Goal: Task Accomplishment & Management: Manage account settings

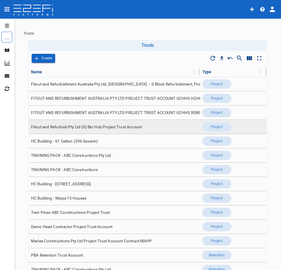
click at [138, 128] on span "Fitout and Refurbish Pty Ltd UQ Bio Hub Project Trust Account" at bounding box center [86, 127] width 111 height 6
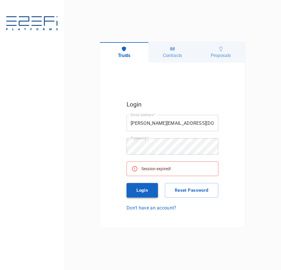
click at [147, 190] on button "Login" at bounding box center [142, 190] width 31 height 15
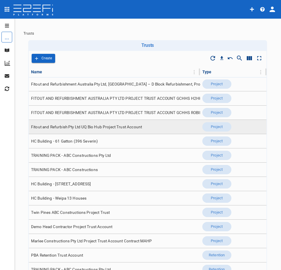
click at [102, 128] on span "Fitout and Refurbish Pty Ltd UQ Bio Hub Project Trust Account" at bounding box center [86, 127] width 111 height 6
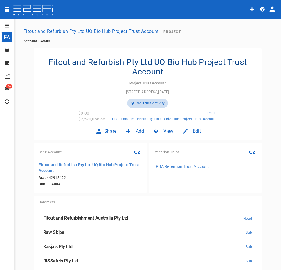
click at [8, 24] on icon "open drawer" at bounding box center [7, 25] width 4 height 3
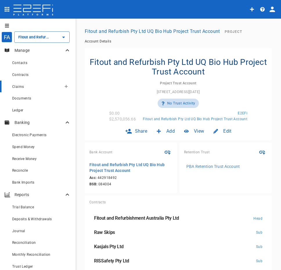
click at [25, 85] on div "Claims" at bounding box center [36, 86] width 49 height 7
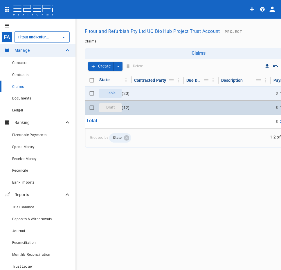
click at [148, 108] on td at bounding box center [158, 108] width 52 height 14
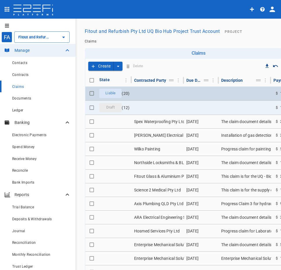
click at [140, 95] on td at bounding box center [158, 93] width 52 height 14
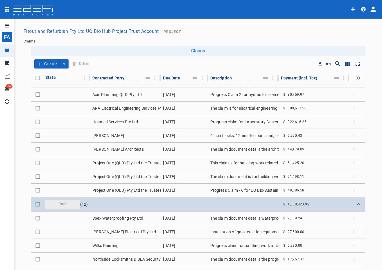
scroll to position [256, 0]
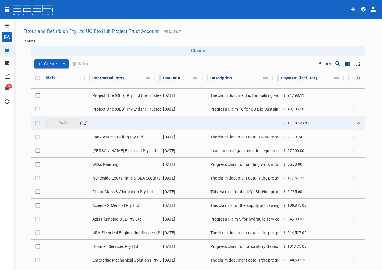
click at [226, 18] on div at bounding box center [191, 9] width 382 height 19
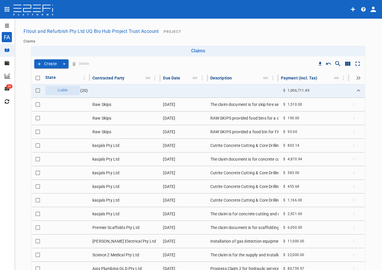
scroll to position [0, 0]
click at [66, 66] on button "create claim type options" at bounding box center [64, 63] width 9 height 9
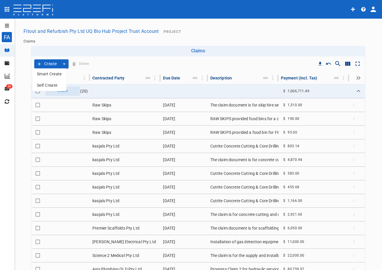
click at [57, 72] on span "Smart Create" at bounding box center [49, 74] width 25 height 7
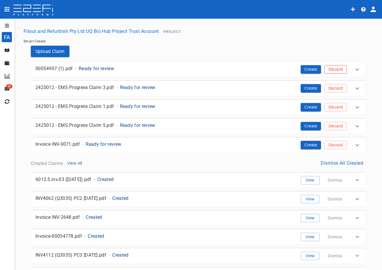
click at [281, 71] on button "Discard" at bounding box center [336, 69] width 22 height 8
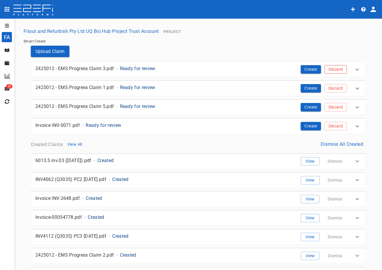
click at [281, 69] on button "Discard" at bounding box center [336, 69] width 22 height 8
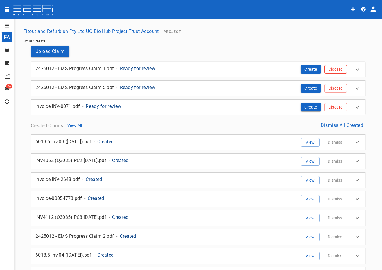
drag, startPoint x: 336, startPoint y: 69, endPoint x: 334, endPoint y: 73, distance: 4.6
click at [281, 69] on button "Discard" at bounding box center [336, 69] width 22 height 8
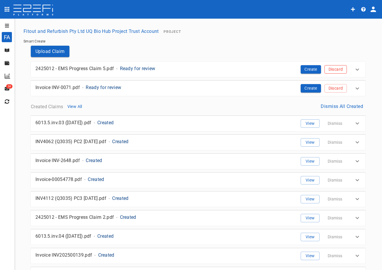
drag, startPoint x: 335, startPoint y: 70, endPoint x: 336, endPoint y: 94, distance: 23.6
click at [281, 73] on button "Discard" at bounding box center [336, 69] width 22 height 8
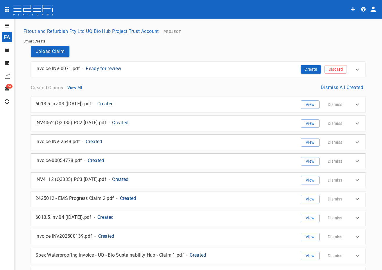
drag, startPoint x: 337, startPoint y: 68, endPoint x: 333, endPoint y: 71, distance: 4.8
click at [281, 68] on button "Discard" at bounding box center [336, 69] width 22 height 8
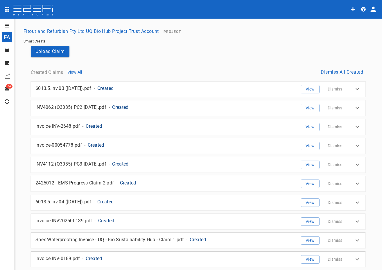
click at [75, 71] on button "View All" at bounding box center [74, 72] width 19 height 8
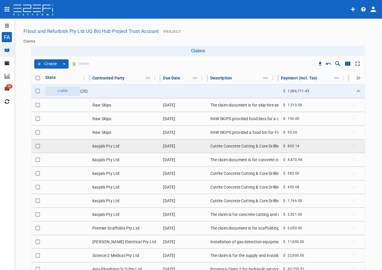
click at [137, 149] on td "kasjals Pty Ltd" at bounding box center [125, 145] width 71 height 13
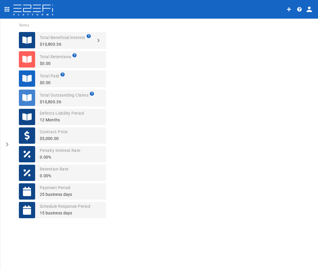
click at [8, 147] on button "open drawer" at bounding box center [7, 144] width 14 height 251
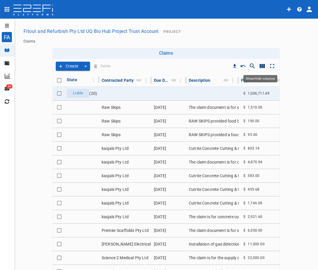
click at [264, 67] on icon "Show/Hide columns" at bounding box center [262, 66] width 7 height 7
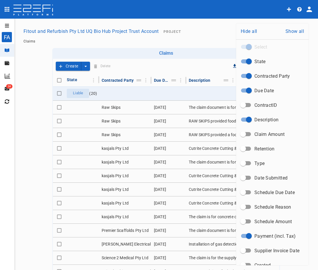
click at [278, 135] on span "Claim Amount" at bounding box center [270, 134] width 31 height 7
click at [260, 135] on input "Claim Amount" at bounding box center [243, 133] width 33 height 11
checkbox input "true"
click at [88, 151] on div at bounding box center [159, 135] width 318 height 270
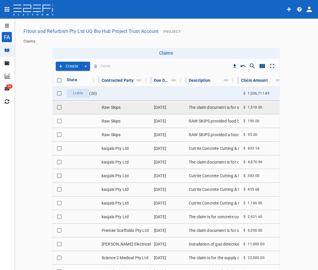
click at [106, 110] on td "Raw Skips" at bounding box center [125, 107] width 52 height 13
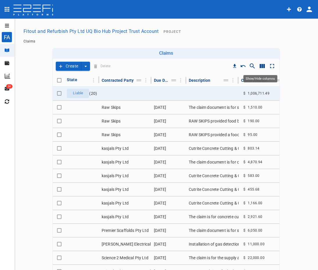
click at [260, 66] on icon "Show/Hide columns" at bounding box center [262, 66] width 5 height 4
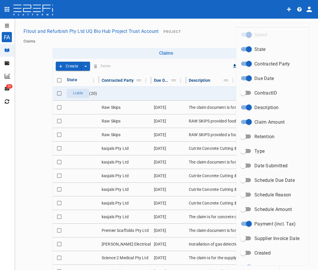
scroll to position [24, 0]
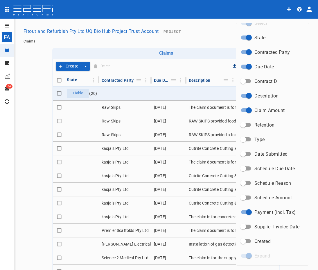
click at [252, 257] on span at bounding box center [246, 255] width 17 height 11
drag, startPoint x: 251, startPoint y: 257, endPoint x: 249, endPoint y: 246, distance: 11.2
click at [250, 256] on span at bounding box center [246, 256] width 10 height 4
click at [180, 40] on div at bounding box center [159, 135] width 318 height 270
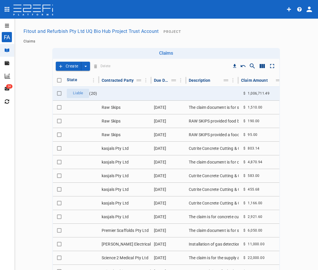
click at [281, 9] on icon "button" at bounding box center [299, 9] width 5 height 5
click at [281, 10] on div at bounding box center [159, 135] width 318 height 270
click at [281, 7] on icon "profile" at bounding box center [310, 10] width 6 height 6
click at [281, 33] on span "Laboratory" at bounding box center [292, 34] width 25 height 7
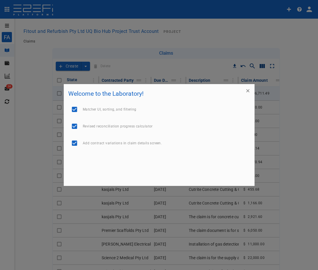
click at [248, 92] on icon "button" at bounding box center [248, 91] width 6 height 6
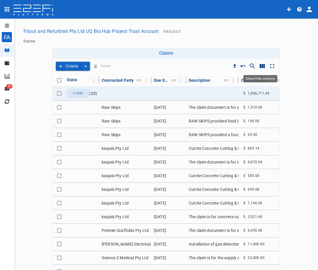
click at [260, 65] on icon "Show/Hide columns" at bounding box center [262, 66] width 5 height 4
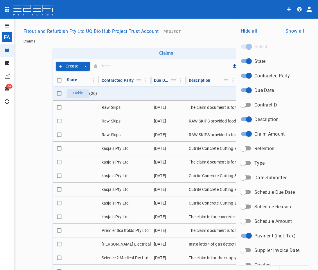
scroll to position [0, 0]
click at [39, 118] on div at bounding box center [159, 135] width 318 height 270
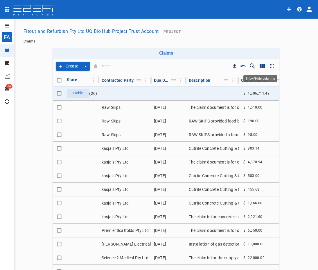
click at [260, 68] on icon "Show/Hide columns" at bounding box center [262, 66] width 7 height 7
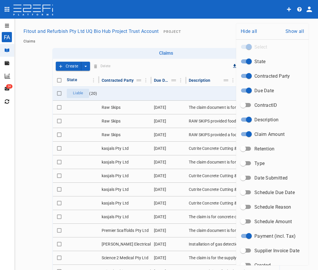
click at [246, 224] on input "Schedule Amount" at bounding box center [243, 221] width 33 height 11
checkbox input "true"
click at [31, 192] on div at bounding box center [159, 135] width 318 height 270
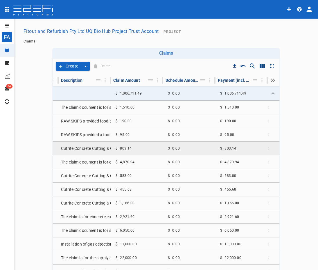
click at [219, 151] on div "$ 803.14" at bounding box center [228, 148] width 21 height 9
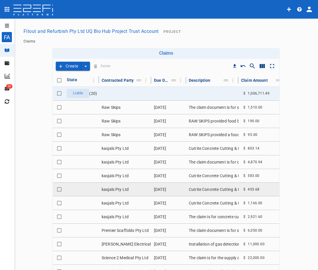
click at [258, 191] on div "$ 455.68" at bounding box center [251, 189] width 21 height 9
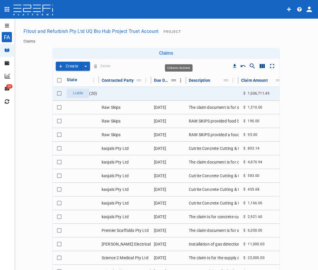
click at [181, 80] on icon "Column Actions" at bounding box center [181, 80] width 6 height 6
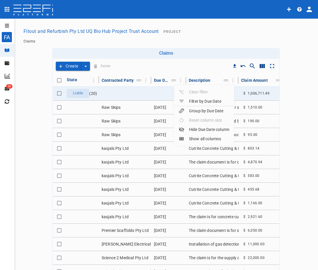
click at [204, 127] on div "Hide Due Date column" at bounding box center [204, 129] width 51 height 6
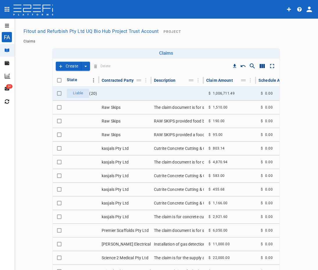
click at [93, 80] on icon "Column Actions" at bounding box center [93, 80] width 6 height 6
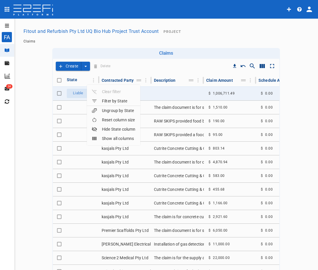
click at [112, 128] on div "Hide State column" at bounding box center [114, 129] width 44 height 6
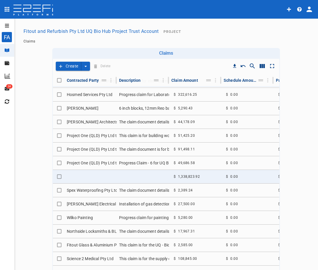
scroll to position [259, 0]
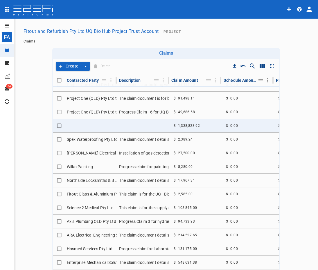
click at [266, 81] on icon "Column Actions" at bounding box center [268, 80] width 6 height 6
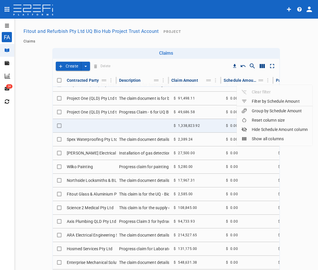
click at [281, 69] on div at bounding box center [159, 135] width 318 height 270
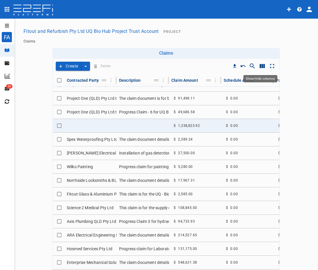
click at [263, 66] on icon "Show/Hide columns" at bounding box center [262, 66] width 5 height 4
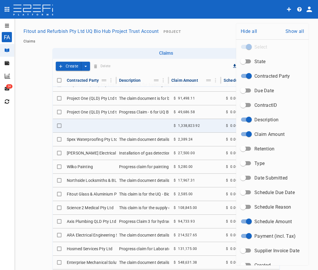
click at [112, 83] on div at bounding box center [159, 135] width 318 height 270
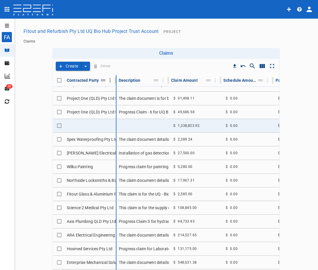
click at [113, 81] on div at bounding box center [114, 80] width 3 height 7
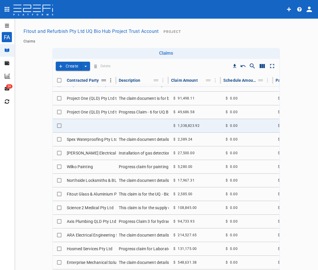
click at [110, 81] on icon "Column Actions" at bounding box center [111, 80] width 6 height 6
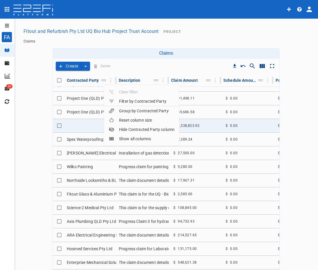
click at [133, 104] on div "Filter by Contracted Party" at bounding box center [138, 101] width 58 height 6
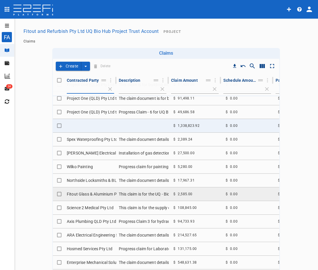
scroll to position [268, 0]
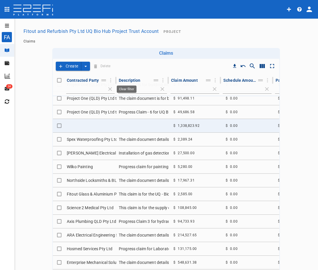
click at [108, 88] on span "Clear filter" at bounding box center [110, 88] width 9 height 9
click at [128, 65] on div "Create Delete" at bounding box center [166, 66] width 227 height 15
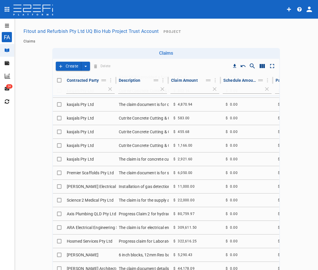
scroll to position [0, 0]
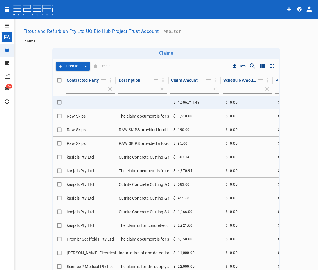
click at [281, 138] on main "Fitout and Refurbish Pty Ltd UQ Bio Hub Project Trust Account Project Claims Cl…" at bounding box center [166, 179] width 290 height 306
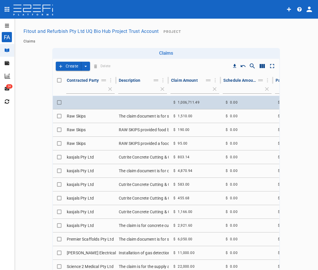
click at [202, 103] on td "$ 1,006,711.49" at bounding box center [195, 102] width 52 height 13
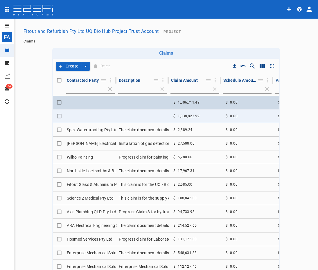
click at [195, 105] on div "$ 1,006,711.49" at bounding box center [186, 102] width 31 height 9
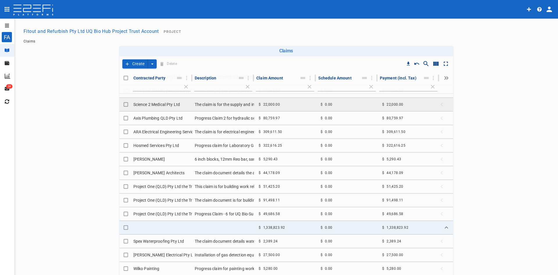
scroll to position [259, 0]
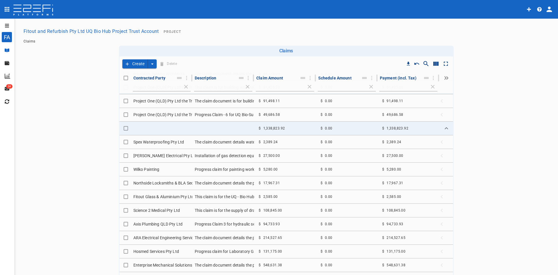
drag, startPoint x: 7, startPoint y: 50, endPoint x: 10, endPoint y: 48, distance: 4.0
click at [7, 50] on icon at bounding box center [7, 50] width 5 height 3
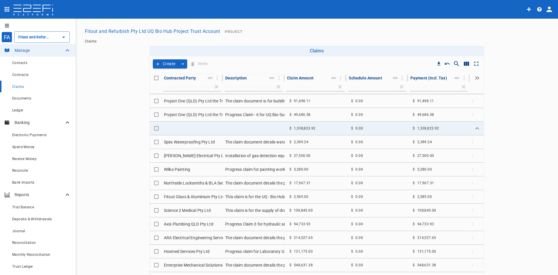
click at [35, 85] on div "Claims" at bounding box center [41, 86] width 59 height 7
click at [182, 62] on icon "create claim type options" at bounding box center [183, 64] width 6 height 6
click at [175, 73] on span "Smart Create" at bounding box center [168, 74] width 25 height 7
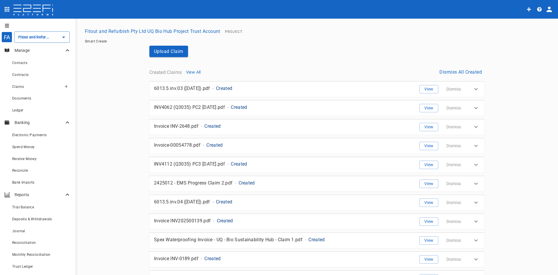
click at [65, 86] on button "button" at bounding box center [66, 86] width 9 height 9
click at [78, 96] on span "Smart Create" at bounding box center [74, 96] width 25 height 7
click at [83, 97] on span "Smart Create" at bounding box center [74, 96] width 25 height 7
click at [65, 88] on icon "Create claim" at bounding box center [66, 86] width 3 height 3
click at [68, 105] on span "Self Create" at bounding box center [74, 108] width 25 height 7
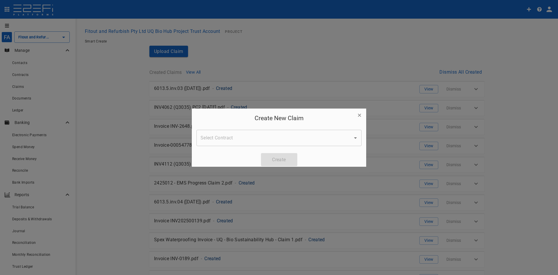
drag, startPoint x: 360, startPoint y: 114, endPoint x: 340, endPoint y: 114, distance: 19.5
click at [360, 115] on icon "button" at bounding box center [360, 115] width 6 height 6
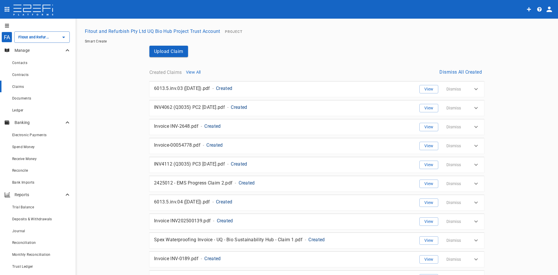
click at [19, 85] on span "Claims" at bounding box center [18, 87] width 12 height 4
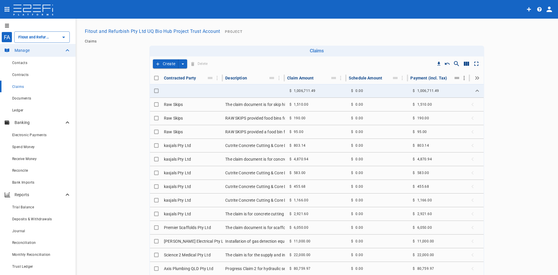
click at [461, 81] on icon "Column Actions" at bounding box center [464, 78] width 6 height 6
click at [481, 127] on div "Hide Payment (incl. Tax) column" at bounding box center [493, 127] width 70 height 6
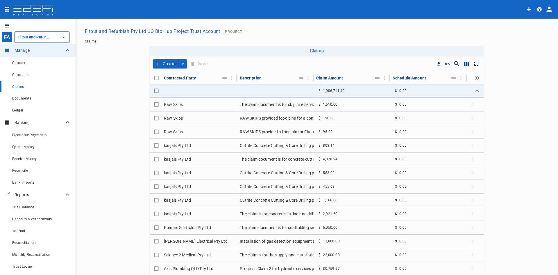
click at [475, 78] on icon "Expand all" at bounding box center [476, 77] width 2 height 3
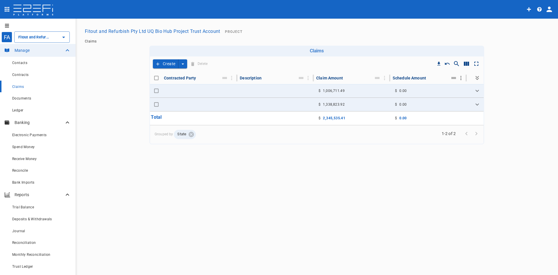
click at [462, 79] on icon "Column Actions" at bounding box center [461, 78] width 6 height 6
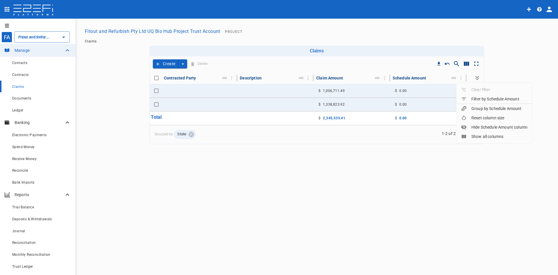
click at [488, 128] on div "Hide Schedule Amount column" at bounding box center [494, 127] width 67 height 6
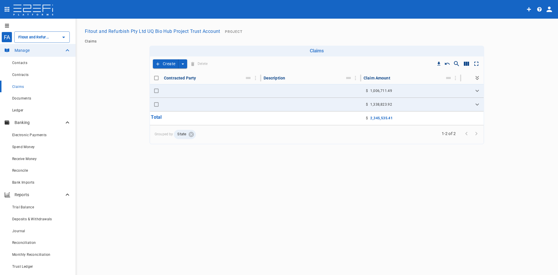
click at [477, 81] on icon "Expand all" at bounding box center [477, 77] width 7 height 7
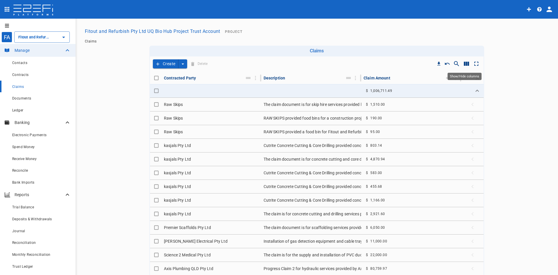
click at [466, 65] on icon "Show/Hide columns" at bounding box center [466, 64] width 5 height 4
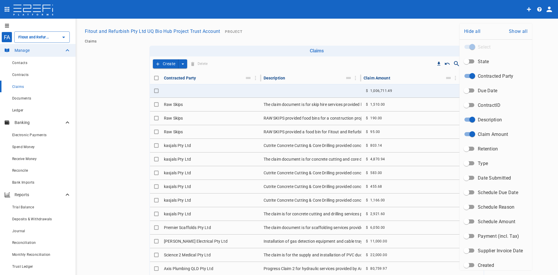
click at [472, 222] on input "Schedule Amount" at bounding box center [466, 221] width 33 height 11
checkbox input "true"
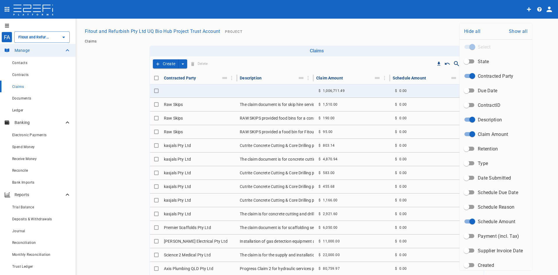
click at [543, 90] on div at bounding box center [279, 137] width 558 height 275
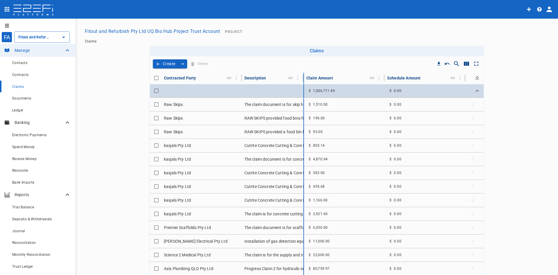
drag, startPoint x: 309, startPoint y: 78, endPoint x: 297, endPoint y: 90, distance: 17.7
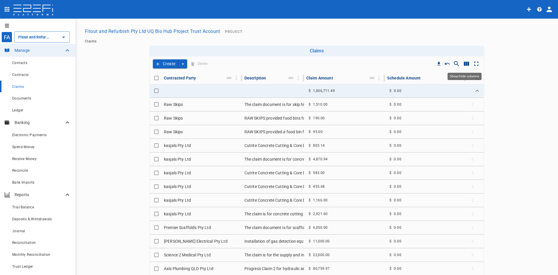
click at [466, 66] on icon "Show/Hide columns" at bounding box center [466, 64] width 5 height 4
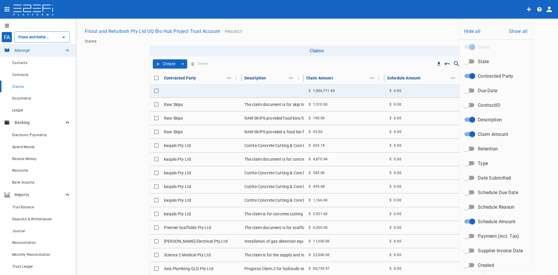
click at [25, 85] on div at bounding box center [279, 137] width 558 height 275
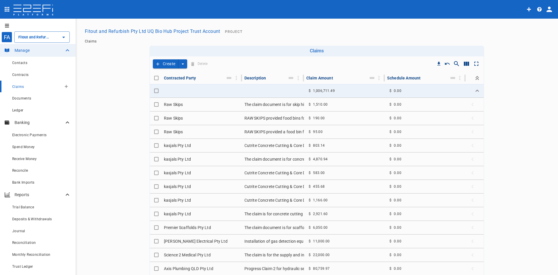
click at [62, 85] on button "button" at bounding box center [66, 86] width 9 height 9
click at [168, 62] on button "Create" at bounding box center [166, 63] width 26 height 9
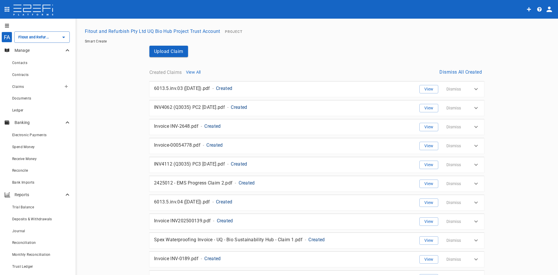
click at [64, 88] on button "button" at bounding box center [66, 86] width 9 height 9
click at [74, 107] on div "Self Create" at bounding box center [74, 107] width 34 height 11
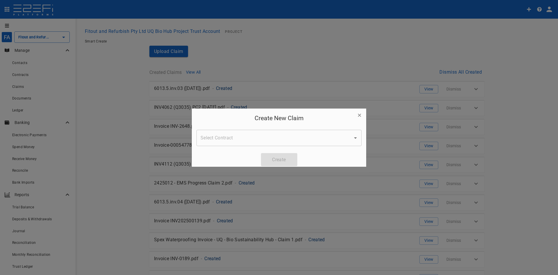
drag, startPoint x: 275, startPoint y: 149, endPoint x: 278, endPoint y: 144, distance: 6.5
click at [275, 148] on div "Create New Claim Select Contract Select Contract Create" at bounding box center [279, 139] width 174 height 63
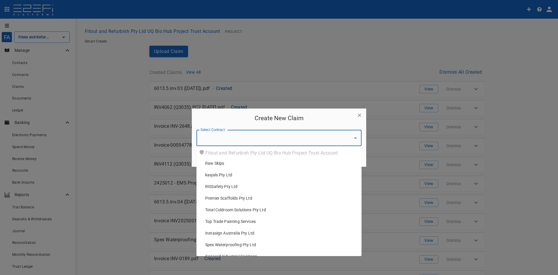
click at [281, 140] on input "Select Contract" at bounding box center [274, 137] width 151 height 11
click at [268, 173] on div "kasjals Pty Ltd" at bounding box center [281, 175] width 152 height 6
type input "kasjals Pty Ltd"
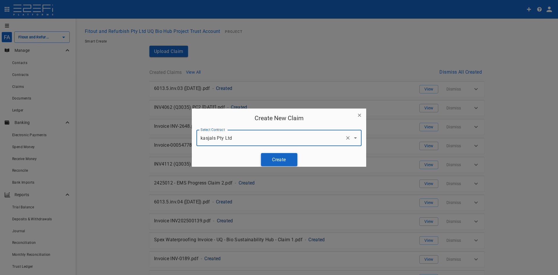
click at [277, 160] on button "Create" at bounding box center [279, 159] width 36 height 13
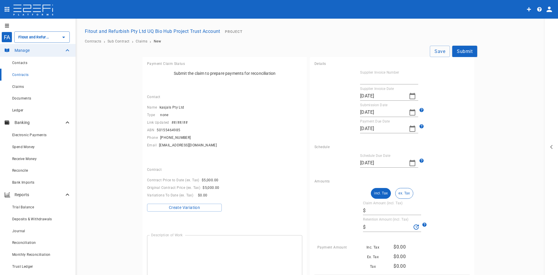
type input "18/09/2025"
type input "[DATE]"
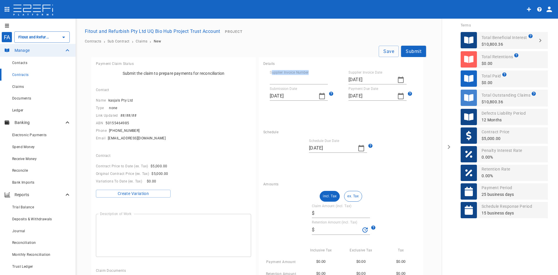
drag, startPoint x: 313, startPoint y: 71, endPoint x: 269, endPoint y: 72, distance: 44.2
click at [270, 72] on div "Supplier Invoice Number" at bounding box center [299, 77] width 58 height 14
drag, startPoint x: 268, startPoint y: 72, endPoint x: 308, endPoint y: 72, distance: 40.7
click at [308, 72] on div "Supplier Invoice Number" at bounding box center [299, 77] width 58 height 14
copy label "Supplier Invoice Number"
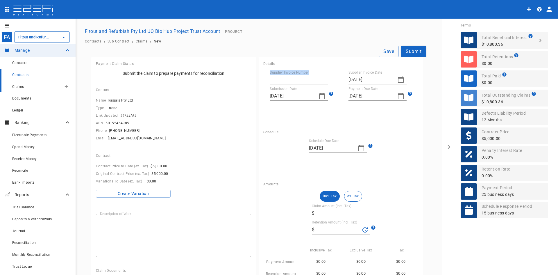
click at [21, 85] on span "Claims" at bounding box center [18, 87] width 12 height 4
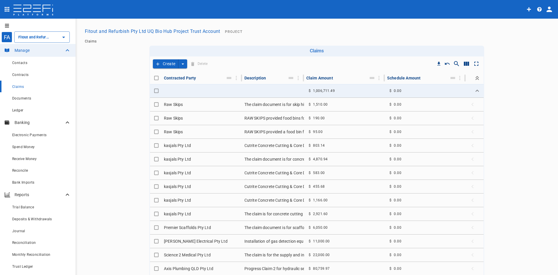
click at [518, 112] on main "Fitout and Refurbish Pty Ltd UQ Bio Hub Project Trust Account Project Claims Cl…" at bounding box center [317, 179] width 469 height 306
click at [234, 78] on icon "Column Actions" at bounding box center [236, 78] width 6 height 6
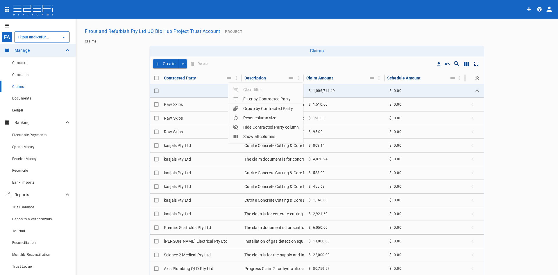
click at [240, 110] on div at bounding box center [238, 109] width 10 height 6
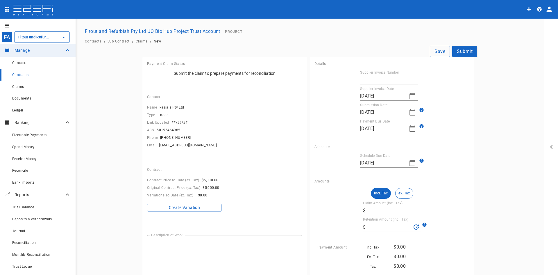
type input "18/09/2025"
type input "[DATE]"
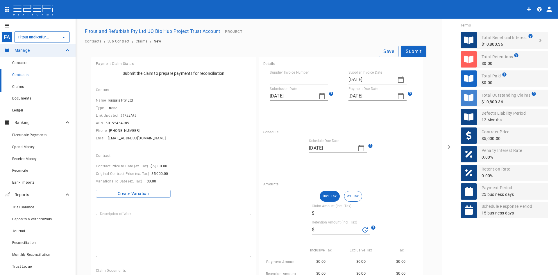
click at [33, 88] on div "Claims" at bounding box center [41, 86] width 59 height 7
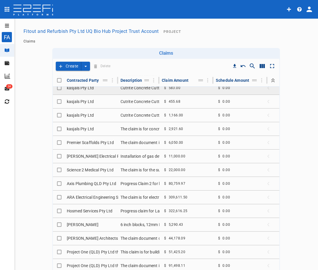
scroll to position [174, 0]
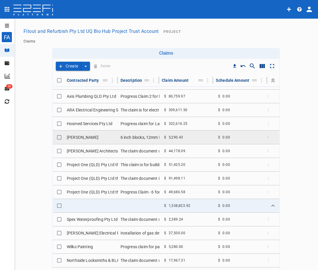
click at [108, 141] on td "[PERSON_NAME]" at bounding box center [92, 137] width 54 height 13
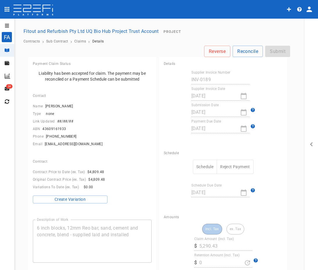
drag, startPoint x: 163, startPoint y: 113, endPoint x: 82, endPoint y: 38, distance: 110.3
click at [164, 113] on div "Submission Date 18/08/2025" at bounding box center [223, 110] width 119 height 14
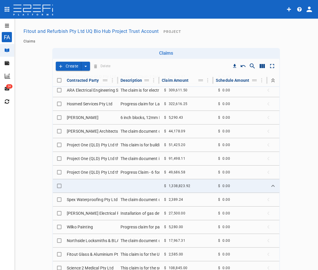
scroll to position [254, 0]
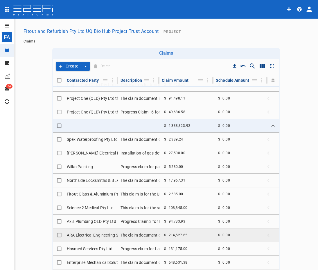
click at [144, 234] on td "The claim document details the progress and variation claims for the UQ Bio Hub…" at bounding box center [138, 234] width 41 height 13
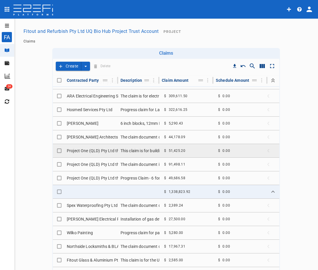
scroll to position [254, 0]
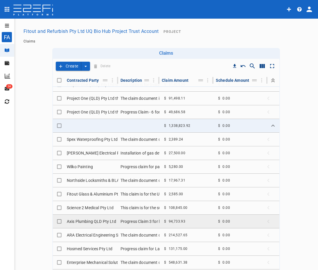
click at [95, 224] on td "Axis Plumbing QLD Pty Ltd" at bounding box center [92, 221] width 54 height 13
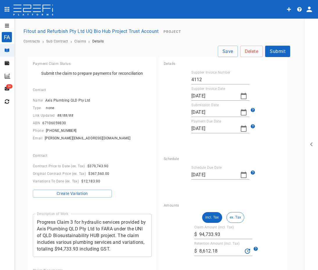
click at [137, 179] on div "Contract Price to Date (ex. Tax) $379,743.90 Original Contract Price (ex. Tax) …" at bounding box center [92, 179] width 119 height 35
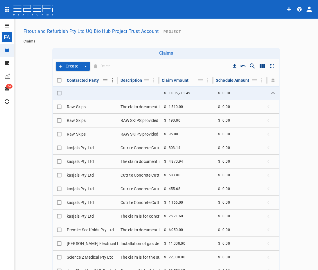
click at [109, 80] on icon "Column Actions" at bounding box center [112, 80] width 6 height 6
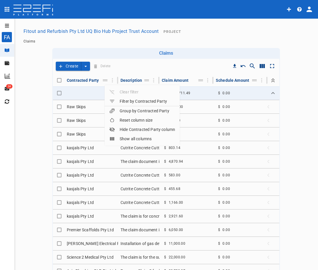
click at [140, 112] on div "Group by Contracted Party" at bounding box center [139, 111] width 60 height 6
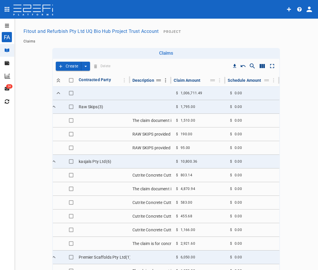
click at [163, 81] on icon "Column Actions" at bounding box center [166, 80] width 6 height 6
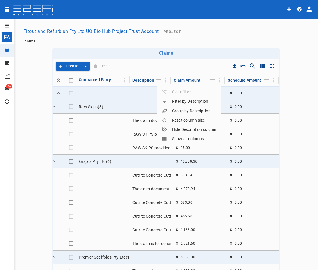
click at [176, 128] on div "Hide Description column" at bounding box center [189, 129] width 55 height 6
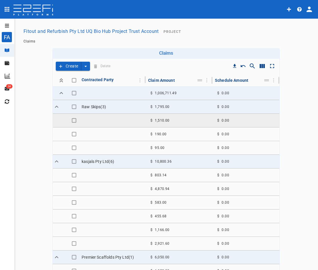
click at [110, 120] on td at bounding box center [112, 120] width 67 height 13
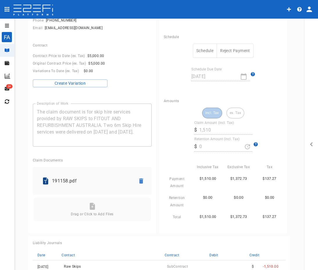
scroll to position [116, 0]
click at [76, 180] on p "191158.pdf" at bounding box center [91, 180] width 79 height 7
click at [139, 82] on div "Contract Price to Date (ex. Tax) $5,000.00 Original Contract Price (ex. Tax) $5…" at bounding box center [92, 69] width 119 height 35
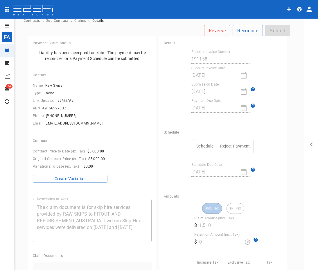
scroll to position [0, 0]
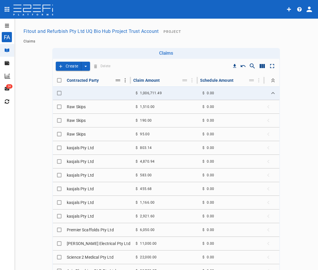
click at [122, 81] on icon "Column Actions" at bounding box center [125, 80] width 6 height 6
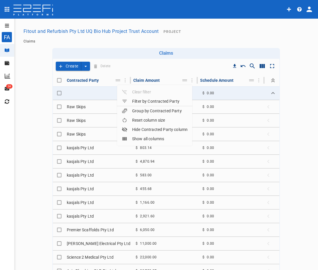
click at [130, 109] on div at bounding box center [127, 111] width 10 height 6
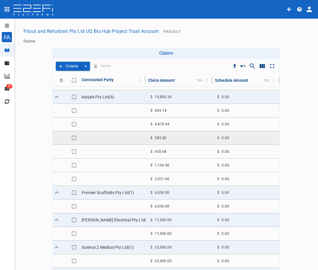
scroll to position [58, 0]
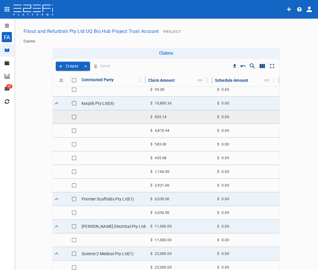
click at [155, 117] on span "803.14" at bounding box center [161, 117] width 12 height 4
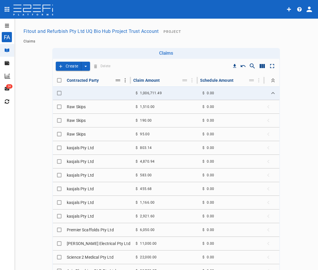
click at [122, 81] on icon "Column Actions" at bounding box center [125, 80] width 6 height 6
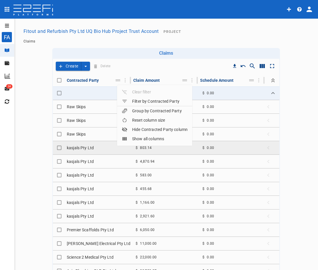
drag, startPoint x: 159, startPoint y: 113, endPoint x: 201, endPoint y: 168, distance: 70.3
click at [159, 113] on div "Group by Contracted Party" at bounding box center [152, 111] width 60 height 6
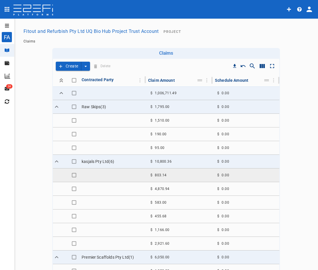
click at [291, 125] on main "Fitout and Refurbish Pty Ltd UQ Bio Hub Project Trust Account Project Claims Cl…" at bounding box center [166, 179] width 290 height 306
click at [137, 79] on icon "Column Actions" at bounding box center [140, 80] width 6 height 6
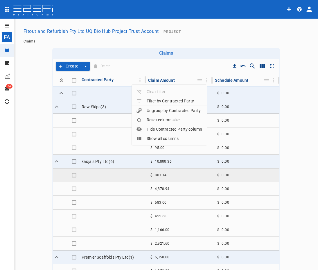
click at [288, 108] on div at bounding box center [159, 135] width 318 height 270
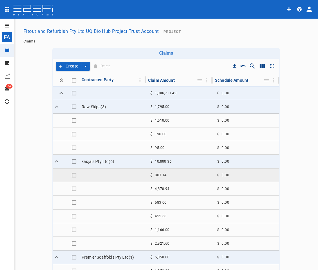
click at [162, 174] on span "803.14" at bounding box center [161, 175] width 12 height 4
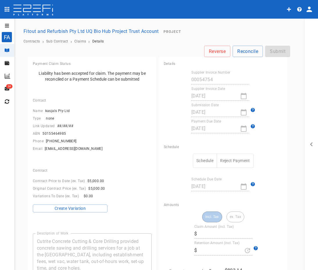
type input "803.14"
type input "0"
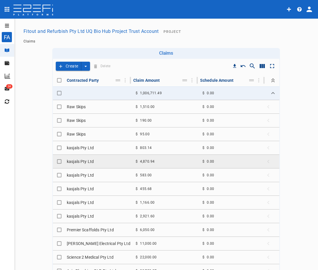
click at [135, 160] on div "$ 4,870.94" at bounding box center [145, 161] width 24 height 9
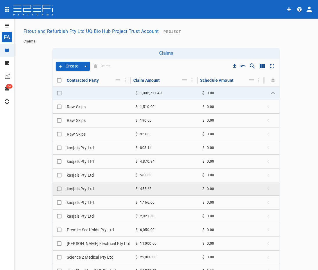
click at [146, 185] on div "$ 455.68" at bounding box center [143, 188] width 21 height 9
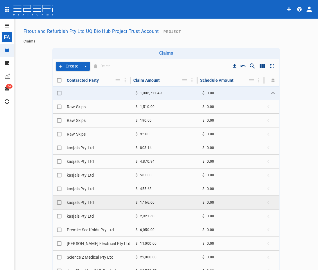
click at [143, 196] on td "$ 1,166.00" at bounding box center [164, 202] width 67 height 13
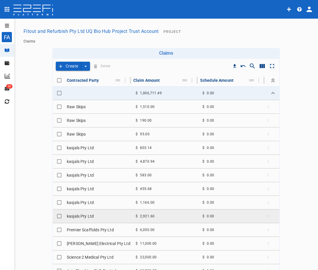
click at [144, 219] on div "$ 2,921.60" at bounding box center [145, 216] width 24 height 9
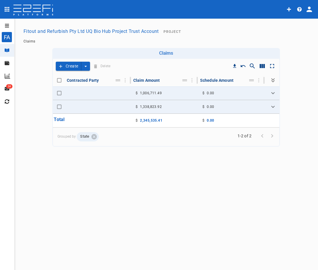
type input "Fitout and Refurbish Pty Ltd UQ Bio Hub Project Trust Account"
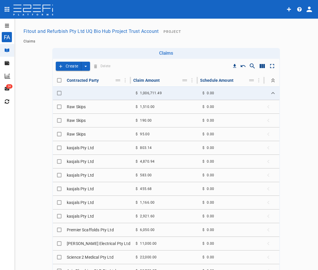
click at [83, 65] on icon "create claim type options" at bounding box center [86, 66] width 6 height 6
click at [70, 78] on span "Smart Create" at bounding box center [70, 76] width 25 height 7
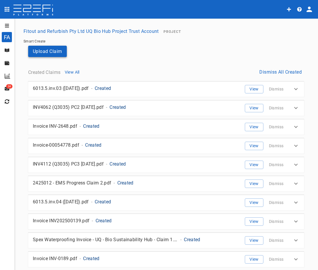
click at [53, 46] on button "Upload Claim" at bounding box center [47, 51] width 39 height 11
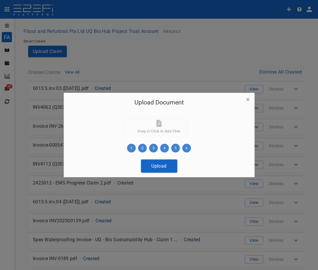
click at [164, 165] on button "Upload" at bounding box center [159, 165] width 36 height 13
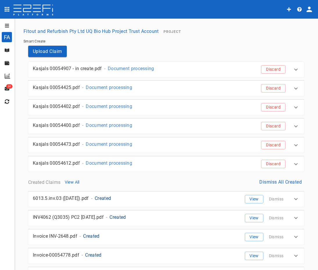
click at [181, 74] on div "Kasjals 00054907 - in create.pdf - Document processing" at bounding box center [125, 66] width 195 height 13
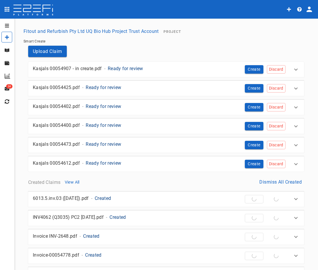
type input "Fitout and Refurbish Pty Ltd UQ Bio Hub Project Trust Account"
click at [224, 69] on div "Kasjals 00054907 - in create.pdf - Ready for review Create Discard" at bounding box center [158, 66] width 260 height 13
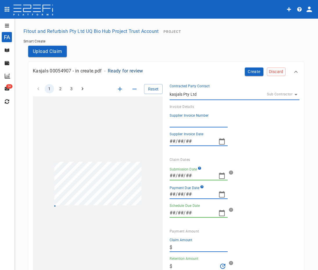
type input "00054907"
type input "16/07/2025"
type input "[DATE]"
type textarea "The claim document details concrete cutting and core drilling services provided…"
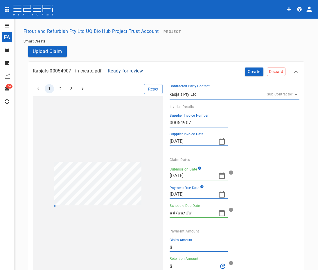
type input "[DATE]"
type input "18,224.06"
type input "0"
click at [224, 176] on button "button" at bounding box center [222, 176] width 12 height 12
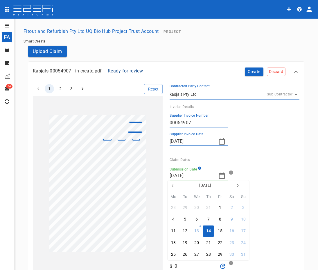
click at [176, 187] on button "button" at bounding box center [173, 185] width 10 height 10
click at [237, 187] on icon "button" at bounding box center [237, 185] width 5 height 5
click at [199, 230] on div "16" at bounding box center [196, 231] width 5 height 6
type input "16/07/2025"
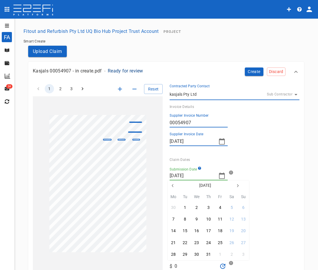
type input "06/08/2025"
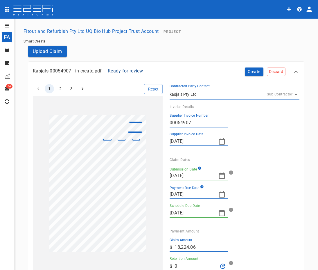
click at [260, 184] on div "Payment Due Date 30/08/2025" at bounding box center [230, 189] width 130 height 19
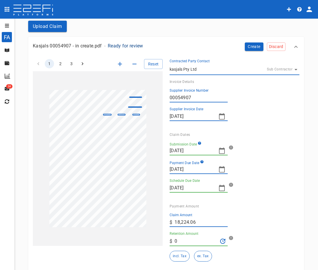
scroll to position [58, 0]
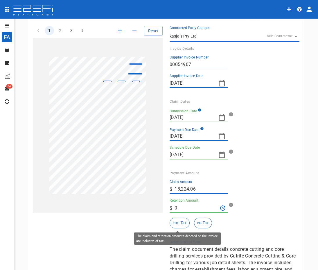
click at [184, 224] on button "incl. Tax" at bounding box center [180, 222] width 20 height 11
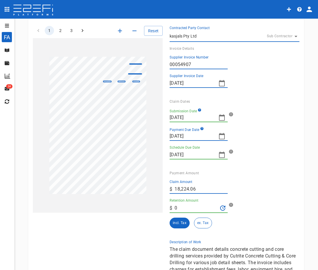
click at [267, 209] on div "Retention Amount ​ $ 0" at bounding box center [232, 205] width 125 height 15
click at [220, 210] on icon "Recalculate Retention Amount" at bounding box center [222, 207] width 5 height 5
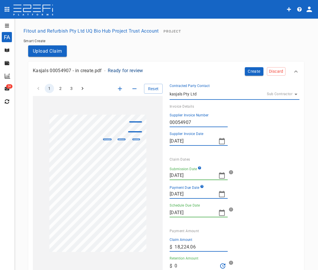
scroll to position [0, 0]
click at [254, 71] on button "Create" at bounding box center [254, 71] width 19 height 8
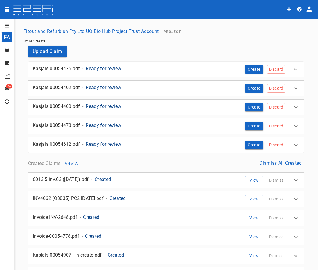
click at [224, 146] on div "Kasjals 00054612.pdf - Ready for review Create Discard" at bounding box center [158, 142] width 260 height 13
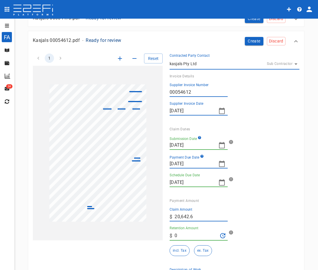
scroll to position [116, 0]
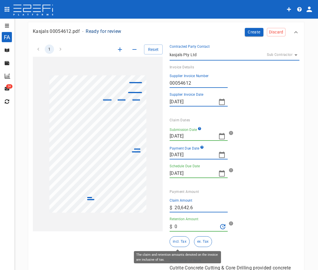
click at [183, 243] on button "incl. Tax" at bounding box center [180, 241] width 20 height 11
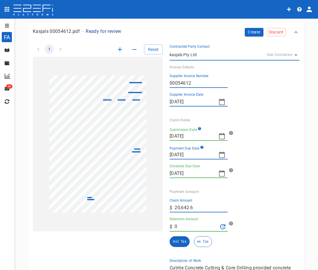
click at [219, 136] on icon "button" at bounding box center [222, 136] width 7 height 7
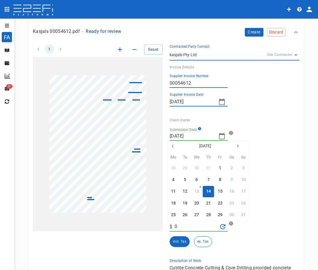
click at [176, 148] on button "button" at bounding box center [173, 146] width 10 height 10
click at [175, 218] on button "26" at bounding box center [173, 214] width 11 height 11
type input "26/05/2025"
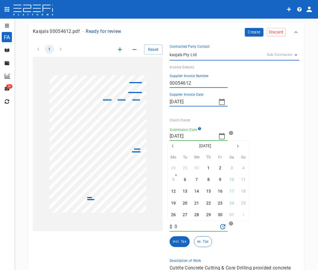
type input "16/06/2025"
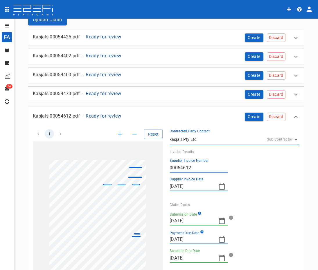
scroll to position [0, 0]
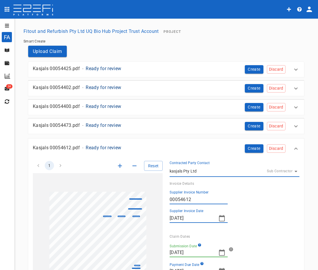
click at [252, 147] on button "Create" at bounding box center [254, 148] width 19 height 8
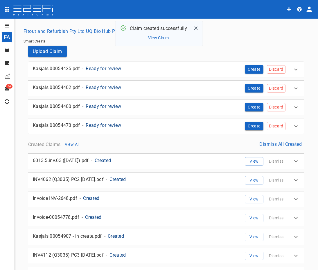
click at [158, 130] on div "Kasjals 00054473.pdf - Ready for review" at bounding box center [125, 123] width 195 height 13
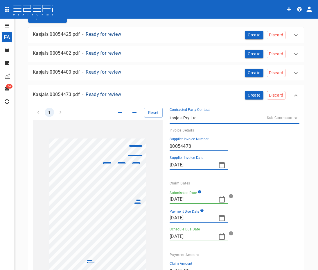
scroll to position [87, 0]
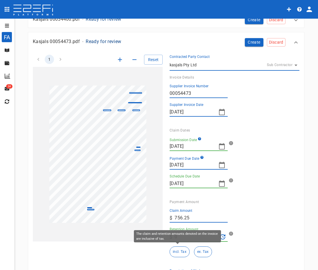
click at [172, 251] on button "incl. Tax" at bounding box center [180, 251] width 20 height 11
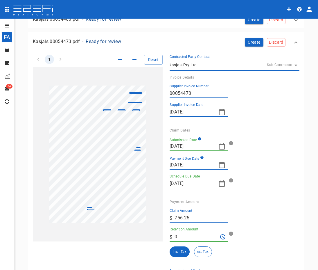
click at [224, 147] on button "button" at bounding box center [222, 146] width 12 height 12
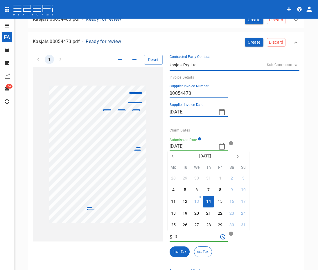
click at [174, 157] on icon "button" at bounding box center [173, 156] width 5 height 5
click at [172, 157] on icon "button" at bounding box center [173, 156] width 5 height 5
click at [199, 203] on div "16" at bounding box center [196, 201] width 5 height 6
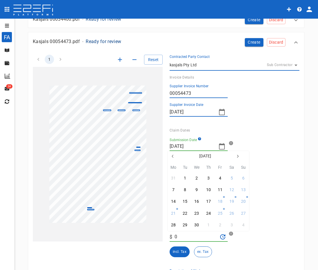
type input "16/04/2025"
type input "[DATE]"
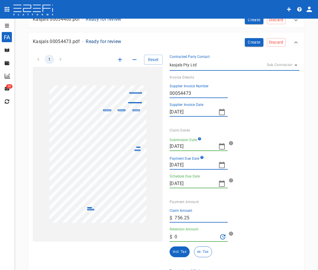
click at [277, 179] on div "Schedule Due Date 13/05/2025" at bounding box center [232, 181] width 125 height 14
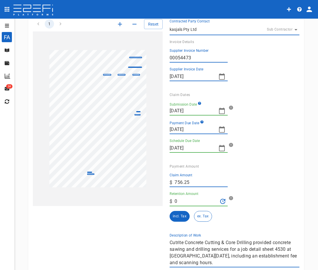
scroll to position [58, 0]
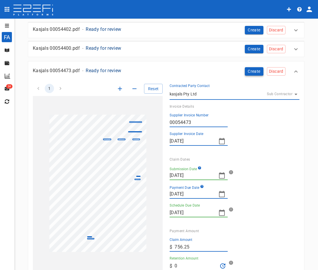
click at [247, 74] on button "Create" at bounding box center [254, 71] width 19 height 8
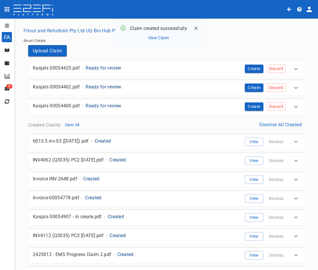
scroll to position [0, 0]
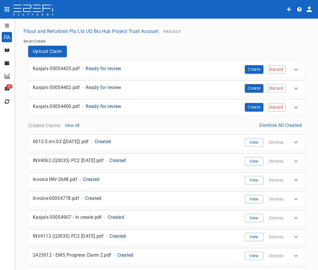
drag, startPoint x: 151, startPoint y: 69, endPoint x: 147, endPoint y: 78, distance: 9.5
click at [151, 69] on div "Kasjals 00054425.pdf - Ready for review" at bounding box center [128, 68] width 190 height 7
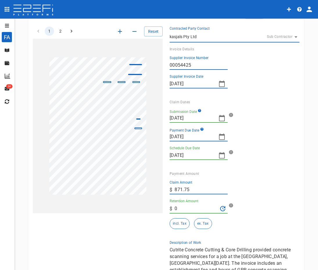
scroll to position [58, 0]
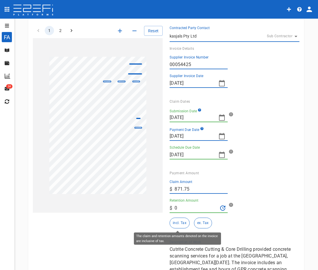
click at [181, 224] on button "incl. Tax" at bounding box center [180, 222] width 20 height 11
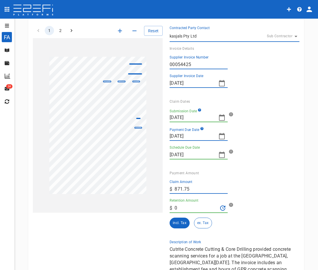
click at [222, 117] on icon "button" at bounding box center [222, 117] width 7 height 7
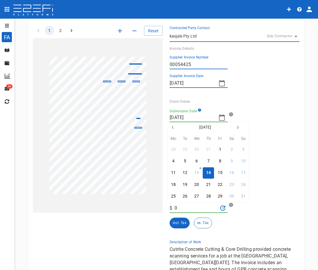
click at [171, 128] on icon "button" at bounding box center [173, 127] width 5 height 5
click at [231, 130] on button "April 2025" at bounding box center [205, 127] width 54 height 10
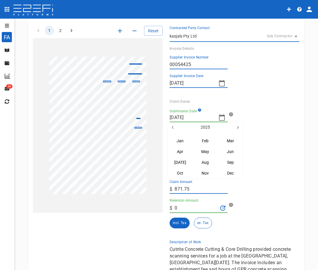
click at [172, 126] on icon "button" at bounding box center [173, 127] width 5 height 5
click at [235, 128] on button "button" at bounding box center [238, 127] width 10 height 10
click at [181, 150] on button "Apr" at bounding box center [180, 152] width 25 height 10
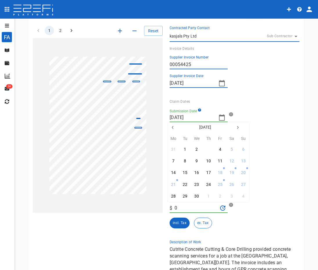
click at [208, 150] on div "3" at bounding box center [209, 149] width 2 height 6
type input "[DATE]"
type input "29/04/2025"
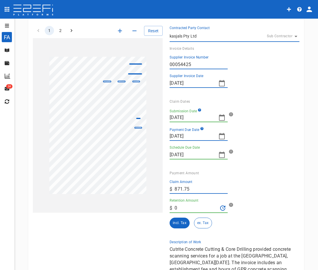
click at [261, 154] on div "Schedule Due Date 29/04/2025" at bounding box center [232, 152] width 125 height 14
click at [277, 121] on div "Submission Date 03/04/2025" at bounding box center [232, 115] width 125 height 14
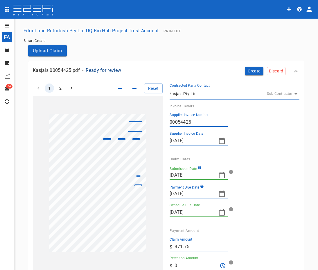
scroll to position [0, 0]
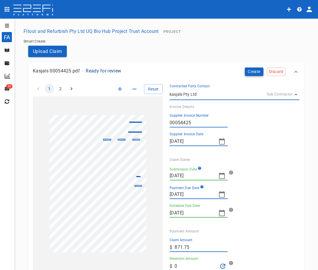
click at [253, 71] on button "Create" at bounding box center [254, 71] width 19 height 8
click at [10, 27] on button "open drawer" at bounding box center [6, 25] width 12 height 9
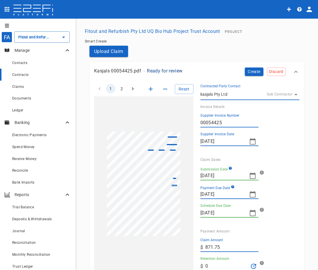
click at [35, 74] on div "Contracts" at bounding box center [41, 74] width 59 height 7
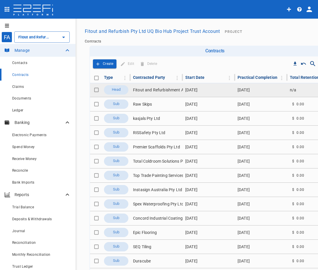
click at [149, 96] on td "Fitout and Refurbishment Australia Pty Ltd" at bounding box center [157, 90] width 52 height 14
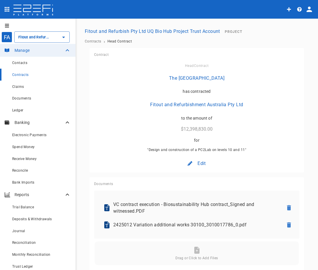
click at [205, 163] on div "Edit" at bounding box center [196, 163] width 27 height 14
click at [192, 174] on span "Contract" at bounding box center [194, 175] width 17 height 7
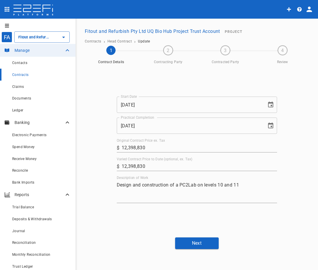
click at [272, 104] on icon "Choose date, selected date is Mar 1, 2025" at bounding box center [270, 104] width 7 height 7
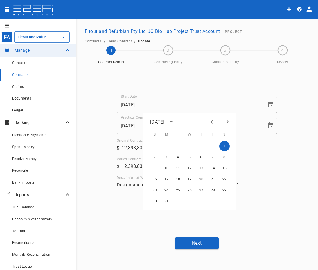
click at [212, 119] on icon "Previous month" at bounding box center [211, 121] width 7 height 7
click at [227, 145] on button "1" at bounding box center [224, 146] width 10 height 10
type input "01/02/2025"
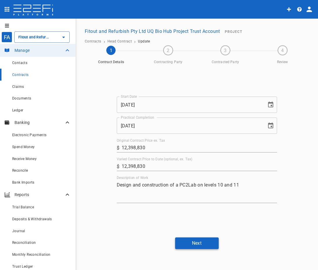
click at [206, 242] on button "Next" at bounding box center [197, 242] width 44 height 11
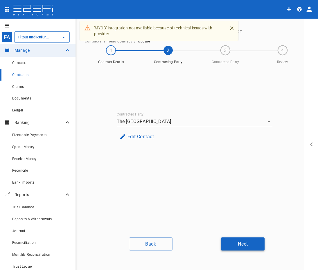
click at [243, 245] on button "Next" at bounding box center [243, 243] width 44 height 13
click at [230, 239] on button "Next" at bounding box center [243, 243] width 44 height 13
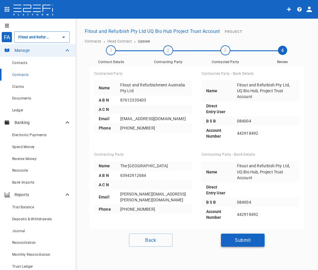
click at [227, 238] on button "Submit" at bounding box center [243, 239] width 44 height 13
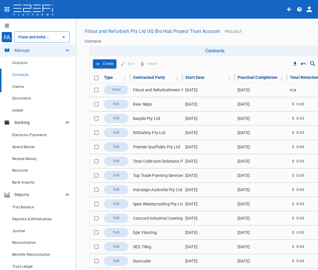
click at [17, 83] on div "Claims" at bounding box center [41, 86] width 59 height 7
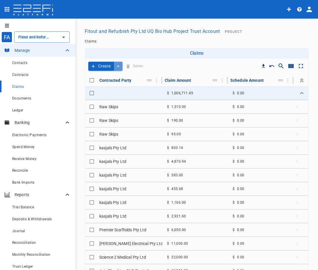
click at [122, 66] on button "create claim type options" at bounding box center [118, 66] width 9 height 9
click at [109, 80] on div "Smart Create" at bounding box center [105, 76] width 34 height 11
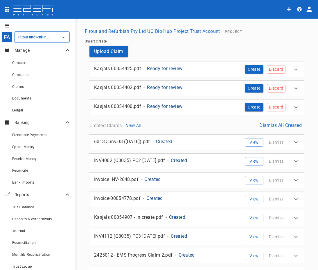
click at [209, 67] on div "Kasjals 00054425.pdf - Ready for review" at bounding box center [166, 68] width 144 height 7
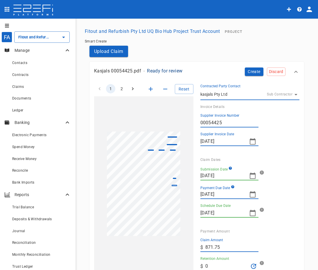
click at [252, 175] on icon "button" at bounding box center [252, 175] width 7 height 7
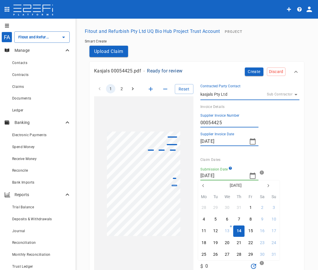
click at [206, 187] on icon "button" at bounding box center [203, 185] width 5 height 5
click at [268, 188] on icon "button" at bounding box center [268, 185] width 5 height 5
click at [280, 148] on div at bounding box center [159, 135] width 318 height 270
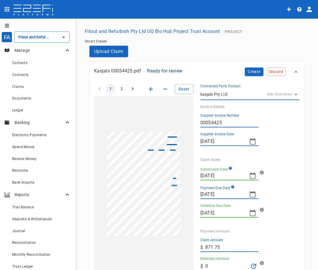
click at [233, 176] on input "[DATE]" at bounding box center [223, 175] width 44 height 9
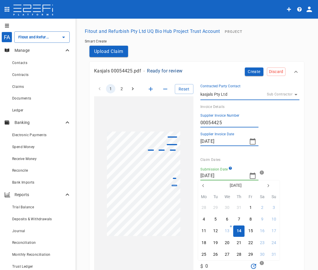
click at [207, 185] on button "button" at bounding box center [203, 185] width 10 height 10
click at [206, 185] on icon "button" at bounding box center [203, 185] width 5 height 5
click at [264, 206] on button "3" at bounding box center [262, 207] width 11 height 11
type input "03/05/2025"
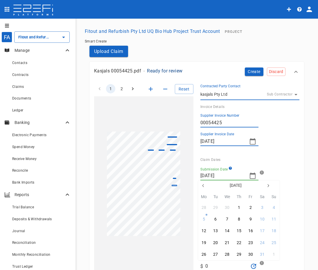
type input "26/05/2025"
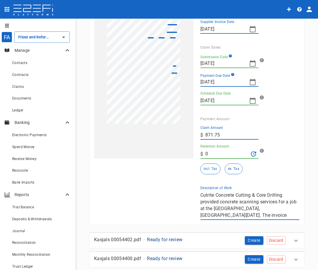
scroll to position [116, 0]
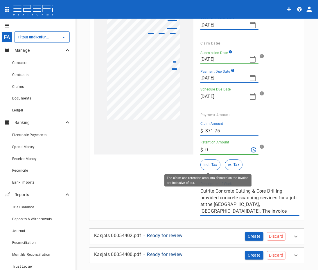
click at [211, 164] on button "incl. Tax" at bounding box center [211, 164] width 20 height 11
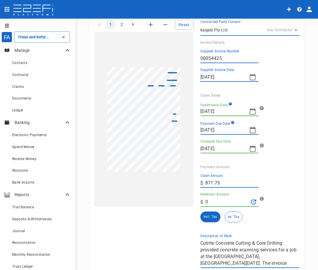
scroll to position [0, 0]
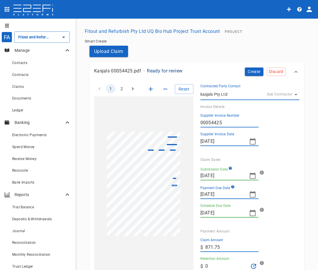
click at [246, 72] on button "Create" at bounding box center [254, 71] width 19 height 8
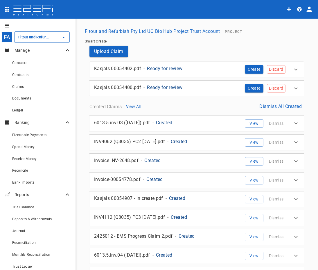
click at [233, 70] on div "Kasjals 00054402.pdf - Ready for review" at bounding box center [166, 68] width 144 height 7
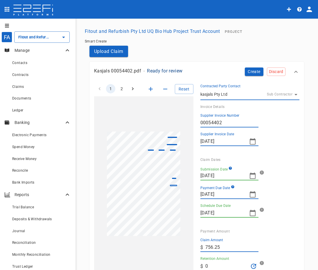
click at [251, 179] on icon "button" at bounding box center [252, 175] width 7 height 7
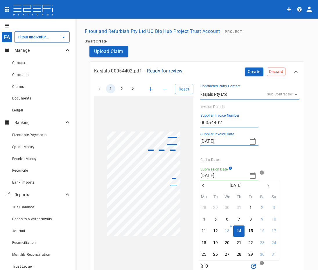
click at [204, 186] on icon "button" at bounding box center [203, 185] width 5 height 5
click at [204, 185] on icon "button" at bounding box center [203, 185] width 5 height 5
click at [232, 176] on div at bounding box center [159, 135] width 318 height 270
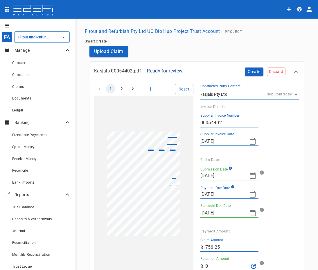
click at [250, 176] on icon "button" at bounding box center [253, 175] width 6 height 6
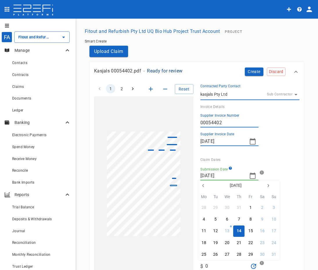
click at [202, 184] on icon "button" at bounding box center [203, 185] width 5 height 5
click at [267, 244] on button "24" at bounding box center [262, 242] width 11 height 11
type input "24/05/2025"
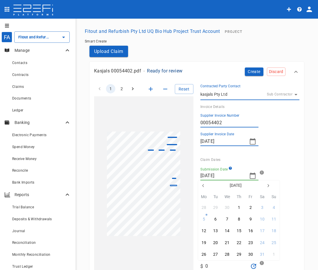
type input "13/06/2025"
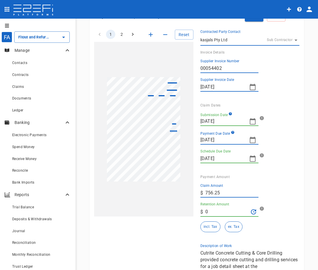
scroll to position [58, 0]
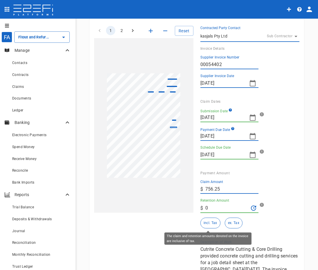
click at [208, 225] on button "incl. Tax" at bounding box center [211, 222] width 20 height 11
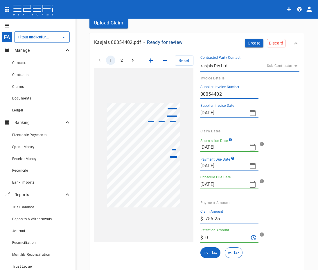
scroll to position [0, 0]
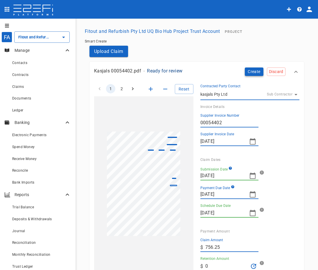
click at [255, 72] on button "Create" at bounding box center [254, 71] width 19 height 8
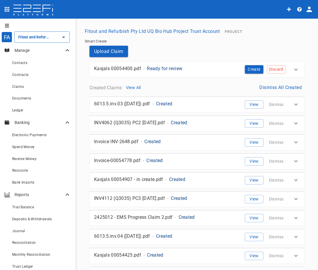
click at [213, 68] on div "Kasjals 00054400.pdf - Ready for review" at bounding box center [166, 68] width 144 height 7
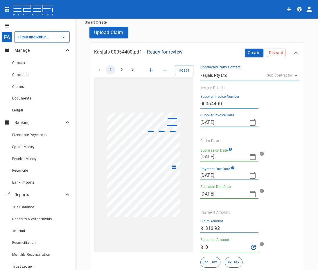
scroll to position [29, 0]
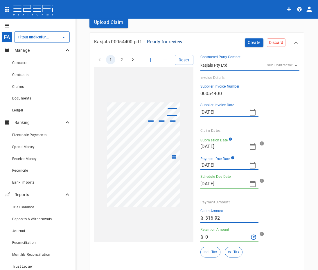
click at [250, 145] on icon "button" at bounding box center [253, 146] width 6 height 6
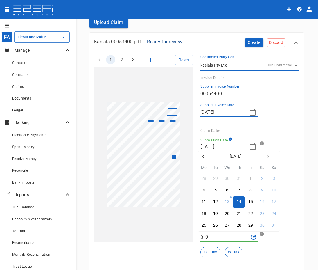
click at [208, 158] on button "button" at bounding box center [203, 156] width 10 height 10
click at [270, 156] on icon "button" at bounding box center [268, 156] width 5 height 5
click at [300, 204] on div at bounding box center [159, 135] width 318 height 270
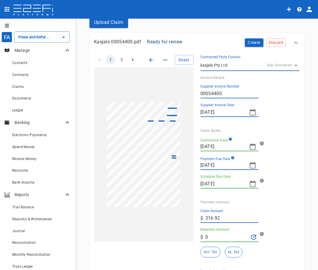
click at [252, 149] on icon "button" at bounding box center [252, 146] width 7 height 7
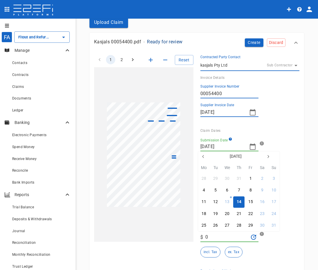
click at [202, 156] on icon "button" at bounding box center [203, 156] width 5 height 5
drag, startPoint x: 238, startPoint y: 181, endPoint x: 251, endPoint y: 170, distance: 16.5
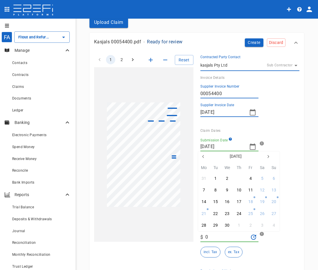
click at [238, 180] on button "3" at bounding box center [238, 178] width 11 height 11
type input "[DATE]"
type input "29/04/2025"
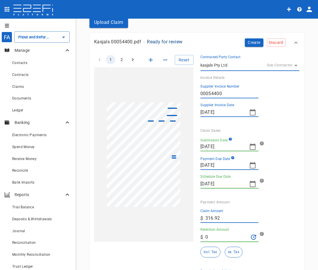
click at [284, 146] on div "Submission Date 03/04/2025" at bounding box center [248, 144] width 95 height 14
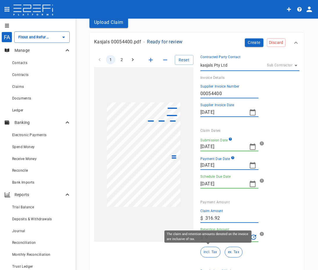
click at [207, 249] on button "incl. Tax" at bounding box center [211, 252] width 20 height 11
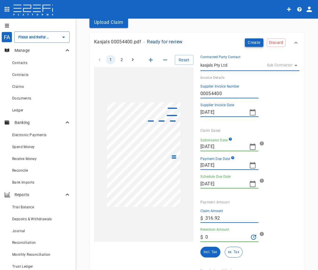
click at [253, 42] on button "Create" at bounding box center [254, 42] width 19 height 8
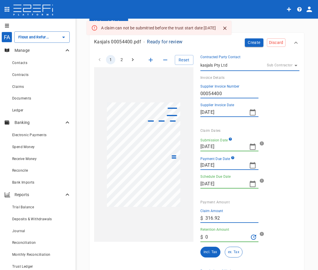
click at [312, 170] on div "FA Fitout and Refurbish Pty Ltd UQ Bio Hub Project Trust Account ​ Manage Conta…" at bounding box center [159, 145] width 318 height 252
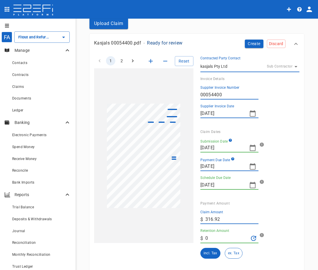
scroll to position [0, 0]
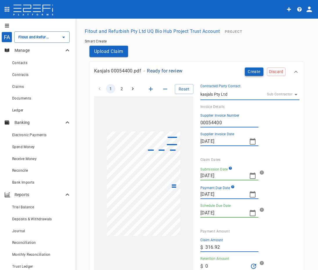
click at [250, 74] on button "Create" at bounding box center [254, 71] width 19 height 8
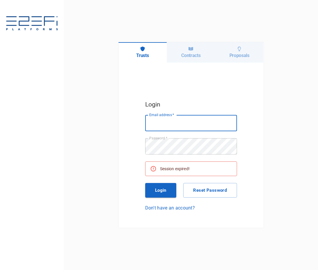
type input "laura@buildingtrusts.com.au"
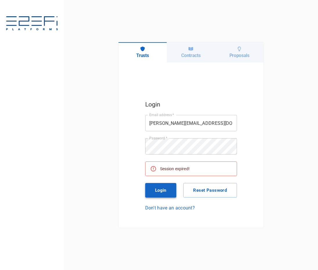
click at [170, 189] on button "Login" at bounding box center [160, 190] width 31 height 15
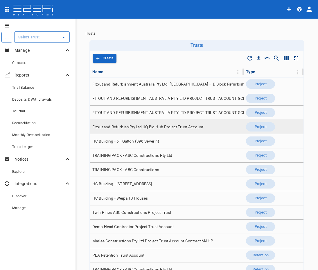
click at [172, 121] on td "Fitout and Refurbish Pty Ltd UQ Bio Hub Project Trust Account" at bounding box center [167, 127] width 154 height 14
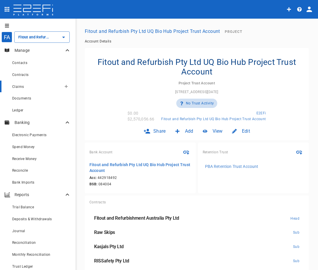
click at [21, 87] on span "Claims" at bounding box center [18, 87] width 12 height 4
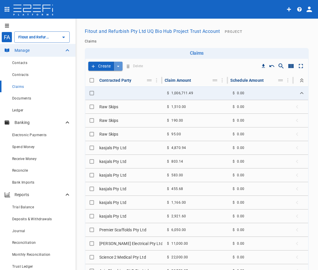
click at [120, 68] on icon "create claim type options" at bounding box center [118, 66] width 6 height 6
click at [112, 77] on span "Smart Create" at bounding box center [105, 76] width 25 height 7
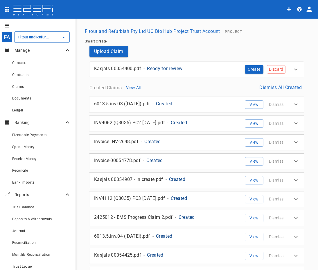
click at [186, 67] on div "Kasjals 00054400.pdf - Ready for review" at bounding box center [166, 68] width 144 height 7
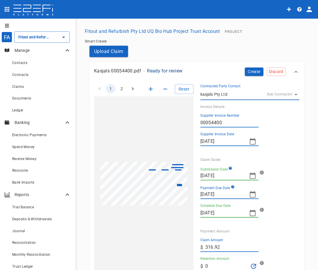
click at [251, 176] on icon "button" at bounding box center [252, 175] width 7 height 7
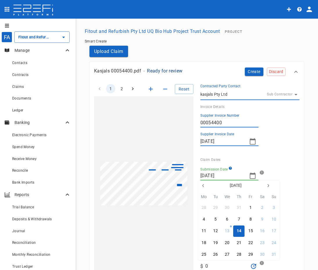
click at [204, 187] on icon "button" at bounding box center [203, 185] width 5 height 5
click at [241, 210] on button "3" at bounding box center [238, 207] width 11 height 11
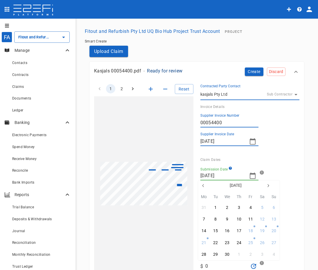
type input "[DATE]"
type input "29/04/2025"
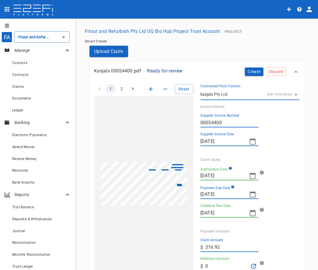
click at [290, 176] on div "Submission Date 03/04/2025" at bounding box center [248, 173] width 95 height 14
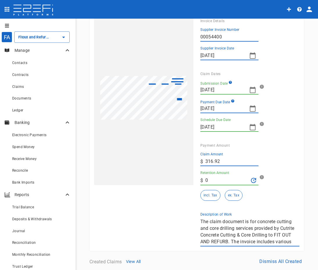
scroll to position [87, 0]
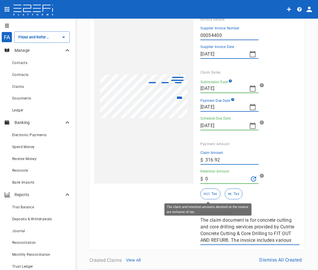
click at [206, 192] on button "incl. Tax" at bounding box center [211, 193] width 20 height 11
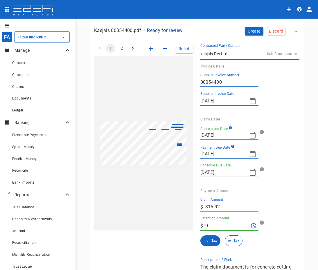
scroll to position [0, 0]
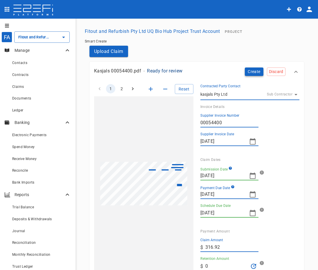
click at [252, 70] on button "Create" at bounding box center [254, 71] width 19 height 8
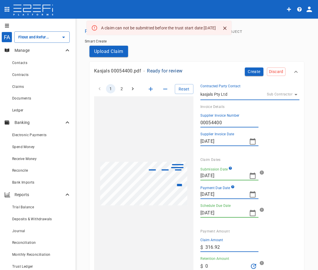
drag, startPoint x: 210, startPoint y: 27, endPoint x: 228, endPoint y: 30, distance: 18.0
click at [228, 30] on div "A claim can not be submitted before the trust start date Apr 3, 2025" at bounding box center [159, 28] width 145 height 14
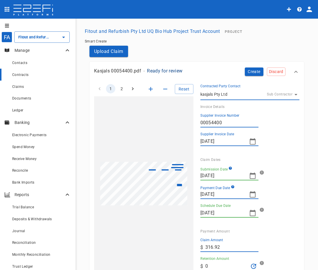
click at [27, 78] on div "Contracts" at bounding box center [41, 74] width 59 height 7
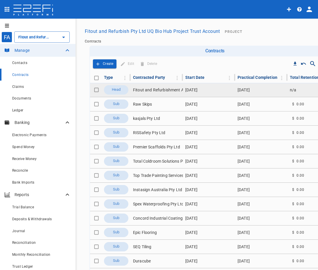
click at [161, 89] on td "Fitout and Refurbishment Australia Pty Ltd" at bounding box center [157, 90] width 52 height 14
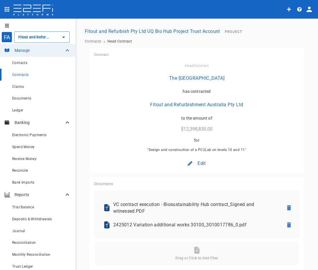
click at [200, 163] on span "Edit" at bounding box center [202, 163] width 8 height 7
click at [203, 177] on div "Contract" at bounding box center [194, 175] width 26 height 11
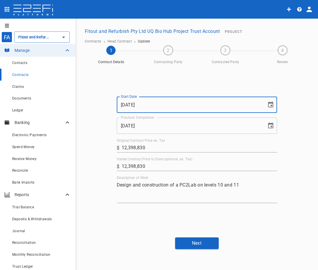
drag, startPoint x: 150, startPoint y: 108, endPoint x: 110, endPoint y: 108, distance: 39.8
click at [110, 108] on div "Start Date 01/02/2025 Start Date Practical Completion 31/10/2025 Practical Comp…" at bounding box center [197, 150] width 174 height 166
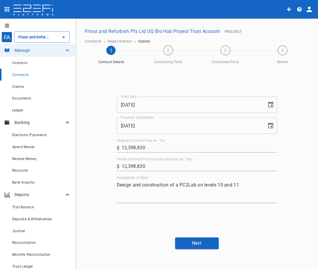
click at [97, 151] on div "Start Date 01/02/2025 Start Date Practical Completion 31/10/2025 Practical Comp…" at bounding box center [197, 150] width 229 height 166
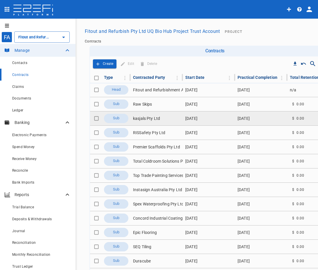
click at [163, 120] on td "kasjals Pty Ltd" at bounding box center [157, 118] width 52 height 14
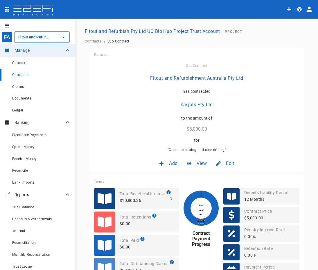
scroll to position [29, 0]
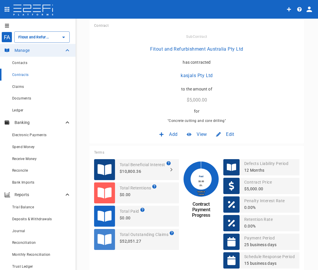
click at [226, 136] on span "Edit" at bounding box center [230, 134] width 8 height 7
click at [221, 147] on span "Contract" at bounding box center [222, 146] width 17 height 7
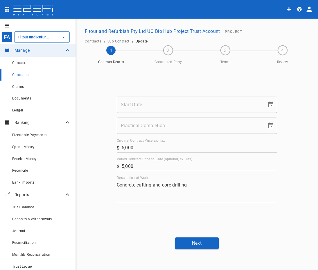
type input "01/05/2025"
type input "30/09/2025"
click at [270, 104] on icon "Choose date, selected date is May 1, 2025" at bounding box center [270, 104] width 7 height 7
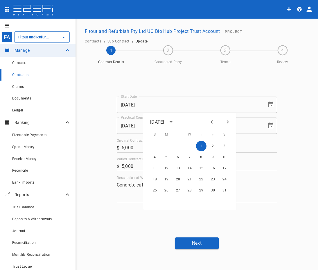
click at [214, 121] on icon "Previous month" at bounding box center [211, 121] width 7 height 7
click at [229, 121] on icon "Next month" at bounding box center [228, 121] width 2 height 3
click at [175, 149] on button "1" at bounding box center [178, 146] width 10 height 10
type input "01/04/2025"
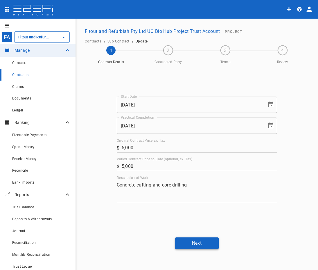
click at [209, 241] on button "Next" at bounding box center [197, 242] width 44 height 11
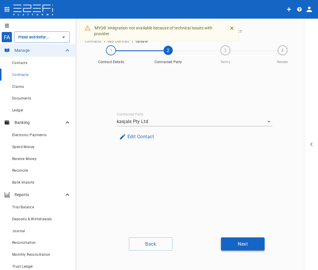
click at [246, 245] on button "Next" at bounding box center [243, 243] width 44 height 13
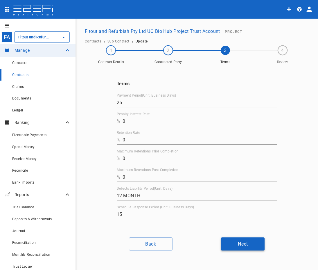
click at [250, 241] on button "Next" at bounding box center [243, 243] width 44 height 13
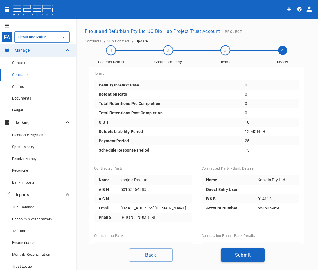
click at [234, 257] on button "Submit" at bounding box center [243, 254] width 44 height 13
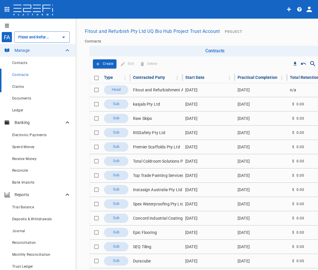
click at [31, 87] on div "Claims" at bounding box center [41, 86] width 59 height 7
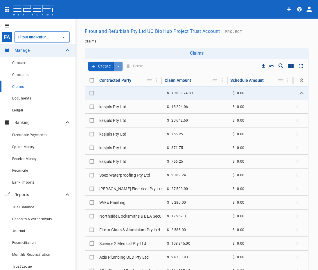
click at [117, 64] on icon "create claim type options" at bounding box center [118, 66] width 6 height 6
click at [117, 79] on span "Smart Create" at bounding box center [105, 76] width 25 height 7
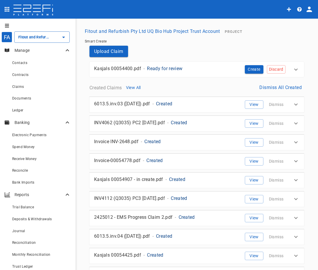
click at [231, 70] on div "Kasjals 00054400.pdf - Ready for review" at bounding box center [166, 68] width 144 height 7
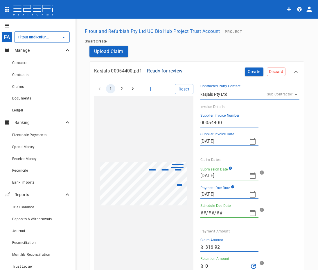
type input "04/09/2025"
click at [225, 174] on input "[DATE]" at bounding box center [223, 175] width 44 height 9
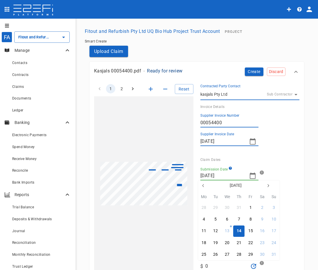
click at [204, 184] on icon "button" at bounding box center [203, 185] width 5 height 5
drag, startPoint x: 239, startPoint y: 209, endPoint x: 269, endPoint y: 165, distance: 52.8
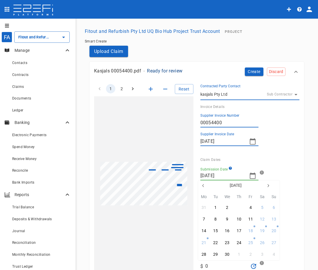
click at [240, 209] on div "3" at bounding box center [239, 207] width 2 height 6
type input "[DATE]"
type input "29/04/2025"
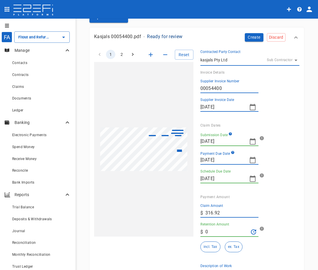
scroll to position [87, 0]
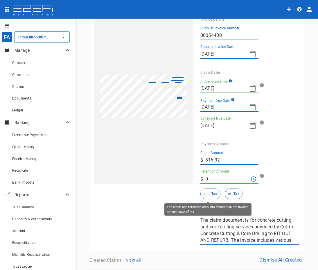
click at [208, 195] on button "incl. Tax" at bounding box center [211, 193] width 20 height 11
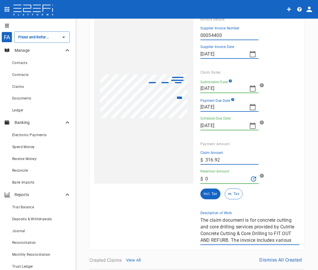
click at [269, 146] on div "Payment Amount" at bounding box center [248, 144] width 95 height 4
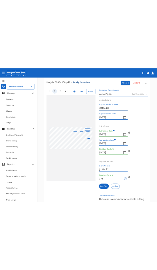
scroll to position [0, 0]
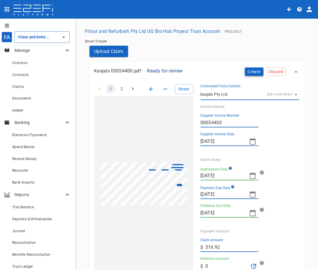
click at [248, 72] on button "Create" at bounding box center [254, 71] width 19 height 8
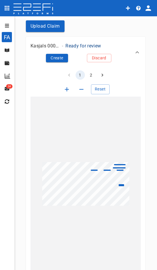
scroll to position [29, 0]
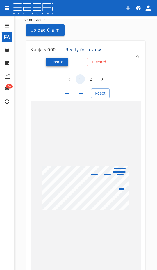
click at [56, 65] on button "Create" at bounding box center [57, 62] width 22 height 8
click at [51, 62] on button "Create" at bounding box center [57, 62] width 22 height 8
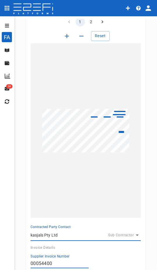
scroll to position [58, 0]
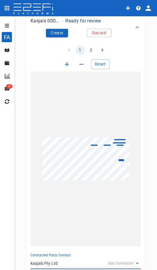
click at [8, 26] on icon "open drawer" at bounding box center [7, 25] width 5 height 5
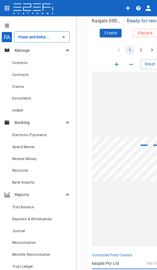
scroll to position [0, 0]
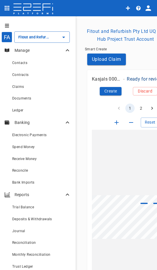
click at [124, 34] on button "Fitout and Refurbish Pty Ltd UQ Bio Hub Project Trust Account" at bounding box center [126, 35] width 86 height 19
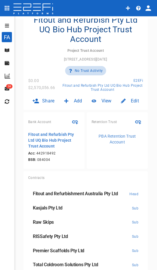
scroll to position [174, 0]
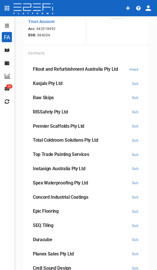
click at [6, 26] on icon "open drawer" at bounding box center [7, 25] width 5 height 5
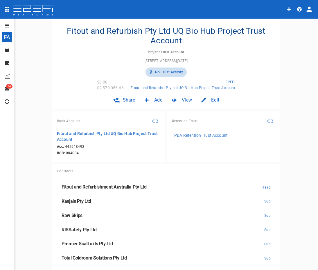
scroll to position [0, 0]
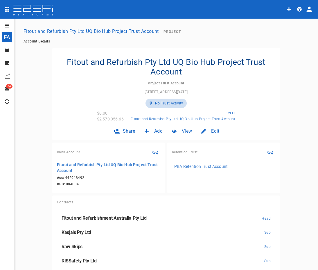
click at [203, 128] on div "Edit" at bounding box center [210, 131] width 27 height 14
click at [206, 143] on span "Trust" at bounding box center [204, 143] width 10 height 7
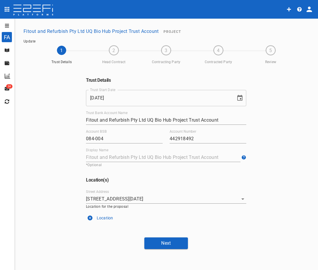
click at [149, 97] on input "04/04/2025" at bounding box center [159, 98] width 146 height 16
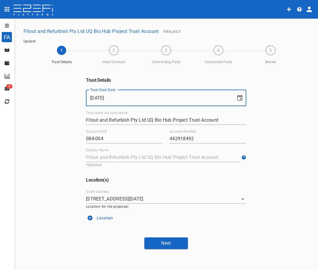
click at [240, 100] on icon "Choose date, selected date is Apr 4, 2025" at bounding box center [240, 98] width 5 height 6
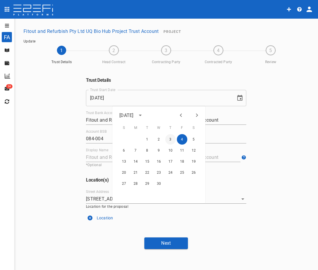
click at [174, 139] on button "3" at bounding box center [170, 139] width 10 height 10
type input "[DATE]"
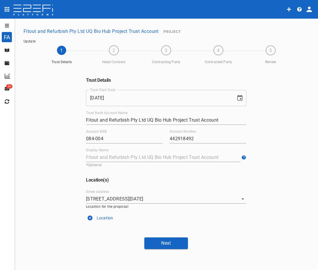
click at [268, 109] on div "Trust Details Trust Start Date 03/04/2025 Trust Start Date Trust Bank Account N…" at bounding box center [166, 150] width 290 height 166
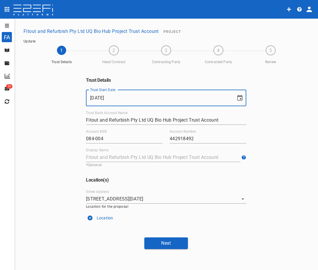
drag, startPoint x: 113, startPoint y: 98, endPoint x: 68, endPoint y: 99, distance: 45.1
click at [68, 99] on div "Trust Details Trust Start Date 03/04/2025 Trust Start Date Trust Bank Account N…" at bounding box center [166, 150] width 290 height 166
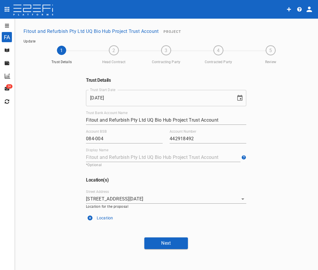
click at [49, 110] on div "Trust Details Trust Start Date 03/04/2025 Trust Start Date Trust Bank Account N…" at bounding box center [166, 150] width 290 height 166
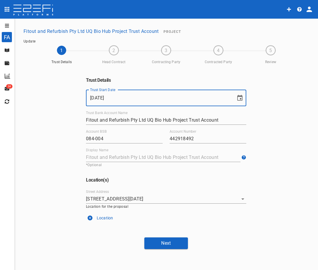
drag, startPoint x: 119, startPoint y: 90, endPoint x: 83, endPoint y: 89, distance: 35.5
click at [83, 89] on div "Trust Details Trust Start Date 03/04/2025 Trust Start Date Trust Bank Account N…" at bounding box center [166, 150] width 174 height 166
click at [158, 245] on button "Next" at bounding box center [166, 242] width 44 height 11
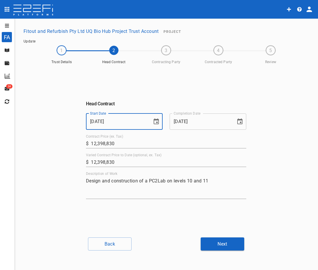
drag, startPoint x: 124, startPoint y: 119, endPoint x: 78, endPoint y: 122, distance: 45.4
click at [78, 122] on div "Head Contract Start Date 01/02/2025 Start Date Completion Date 31/10/2025 Compl…" at bounding box center [166, 150] width 290 height 166
click at [110, 247] on button "Back" at bounding box center [110, 243] width 44 height 13
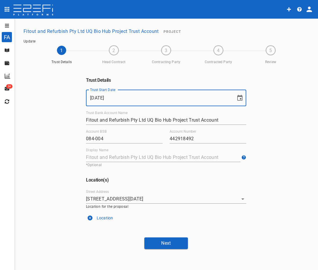
drag, startPoint x: 129, startPoint y: 95, endPoint x: 34, endPoint y: 98, distance: 94.8
click at [34, 98] on div "Trust Details Trust Start Date 03/04/2025 Trust Start Date Trust Bank Account N…" at bounding box center [166, 150] width 290 height 166
click at [175, 241] on button "Next" at bounding box center [166, 242] width 44 height 11
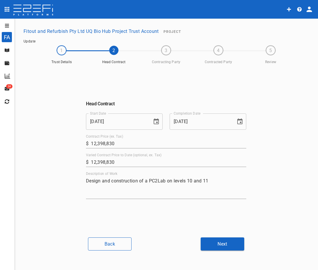
click at [113, 242] on button "Back" at bounding box center [110, 243] width 44 height 13
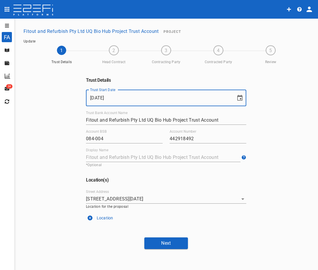
drag, startPoint x: 125, startPoint y: 95, endPoint x: 98, endPoint y: 167, distance: 76.7
click at [51, 103] on div "Trust Details Trust Start Date 03/04/2025 Trust Start Date Trust Bank Account N…" at bounding box center [166, 150] width 290 height 166
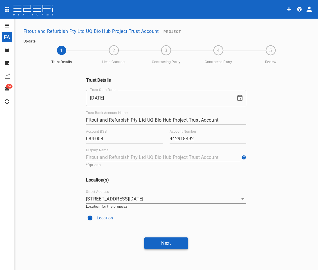
click at [177, 245] on button "Next" at bounding box center [166, 242] width 44 height 11
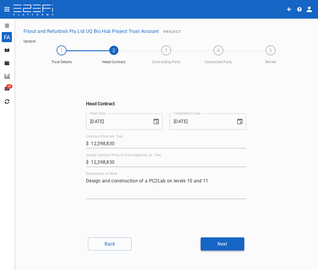
click at [233, 246] on button "Next" at bounding box center [223, 243] width 44 height 13
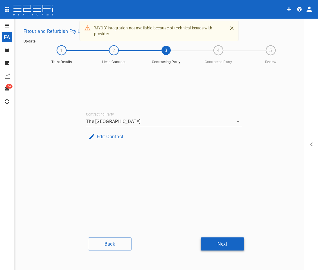
click at [219, 239] on button "Next" at bounding box center [223, 243] width 44 height 13
click at [225, 239] on button "Next" at bounding box center [223, 243] width 44 height 13
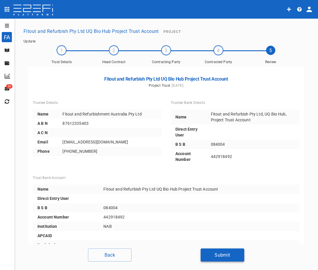
click at [219, 252] on button "Submit" at bounding box center [223, 254] width 44 height 13
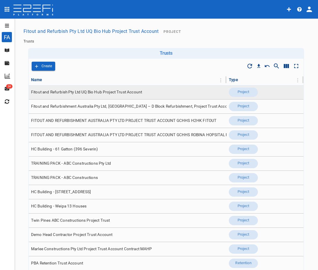
click at [95, 94] on span "Fitout and Refurbish Pty Ltd UQ Bio Hub Project Trust Account" at bounding box center [86, 92] width 111 height 6
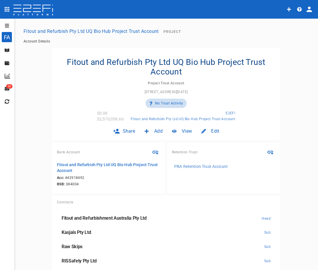
click at [7, 24] on icon "open drawer" at bounding box center [7, 25] width 4 height 3
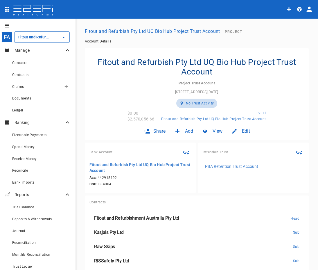
click at [62, 85] on button "button" at bounding box center [66, 86] width 9 height 9
click at [71, 100] on span "Smart Create" at bounding box center [74, 96] width 25 height 7
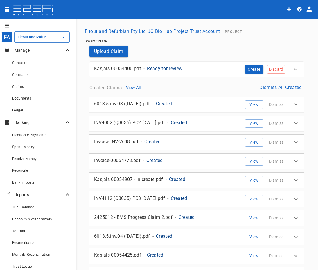
click at [190, 66] on div "Kasjals 00054400.pdf - Ready for review" at bounding box center [166, 68] width 144 height 7
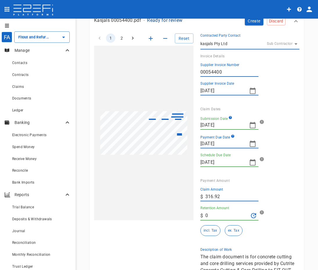
scroll to position [58, 0]
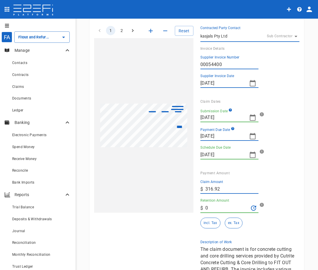
click at [251, 115] on icon "button" at bounding box center [252, 117] width 7 height 7
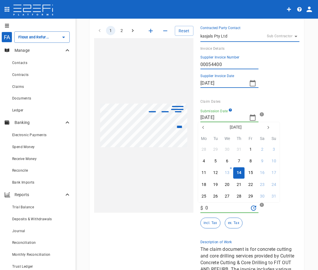
click at [202, 128] on icon "button" at bounding box center [203, 127] width 5 height 5
click at [259, 150] on button "3" at bounding box center [262, 149] width 11 height 11
type input "03/05/2025"
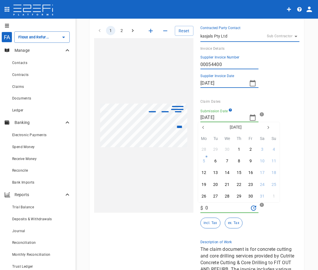
type input "26/05/2025"
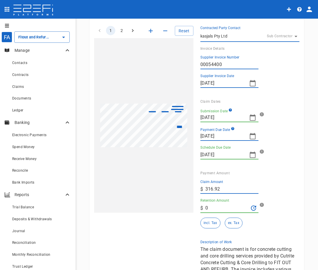
click at [253, 121] on button "button" at bounding box center [253, 118] width 12 height 12
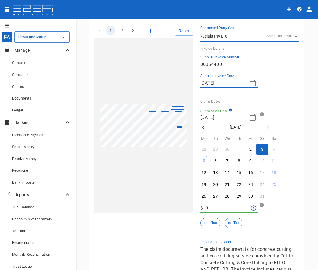
click at [204, 128] on icon "button" at bounding box center [203, 127] width 5 height 5
click at [238, 148] on div "3" at bounding box center [239, 149] width 2 height 6
type input "[DATE]"
type input "29/04/2025"
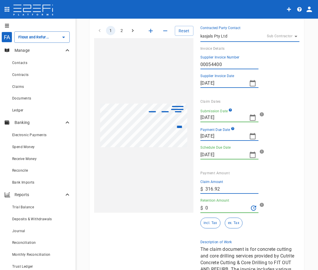
click at [282, 109] on div "Submission Date 03/04/2025" at bounding box center [248, 115] width 95 height 14
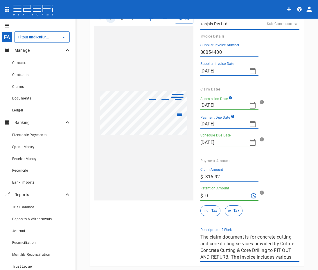
scroll to position [174, 0]
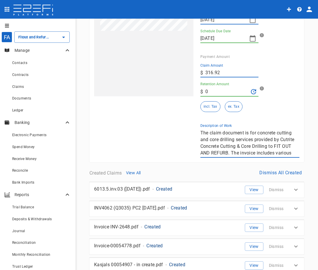
click at [209, 109] on button "incl. Tax" at bounding box center [211, 106] width 20 height 11
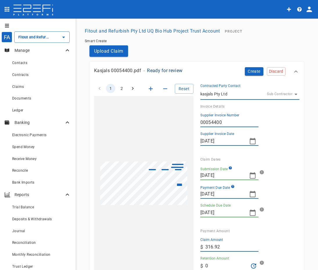
scroll to position [0, 0]
click at [252, 71] on button "Create" at bounding box center [254, 71] width 19 height 8
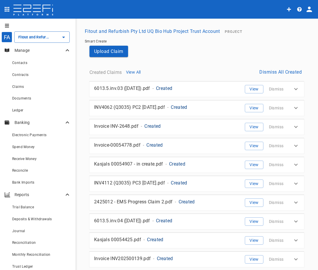
click at [139, 72] on button "View All" at bounding box center [133, 72] width 19 height 8
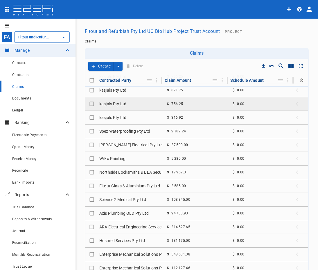
scroll to position [58, 0]
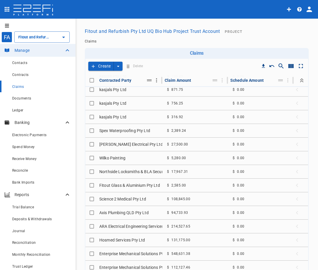
click at [156, 78] on div "Contracted Party" at bounding box center [129, 80] width 61 height 8
click at [154, 80] on icon "Column Actions" at bounding box center [157, 80] width 6 height 6
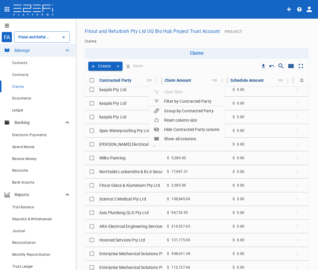
click at [180, 110] on div "Group by Contracted Party" at bounding box center [184, 111] width 60 height 6
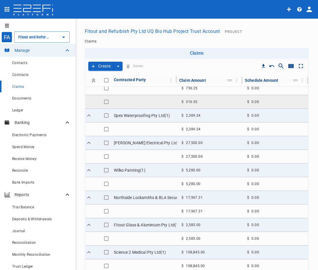
scroll to position [87, 0]
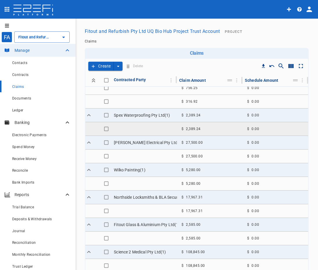
click at [208, 127] on td "$ 2,389.24" at bounding box center [210, 128] width 66 height 13
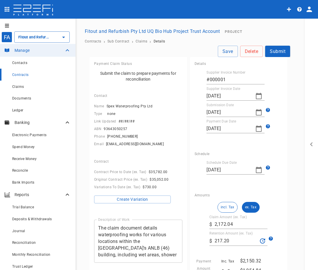
click at [256, 112] on icon "button" at bounding box center [259, 112] width 7 height 7
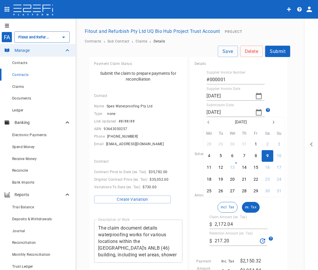
click at [275, 98] on div at bounding box center [159, 135] width 318 height 270
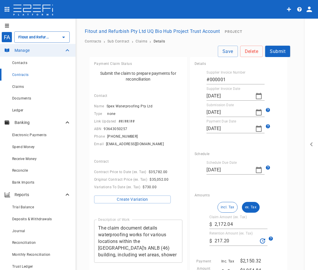
click at [256, 112] on icon "button" at bounding box center [259, 112] width 7 height 7
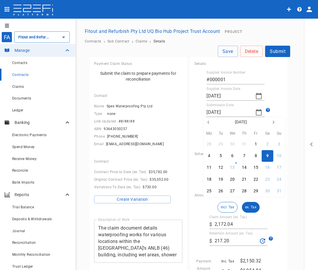
click at [212, 124] on button "button" at bounding box center [209, 122] width 10 height 10
click at [257, 180] on div "25" at bounding box center [256, 179] width 5 height 6
type input "[DATE]"
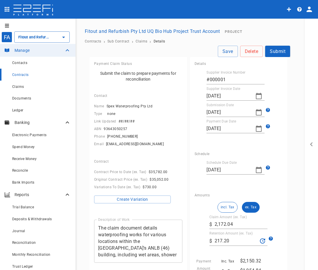
click at [288, 141] on div "Save Delete Submit Payment Claim Status Submit the claim to prepare payments fo…" at bounding box center [190, 233] width 215 height 374
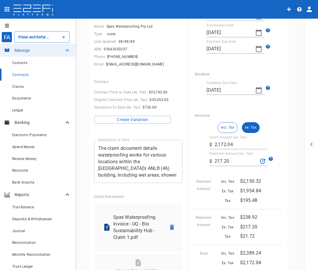
scroll to position [87, 0]
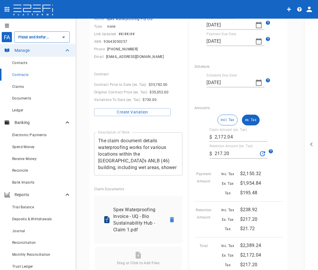
click at [229, 122] on button "incl. Tax" at bounding box center [228, 120] width 20 height 11
click at [250, 119] on button "ex. Tax" at bounding box center [251, 120] width 18 height 11
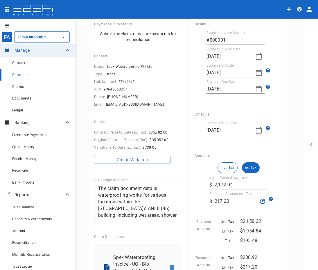
scroll to position [0, 0]
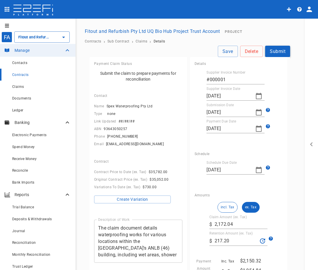
click at [276, 52] on button "Submit" at bounding box center [277, 51] width 25 height 11
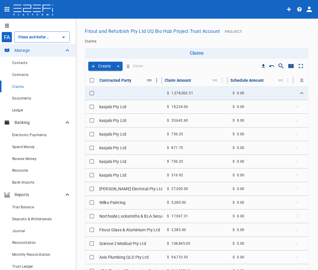
click at [156, 81] on icon "Column Actions" at bounding box center [157, 80] width 6 height 6
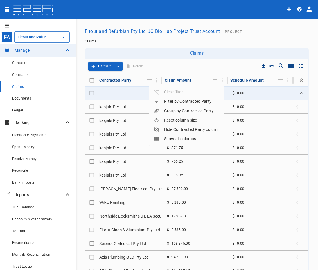
click at [168, 111] on div "Group by Contracted Party" at bounding box center [184, 111] width 60 height 6
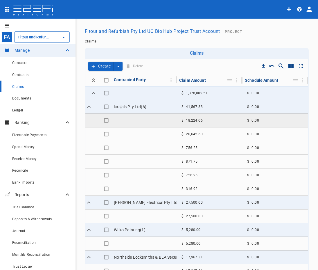
click at [203, 119] on td "$ 18,224.06" at bounding box center [210, 120] width 66 height 13
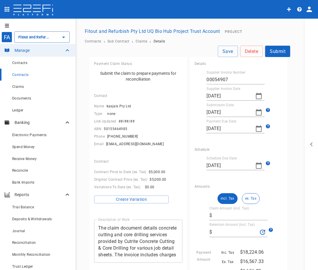
type input "18,224.06"
type input "0"
click at [282, 52] on button "Submit" at bounding box center [277, 51] width 25 height 11
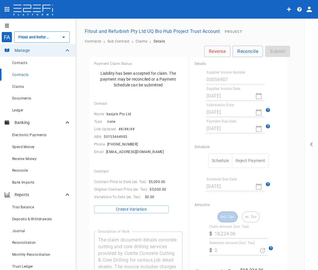
click at [190, 81] on div "Details Supplier Invoice Number 00054907 Supplier Invoice Date 16/07/2025 Submi…" at bounding box center [239, 98] width 98 height 83
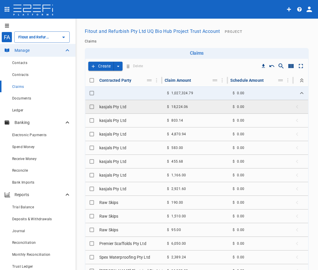
click at [135, 108] on td "kasjals Pty Ltd" at bounding box center [129, 106] width 65 height 13
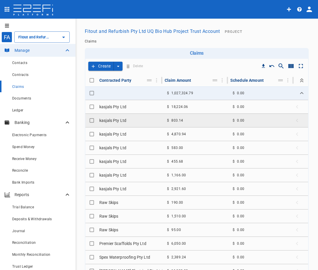
click at [148, 122] on td "kasjals Pty Ltd" at bounding box center [129, 120] width 65 height 13
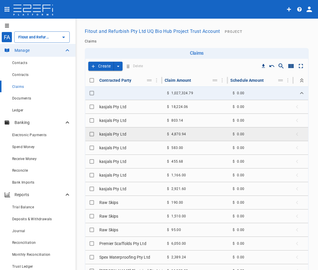
click at [138, 131] on td "kasjals Pty Ltd" at bounding box center [129, 133] width 65 height 13
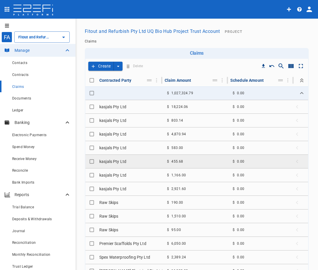
click at [140, 158] on td "kasjals Pty Ltd" at bounding box center [129, 161] width 65 height 13
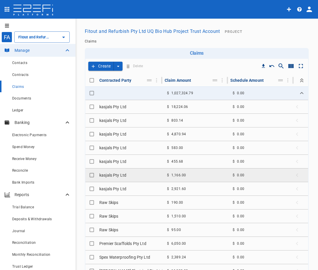
click at [126, 176] on td "kasjals Pty Ltd" at bounding box center [129, 174] width 65 height 13
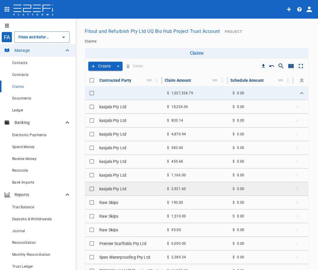
click at [142, 187] on td "kasjals Pty Ltd" at bounding box center [129, 188] width 65 height 13
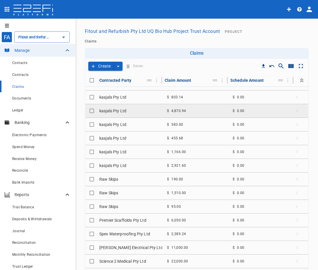
scroll to position [58, 0]
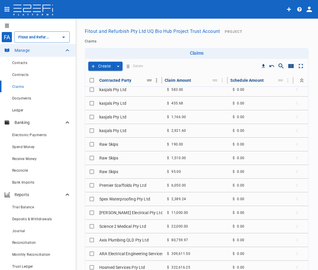
click at [149, 81] on icon "Move" at bounding box center [149, 80] width 5 height 2
click at [155, 81] on icon "Column Actions" at bounding box center [157, 80] width 6 height 6
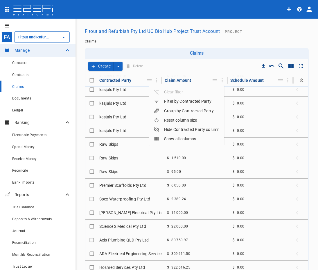
click at [173, 112] on div "Group by Contracted Party" at bounding box center [184, 111] width 60 height 6
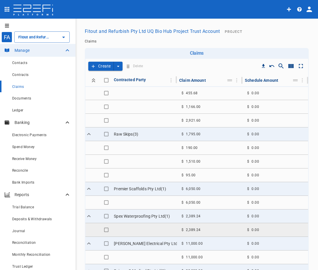
scroll to position [0, 0]
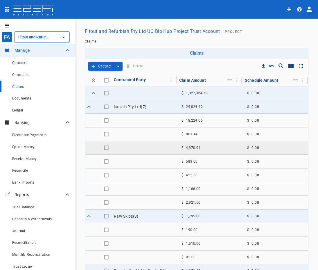
click at [134, 141] on td at bounding box center [144, 147] width 65 height 13
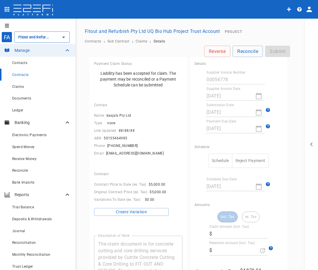
type input "4,870.94"
type input "0"
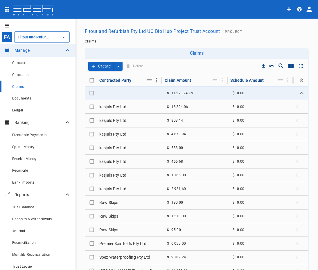
click at [154, 80] on icon "Column Actions" at bounding box center [157, 80] width 6 height 6
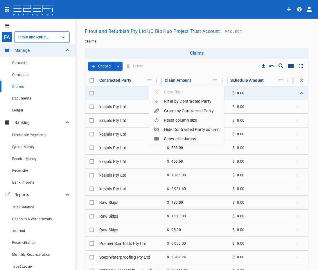
click at [188, 109] on div "Group by Contracted Party" at bounding box center [184, 111] width 60 height 6
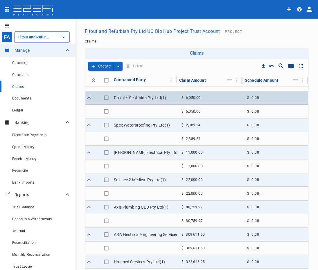
scroll to position [174, 0]
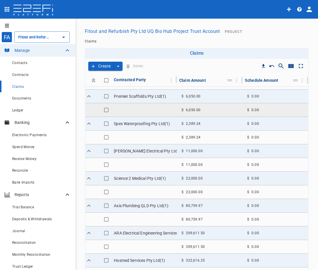
click at [206, 112] on td "$ 6,050.00" at bounding box center [210, 109] width 66 height 13
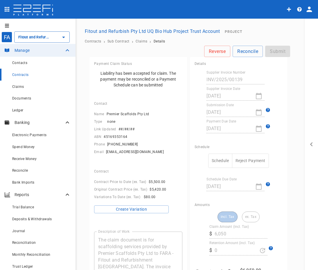
click at [172, 149] on div "Name Premier Scaffolds Pty Ltd Type none Link Updated ##/##/## ABN 45169353164 …" at bounding box center [138, 132] width 88 height 45
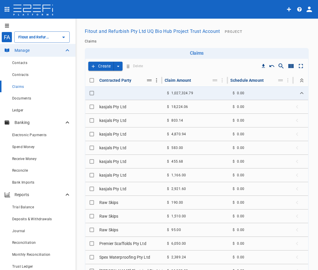
click at [154, 81] on icon "Column Actions" at bounding box center [157, 80] width 6 height 6
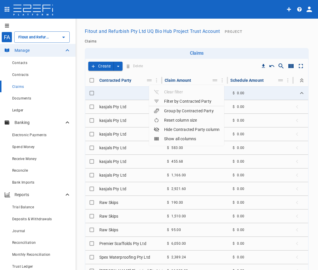
click at [181, 112] on div "Group by Contracted Party" at bounding box center [184, 111] width 60 height 6
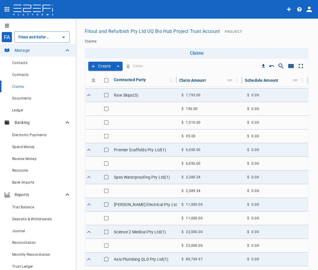
scroll to position [174, 0]
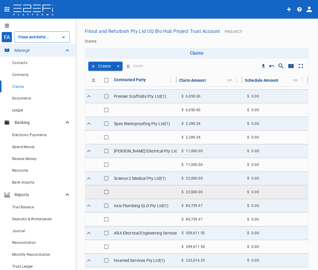
click at [198, 190] on span "22,000.00" at bounding box center [194, 192] width 17 height 4
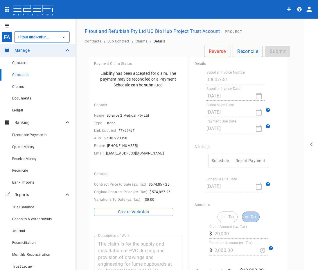
click at [218, 216] on div "incl. Tax ex. Tax" at bounding box center [239, 216] width 42 height 11
click at [176, 46] on div "Reverse Reconcile Submit" at bounding box center [190, 51] width 201 height 11
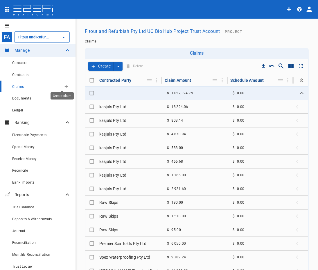
click at [65, 86] on icon "Create claim" at bounding box center [66, 86] width 3 height 3
click at [69, 95] on span "Smart Create" at bounding box center [74, 96] width 25 height 7
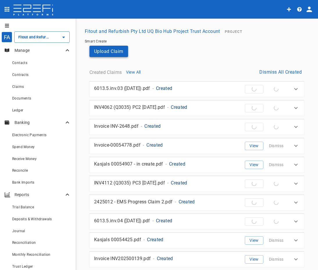
click at [117, 54] on button "Upload Claim" at bounding box center [109, 51] width 39 height 11
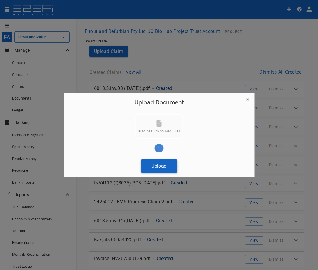
click at [162, 170] on button "Upload" at bounding box center [159, 165] width 36 height 13
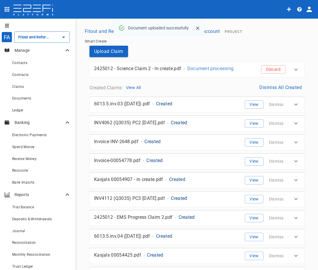
click at [238, 73] on div "2425012 - Science Claim 2 - In create.pdf - Document processing Discard" at bounding box center [189, 66] width 199 height 13
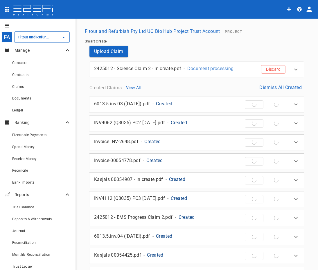
type input "Fitout and Refurbish Pty Ltd UQ Bio Hub Project Trust Account"
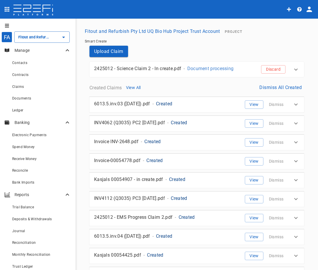
click at [244, 72] on div "2425012 - Science Claim 2 - In create.pdf - Document processing Discard" at bounding box center [189, 66] width 199 height 13
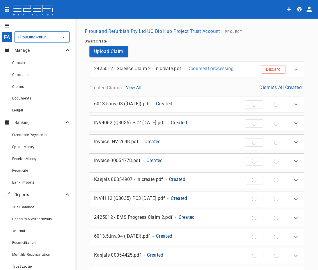
type input "Fitout and Refurbish Pty Ltd UQ Bio Hub Project Trust Account"
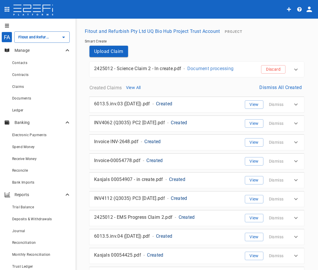
click at [246, 70] on div "2425012 - Science Claim 2 - In create.pdf - Document processing Discard" at bounding box center [189, 66] width 199 height 13
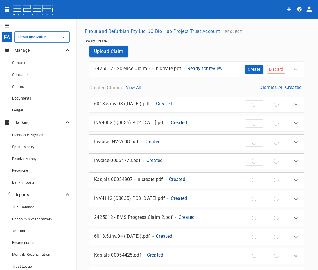
type input "Fitout and Refurbish Pty Ltd UQ Bio Hub Project Trust Account"
click at [230, 73] on div "2425012 - Science Claim 2 - In create.pdf - Ready for review" at bounding box center [164, 66] width 149 height 13
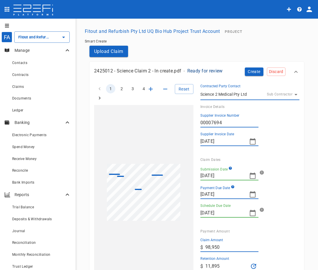
click at [6, 27] on icon "open drawer" at bounding box center [7, 25] width 4 height 3
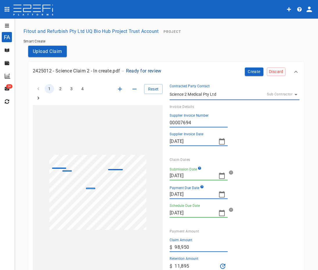
click at [7, 28] on button "open drawer" at bounding box center [6, 25] width 12 height 9
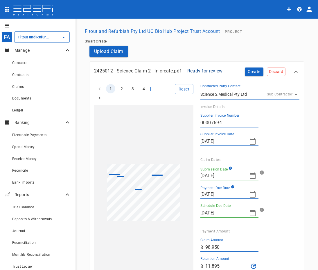
click at [249, 177] on icon "button" at bounding box center [252, 175] width 7 height 7
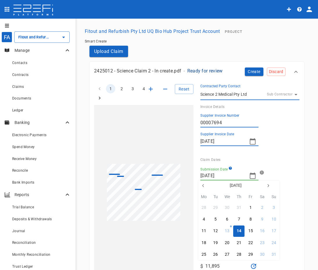
click at [205, 188] on icon "button" at bounding box center [203, 185] width 5 height 5
click at [268, 188] on button "button" at bounding box center [268, 185] width 10 height 10
click at [207, 254] on button "28" at bounding box center [204, 254] width 11 height 11
type input "[DATE]"
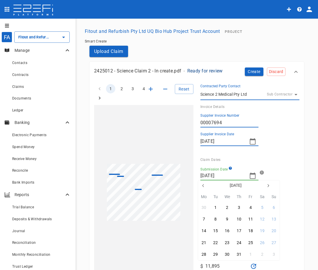
type input "[DATE]"
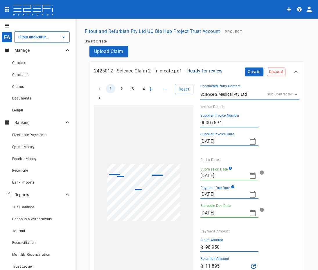
click at [281, 180] on div "[DATE] Mo Tu We Th Fr Sa Su 30 1 2 3 4 5 6 7 8 9 10 11 12 13 14 15 16 17 18 19 …" at bounding box center [159, 135] width 318 height 270
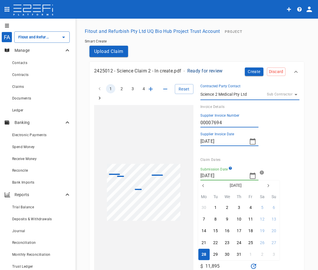
click at [291, 222] on div at bounding box center [159, 135] width 318 height 270
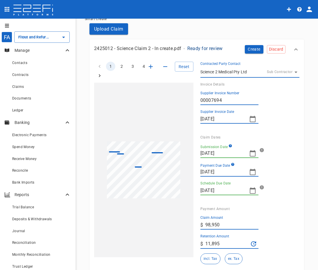
scroll to position [116, 0]
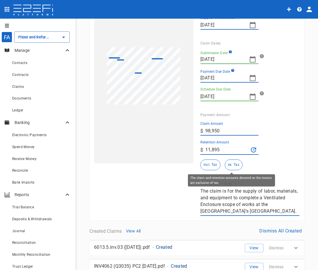
click at [233, 165] on button "ex. Tax" at bounding box center [234, 164] width 18 height 11
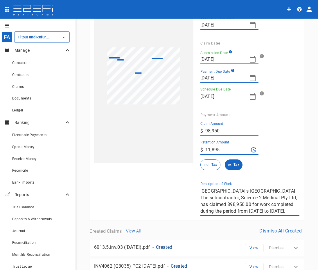
scroll to position [0, 0]
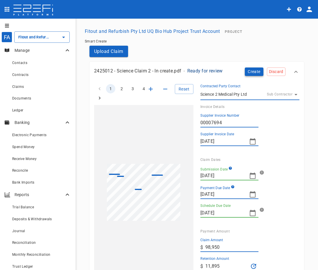
click at [254, 73] on button "Create" at bounding box center [254, 71] width 19 height 8
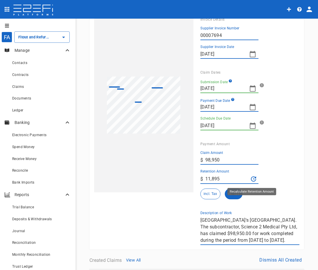
click at [252, 178] on icon "Recalculate Retention Amount" at bounding box center [253, 178] width 7 height 7
type input "9,895"
drag, startPoint x: 225, startPoint y: 158, endPoint x: 187, endPoint y: 162, distance: 38.3
click at [187, 162] on div "1 2 3 4 Reset SupplierInvoiceNumber: 00007694 SupplierName: Science 2 Medical P…" at bounding box center [193, 117] width 213 height 255
type input "108,845"
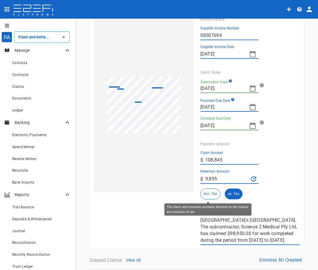
click at [210, 195] on button "incl. Tax" at bounding box center [211, 193] width 20 height 11
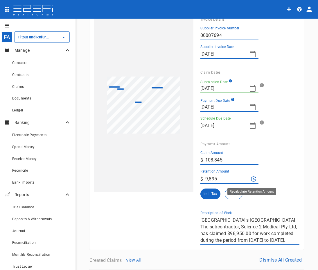
click at [253, 178] on icon "Recalculate Retention Amount" at bounding box center [253, 178] width 5 height 5
type input "10,884.5"
click at [283, 174] on div "Retention Amount ​ $ 10,884.5" at bounding box center [248, 176] width 95 height 15
drag, startPoint x: 224, startPoint y: 160, endPoint x: 179, endPoint y: 164, distance: 45.5
click at [179, 164] on div "1 2 3 4 Reset SupplierInvoiceNumber: 00007694 SupplierName: Science 2 Medical P…" at bounding box center [193, 117] width 213 height 255
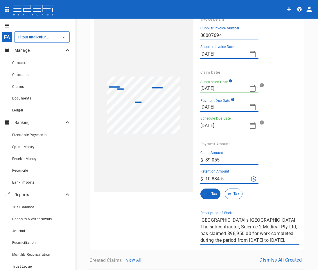
type input "89,055"
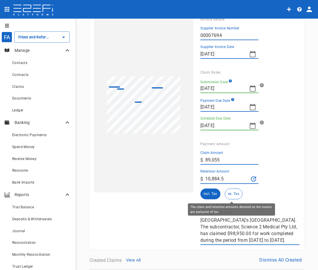
click at [235, 195] on button "ex. Tax" at bounding box center [234, 193] width 18 height 11
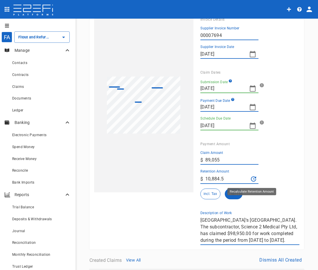
click at [253, 181] on icon "Recalculate Retention Amount" at bounding box center [253, 178] width 7 height 7
type input "8,905.5"
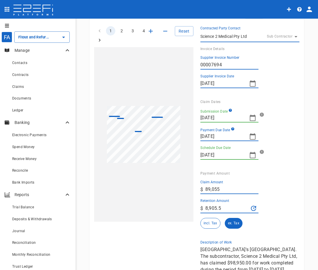
scroll to position [58, 0]
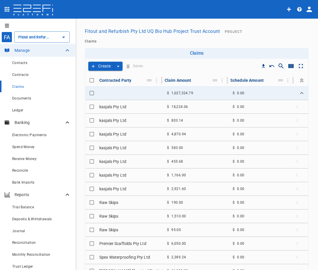
click at [261, 33] on div "Fitout and Refurbish Pty Ltd UQ Bio Hub Project Trust Account Project" at bounding box center [197, 31] width 229 height 11
click at [120, 66] on icon "create claim type options" at bounding box center [118, 66] width 6 height 6
click at [113, 75] on span "Smart Create" at bounding box center [105, 76] width 25 height 7
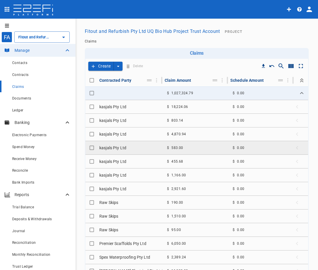
click at [124, 152] on td "kasjals Pty Ltd" at bounding box center [129, 147] width 65 height 13
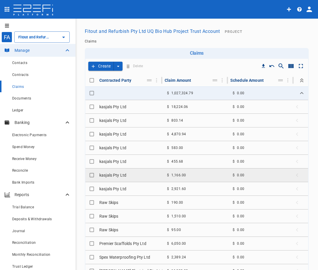
click at [138, 171] on td "kasjals Pty Ltd" at bounding box center [129, 174] width 65 height 13
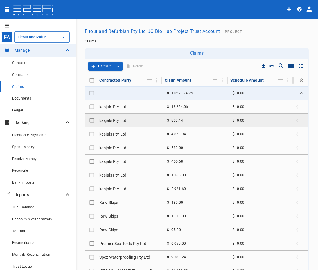
click at [133, 115] on td "kasjals Pty Ltd" at bounding box center [129, 120] width 65 height 13
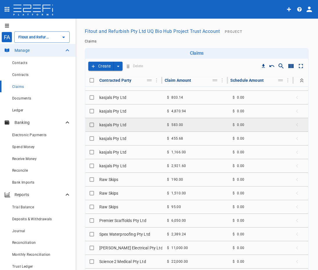
scroll to position [87, 0]
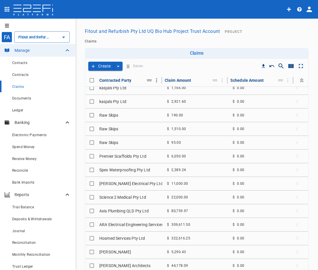
click at [148, 81] on icon "Move" at bounding box center [149, 80] width 7 height 7
click at [154, 81] on icon "Column Actions" at bounding box center [157, 80] width 6 height 6
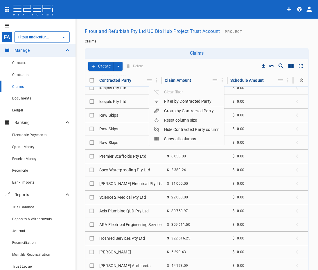
click at [162, 110] on div at bounding box center [159, 111] width 10 height 6
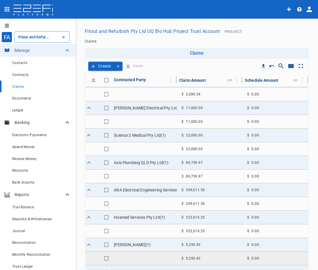
scroll to position [204, 0]
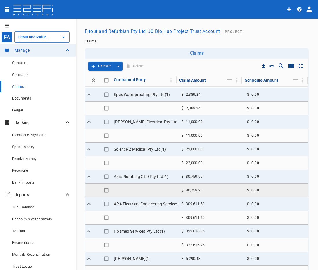
click at [133, 191] on td at bounding box center [144, 189] width 65 height 13
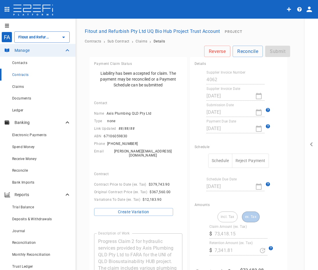
drag, startPoint x: 176, startPoint y: 41, endPoint x: 163, endPoint y: 45, distance: 13.7
click at [175, 42] on ol "Contracts › Sub Contract › Claims › Details" at bounding box center [197, 41] width 224 height 4
click at [23, 73] on span "Contracts" at bounding box center [20, 75] width 17 height 4
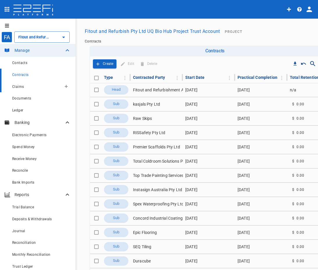
click at [22, 83] on div "Claims" at bounding box center [36, 86] width 49 height 7
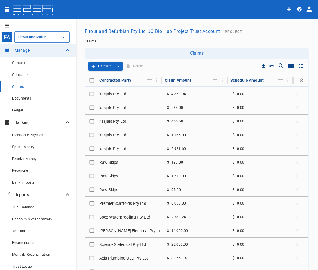
scroll to position [116, 0]
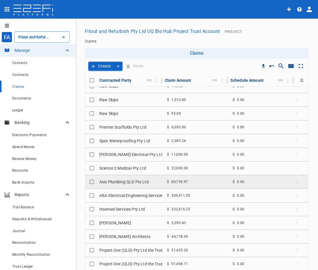
click at [130, 182] on td "Axis Plumbing QLD Pty Ltd" at bounding box center [129, 181] width 65 height 13
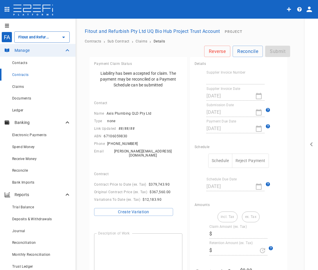
type input "Fitout and Refurbish Pty Ltd UQ Bio Hub Project Trust Account"
type textarea "Progress Claim 2 for hydraulic services provided by Axis Plumbing QLD Pty Ltd t…"
type input "4062"
type input "[DATE]"
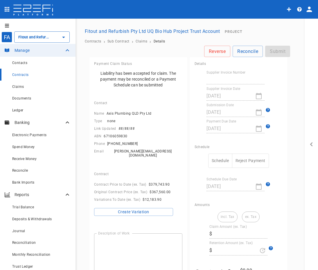
type input "[DATE]"
type input "73,418.15"
type input "7,341.81"
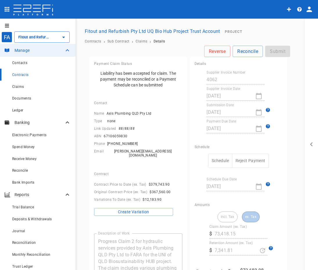
scroll to position [145, 0]
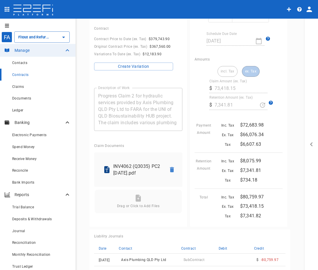
click at [141, 172] on p "INV4062 (Q3035) PC2 [DATE].pdf" at bounding box center [137, 169] width 48 height 13
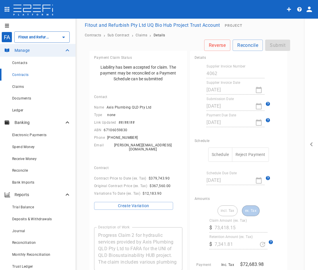
scroll to position [0, 0]
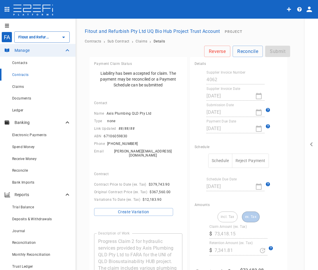
click at [257, 113] on div "[DATE]" at bounding box center [236, 112] width 58 height 9
click at [308, 56] on button "open drawer" at bounding box center [312, 144] width 14 height 251
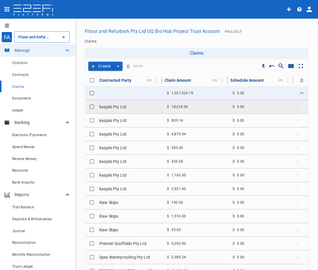
scroll to position [116, 0]
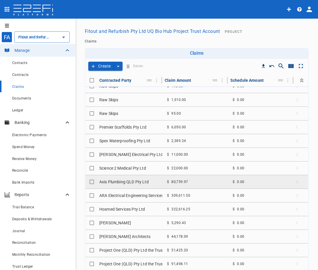
click at [136, 178] on td "Axis Plumbing QLD Pty Ltd" at bounding box center [129, 181] width 65 height 13
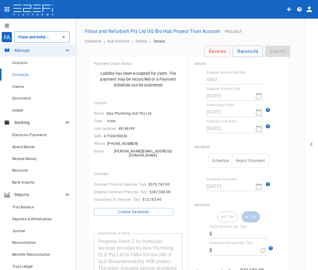
type input "73,418.15"
type input "7,341.81"
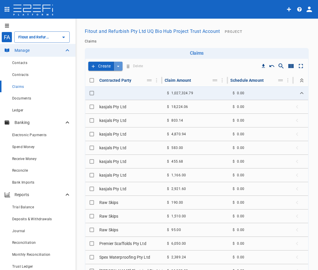
click at [120, 69] on button "create claim type options" at bounding box center [118, 66] width 9 height 9
click at [108, 77] on span "Smart Create" at bounding box center [105, 76] width 25 height 7
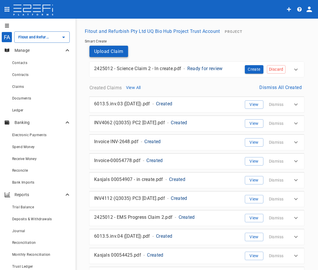
click at [112, 48] on button "Upload Claim" at bounding box center [109, 51] width 39 height 11
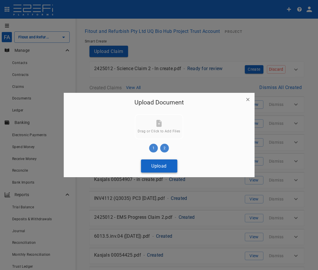
click at [156, 168] on button "Upload" at bounding box center [159, 165] width 36 height 13
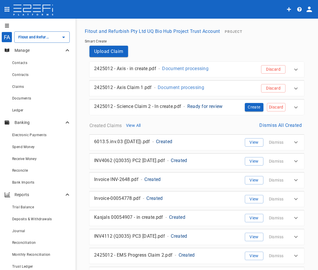
click at [72, 11] on div at bounding box center [142, 10] width 283 height 14
click at [223, 65] on div "2425012 - Axis - in create.pdf - Document processing" at bounding box center [164, 66] width 149 height 13
type input "Fitout and Refurbish Pty Ltd UQ Bio Hub Project Trust Account"
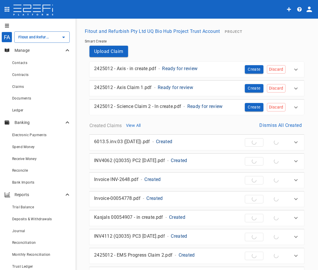
type input "Fitout and Refurbish Pty Ltd UQ Bio Hub Project Trust Account"
click at [219, 67] on div "2425012 - Axis - in create.pdf - Ready for review" at bounding box center [166, 68] width 144 height 7
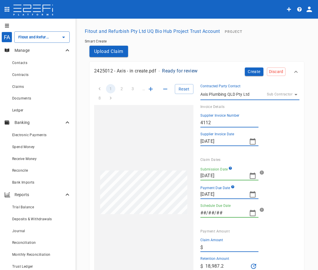
type input "[DATE]"
type input "86,121.75"
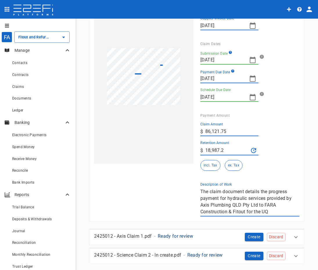
scroll to position [116, 0]
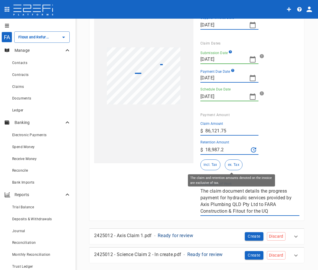
click at [235, 164] on button "ex. Tax" at bounding box center [234, 164] width 18 height 11
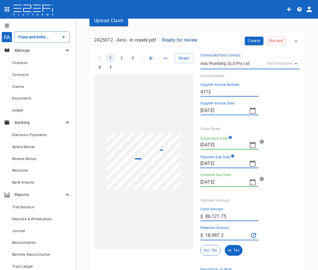
scroll to position [29, 0]
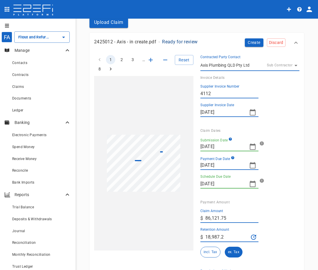
click at [253, 147] on icon "button" at bounding box center [253, 146] width 6 height 6
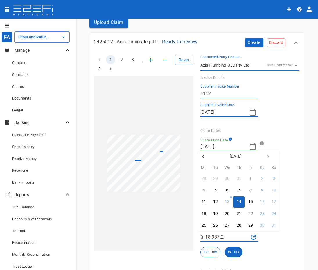
click at [205, 155] on icon "button" at bounding box center [203, 156] width 5 height 5
click at [253, 215] on button "25" at bounding box center [250, 213] width 11 height 11
type input "[DATE]"
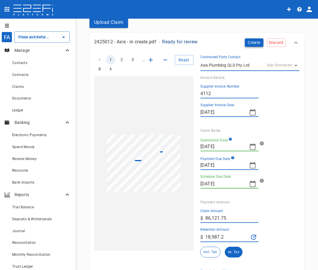
click at [250, 44] on button "Create" at bounding box center [254, 42] width 19 height 8
drag, startPoint x: 286, startPoint y: 91, endPoint x: 283, endPoint y: 80, distance: 12.1
click at [286, 90] on div "Supplier Invoice Number 4112" at bounding box center [248, 91] width 95 height 14
click at [247, 41] on button "Create" at bounding box center [254, 42] width 19 height 8
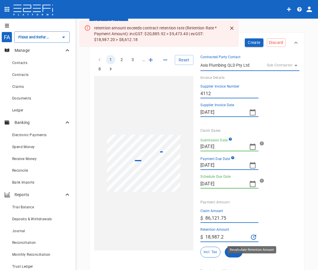
drag, startPoint x: 253, startPoint y: 238, endPoint x: 267, endPoint y: 223, distance: 21.0
click at [253, 238] on icon "Recalculate Retention Amount" at bounding box center [253, 236] width 7 height 7
type input "8,612.18"
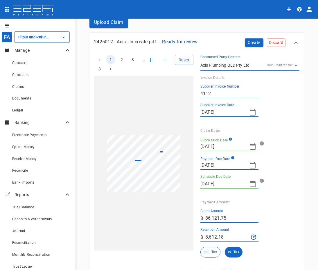
click at [274, 221] on div "Claim Amount ​ $ 86,121.75" at bounding box center [248, 216] width 95 height 14
click at [250, 236] on icon "Recalculate Retention Amount" at bounding box center [253, 236] width 7 height 7
click at [247, 221] on input "86,121.75" at bounding box center [232, 217] width 53 height 9
drag, startPoint x: 233, startPoint y: 24, endPoint x: 182, endPoint y: 33, distance: 52.2
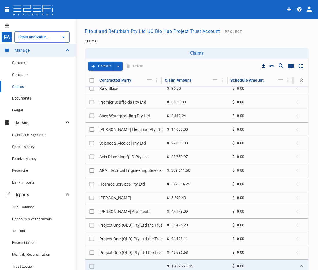
scroll to position [145, 0]
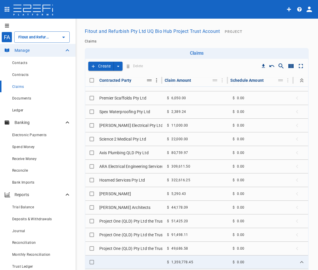
click at [154, 81] on icon "Column Actions" at bounding box center [157, 80] width 6 height 6
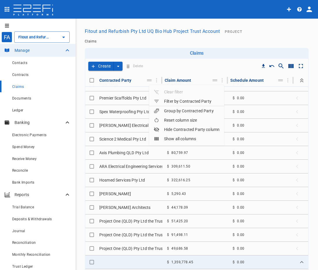
click at [171, 112] on div "Group by Contracted Party" at bounding box center [184, 111] width 60 height 6
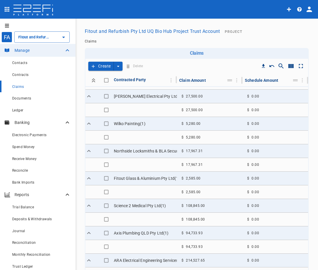
scroll to position [651, 0]
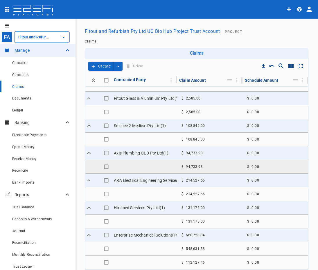
click at [144, 166] on td at bounding box center [144, 166] width 65 height 13
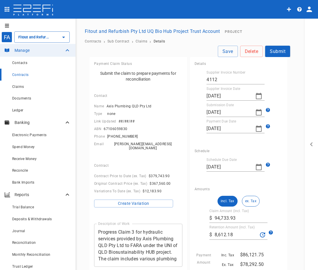
click at [151, 59] on div "Payment Claim Status Submit the claim to prepare payments for reconciliation" at bounding box center [139, 73] width 98 height 32
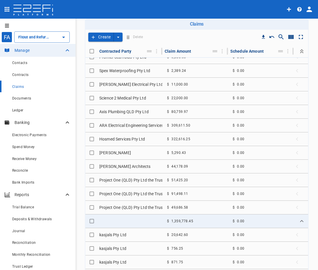
scroll to position [174, 0]
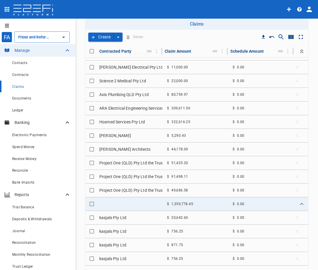
click at [155, 37] on div "Create Delete" at bounding box center [196, 37] width 223 height 15
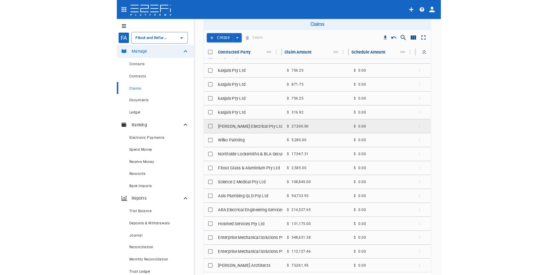
scroll to position [162, 0]
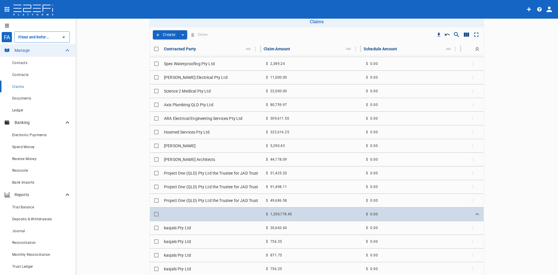
click at [318, 215] on button "Expand" at bounding box center [477, 214] width 8 height 8
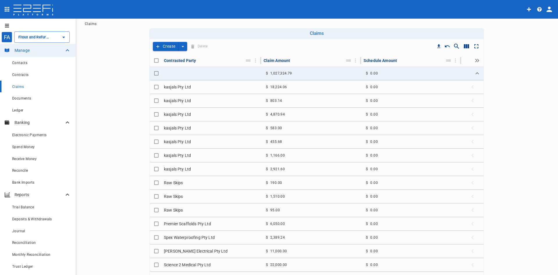
scroll to position [0, 0]
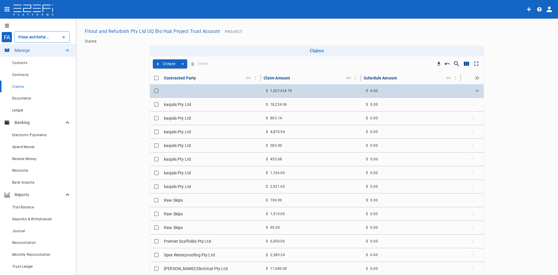
click at [318, 91] on icon "Expand" at bounding box center [477, 90] width 7 height 7
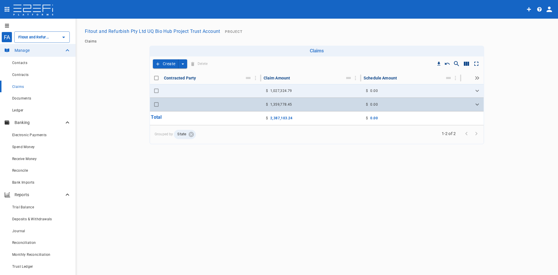
click at [318, 106] on icon "Expand" at bounding box center [477, 104] width 7 height 7
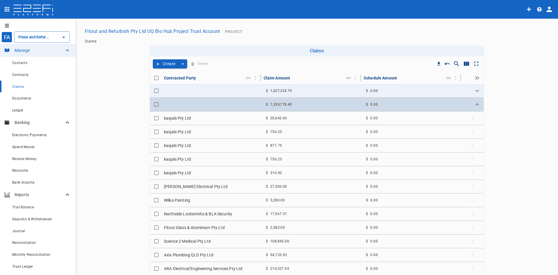
click at [318, 105] on icon "Expand" at bounding box center [477, 104] width 3 height 2
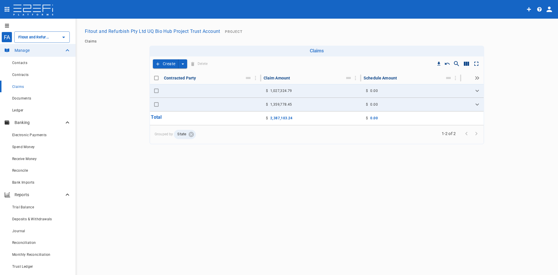
click at [16, 85] on span "Claims" at bounding box center [18, 87] width 12 height 4
click at [24, 86] on div "Claims" at bounding box center [41, 86] width 59 height 7
click at [14, 62] on span "Contacts" at bounding box center [19, 63] width 15 height 4
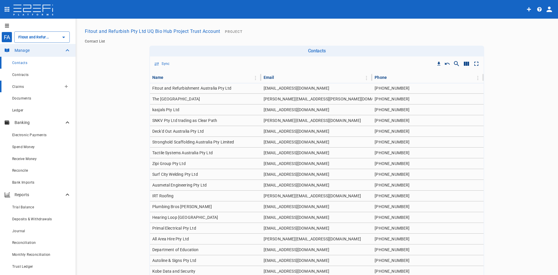
click at [24, 86] on div "Claims" at bounding box center [36, 86] width 49 height 7
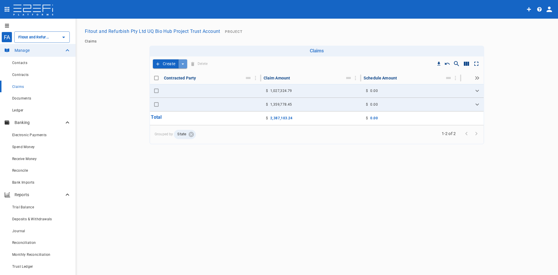
click at [183, 65] on icon "create claim type options" at bounding box center [183, 64] width 6 height 6
click at [222, 58] on div "Create Delete" at bounding box center [317, 63] width 334 height 15
click at [256, 79] on icon "Column Actions" at bounding box center [255, 78] width 6 height 6
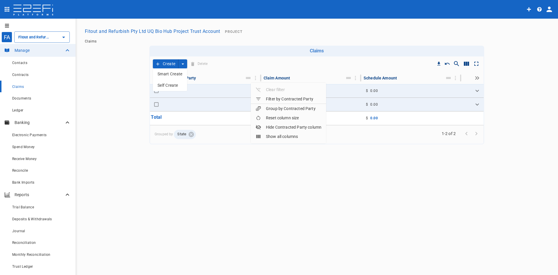
click at [280, 133] on li "Show all columns" at bounding box center [288, 136] width 75 height 9
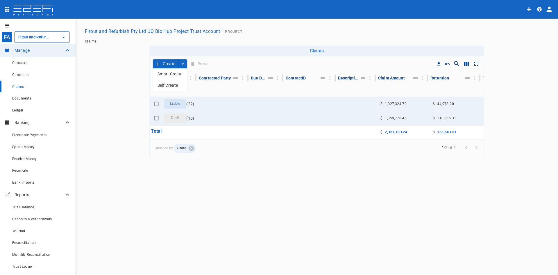
drag, startPoint x: 316, startPoint y: 185, endPoint x: 299, endPoint y: 159, distance: 31.2
click at [316, 184] on div "FA Fitout and Refurbish Pty Ltd UQ Bio Hub Project Trust Account ​ Manage Conta…" at bounding box center [279, 147] width 558 height 257
click at [222, 64] on div "Create Delete" at bounding box center [317, 63] width 334 height 15
click at [220, 49] on h6 "Claims" at bounding box center [317, 51] width 330 height 6
drag, startPoint x: 214, startPoint y: 67, endPoint x: 163, endPoint y: 190, distance: 133.5
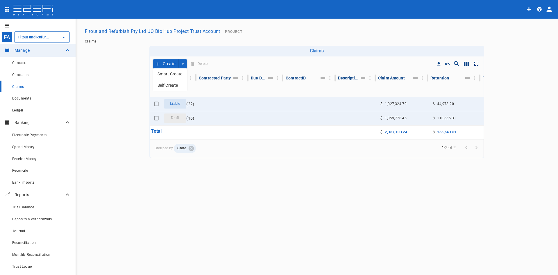
click at [163, 192] on div "FA Fitout and Refurbish Pty Ltd UQ Bio Hub Project Trust Account ​ Manage Conta…" at bounding box center [279, 147] width 558 height 257
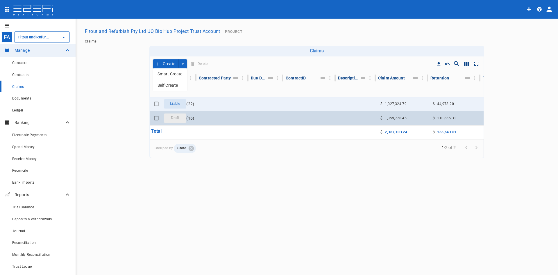
click at [215, 119] on td at bounding box center [223, 118] width 52 height 14
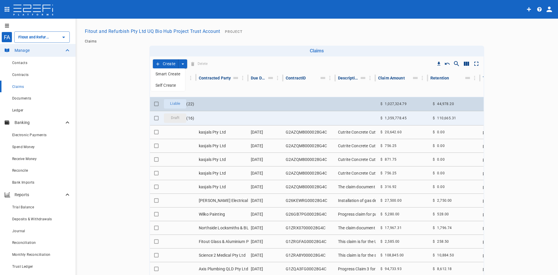
click at [215, 103] on td at bounding box center [223, 104] width 52 height 14
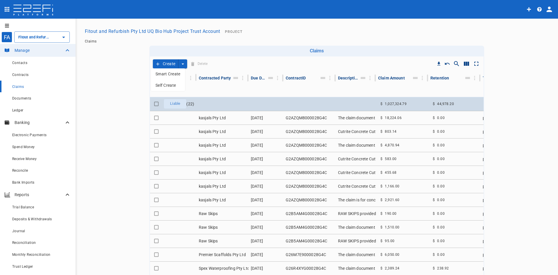
click at [219, 102] on td at bounding box center [223, 104] width 52 height 14
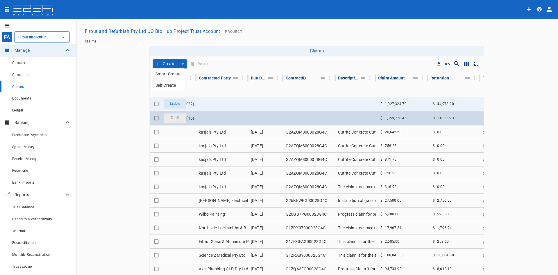
click at [231, 121] on td at bounding box center [223, 118] width 52 height 14
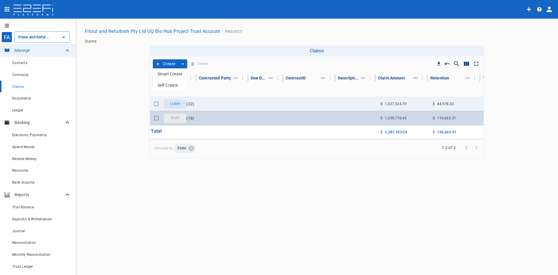
click at [229, 121] on td at bounding box center [223, 118] width 52 height 14
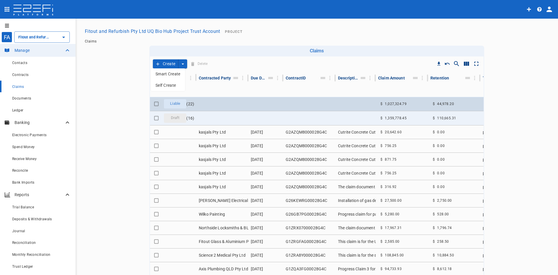
click at [225, 103] on td at bounding box center [223, 104] width 52 height 14
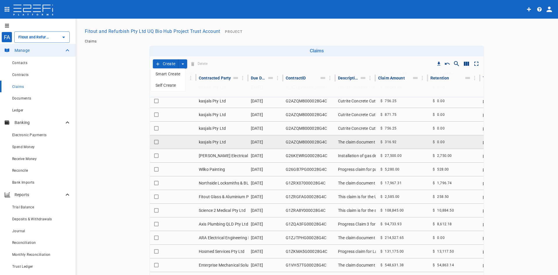
scroll to position [263, 0]
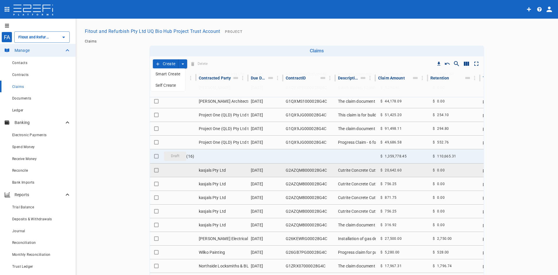
click at [184, 171] on td at bounding box center [179, 169] width 35 height 13
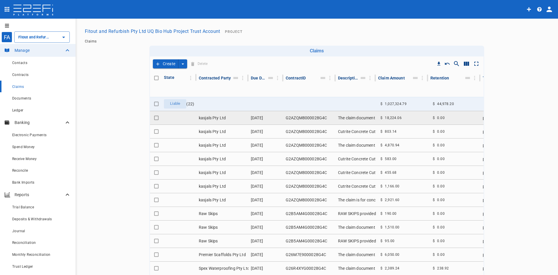
click at [205, 117] on td "kasjals Pty Ltd" at bounding box center [223, 117] width 52 height 13
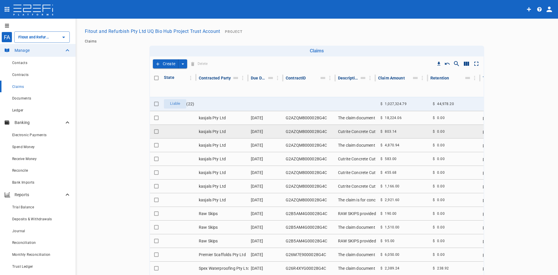
click at [223, 131] on td "kasjals Pty Ltd" at bounding box center [223, 131] width 52 height 13
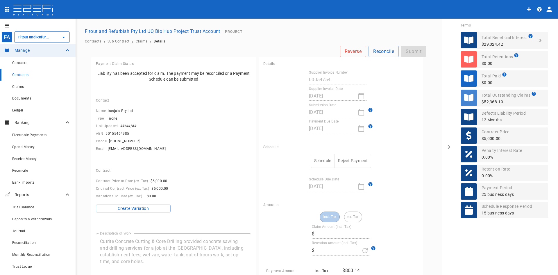
type input "803.14"
type input "0"
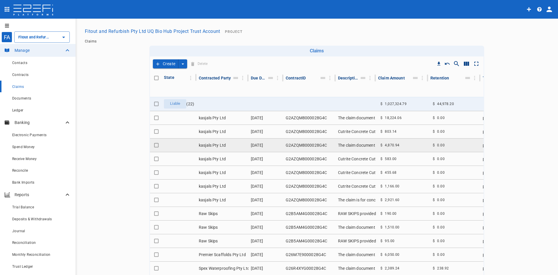
click at [212, 149] on td "kasjals Pty Ltd" at bounding box center [223, 144] width 52 height 13
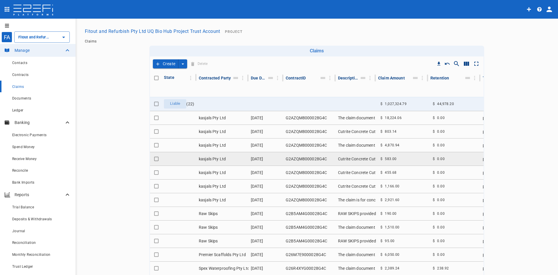
click at [218, 162] on td "kasjals Pty Ltd" at bounding box center [223, 158] width 52 height 13
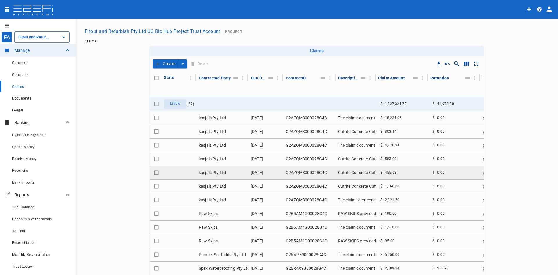
click at [232, 179] on td "kasjals Pty Ltd" at bounding box center [223, 172] width 52 height 13
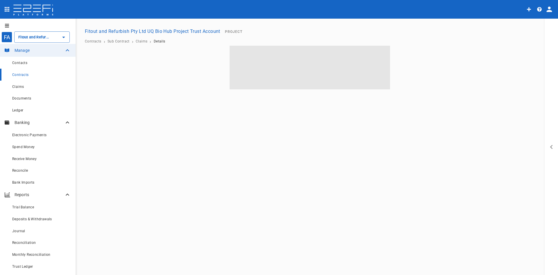
type input "Fitout and Refurbish Pty Ltd UQ Bio Hub Project Trust Account"
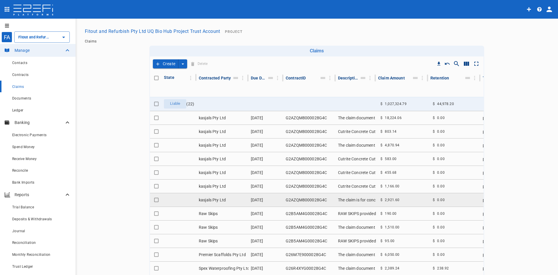
click at [249, 193] on td "[DATE]" at bounding box center [266, 199] width 35 height 13
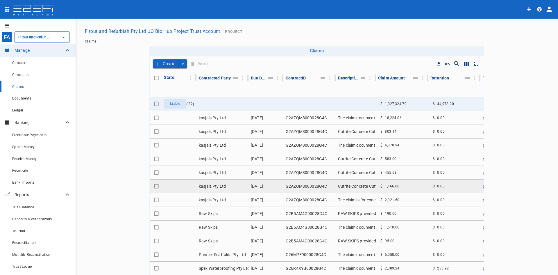
click at [224, 186] on td "kasjals Pty Ltd" at bounding box center [223, 185] width 52 height 13
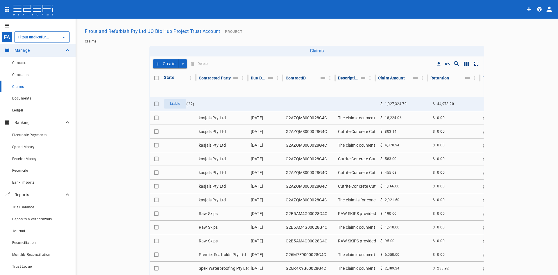
drag, startPoint x: 20, startPoint y: 87, endPoint x: 144, endPoint y: 111, distance: 126.2
click at [19, 87] on span "Claims" at bounding box center [18, 87] width 12 height 4
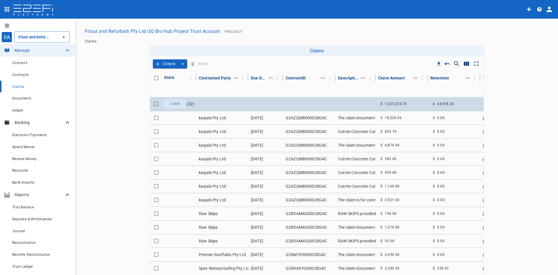
click at [235, 106] on td at bounding box center [223, 104] width 52 height 14
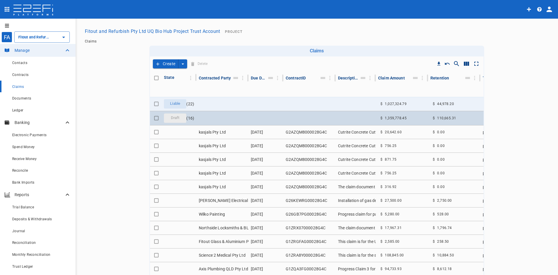
click at [222, 118] on td at bounding box center [223, 118] width 52 height 14
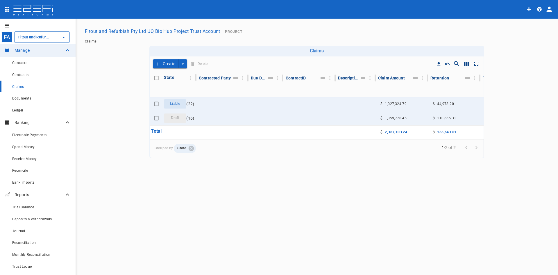
drag, startPoint x: 417, startPoint y: 221, endPoint x: 355, endPoint y: 193, distance: 68.2
click at [417, 220] on div "FA Fitout and Refurbish Pty Ltd UQ Bio Hub Project Trust Account ​ Manage Conta…" at bounding box center [279, 147] width 558 height 257
click at [27, 174] on link "Reconcile" at bounding box center [38, 170] width 76 height 12
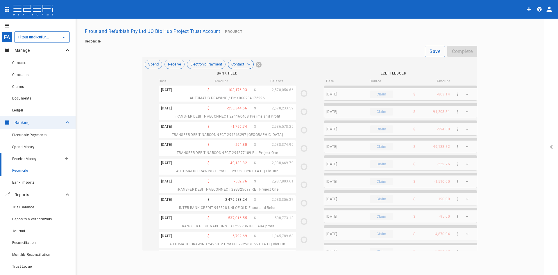
type input "[DATE]"
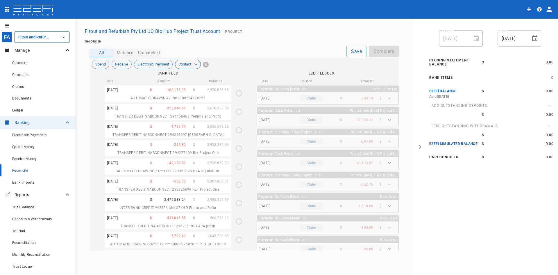
click at [553, 9] on icon "profile" at bounding box center [549, 9] width 8 height 8
click at [530, 32] on span "Laboratory" at bounding box center [532, 34] width 25 height 7
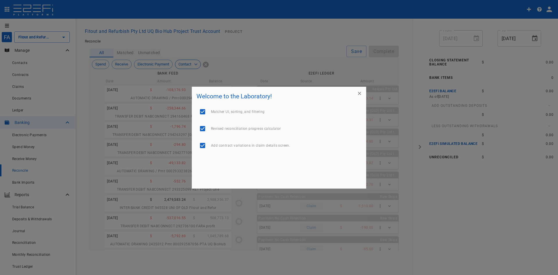
click at [243, 126] on span "Revised reconciliation progress calculator" at bounding box center [246, 128] width 70 height 4
click at [200, 128] on input "checkbox" at bounding box center [203, 128] width 12 height 12
checkbox input "false"
type input "[DATE]"
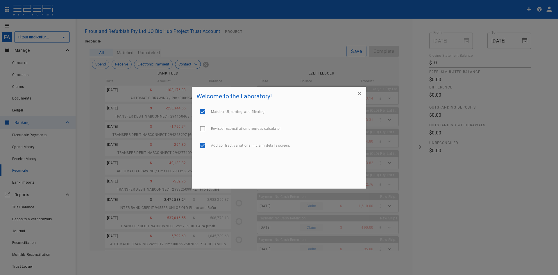
click at [356, 96] on button "button" at bounding box center [359, 93] width 9 height 9
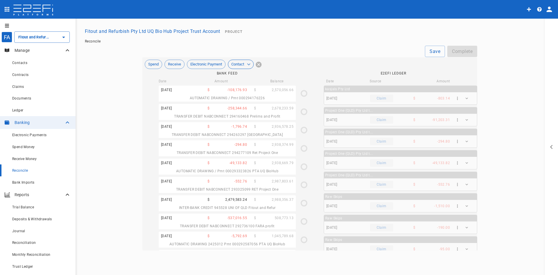
type input "Fitout and Refurbish Pty Ltd UQ Bio Hub Project Trust Account"
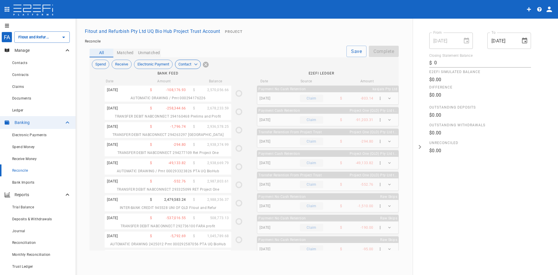
click at [550, 6] on icon "profile" at bounding box center [549, 9] width 8 height 8
click at [530, 35] on span "Laboratory" at bounding box center [532, 34] width 25 height 7
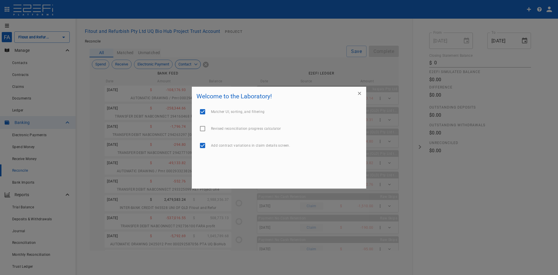
click at [204, 112] on input "checkbox" at bounding box center [203, 112] width 12 height 12
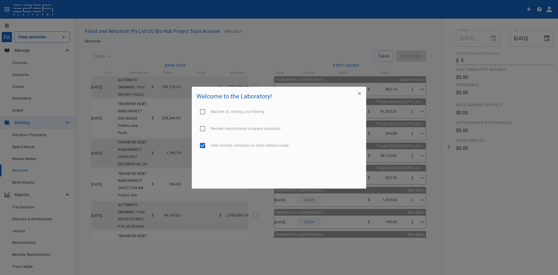
click at [204, 112] on input "checkbox" at bounding box center [203, 112] width 12 height 12
checkbox input "true"
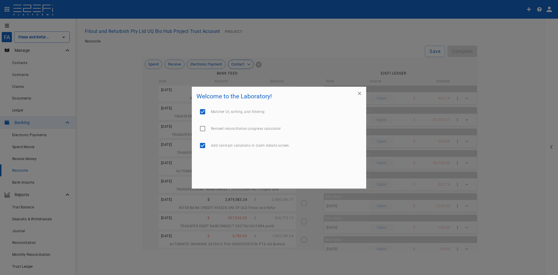
type input "[DATE]"
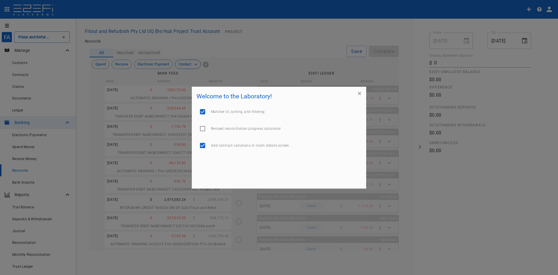
click at [204, 112] on input "checkbox" at bounding box center [203, 112] width 12 height 12
checkbox input "false"
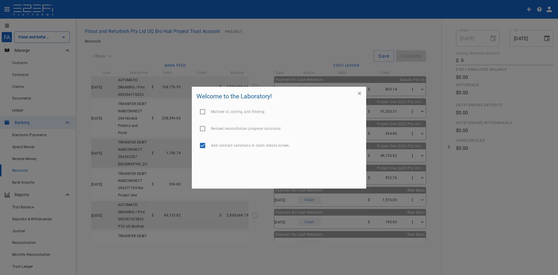
click at [360, 94] on icon "button" at bounding box center [359, 93] width 3 height 3
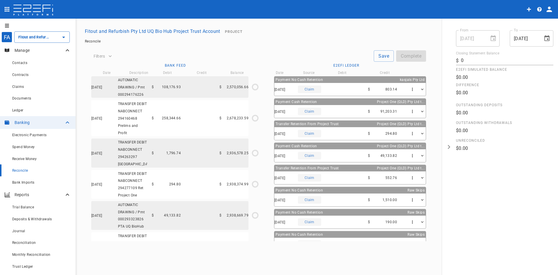
click at [418, 266] on div "FA Fitout and Refurbish Pty Ltd UQ Bio Hub Project Trust Account ​ Manage Conta…" at bounding box center [279, 147] width 558 height 257
click at [320, 265] on div "FA Fitout and Refurbish Pty Ltd UQ Bio Hub Project Trust Account ​ Manage Conta…" at bounding box center [279, 147] width 558 height 257
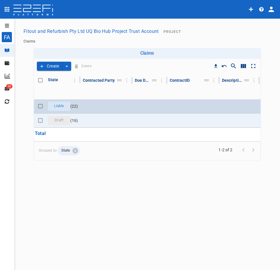
click at [74, 110] on td "Liable ( 22 )" at bounding box center [63, 106] width 35 height 14
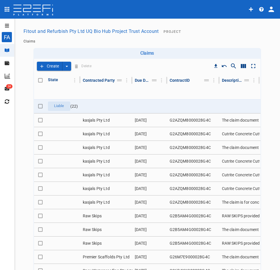
click at [65, 65] on icon "create claim type options" at bounding box center [67, 66] width 6 height 6
click at [57, 78] on span "Smart Create" at bounding box center [51, 76] width 25 height 7
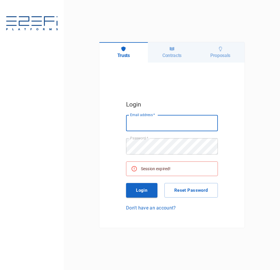
type input "laura@buildingtrusts.com.au"
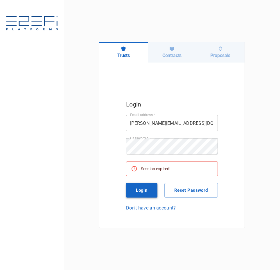
click at [150, 192] on button "Login" at bounding box center [141, 190] width 31 height 15
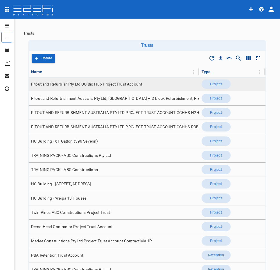
click at [119, 86] on span "Fitout and Refurbish Pty Ltd UQ Bio Hub Project Trust Account" at bounding box center [86, 84] width 111 height 6
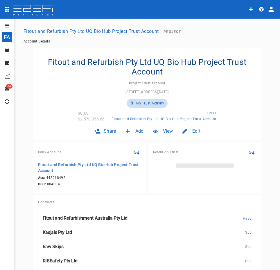
type input "Fitout and Refurbish Pty Ltd UQ Bio Hub Project Trust Account"
click at [7, 30] on button "open drawer" at bounding box center [6, 25] width 12 height 9
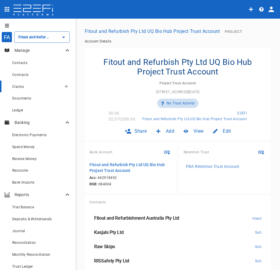
click at [24, 89] on div "Claims" at bounding box center [36, 86] width 49 height 7
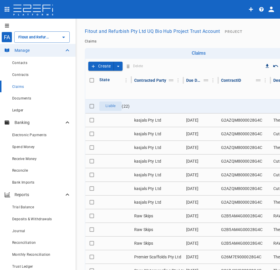
type input "Fitout and Refurbish Pty Ltd UQ Bio Hub Project Trust Account"
click at [119, 67] on icon "create claim type options" at bounding box center [118, 66] width 2 height 1
click at [106, 76] on span "Smart Create" at bounding box center [105, 76] width 25 height 7
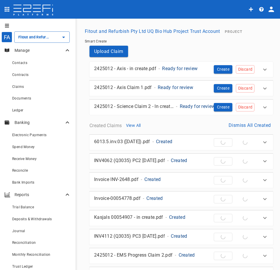
click at [198, 89] on div "2425012 - Axis Claim 1.pdf - Ready for review" at bounding box center [154, 87] width 121 height 7
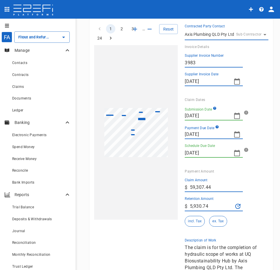
scroll to position [87, 0]
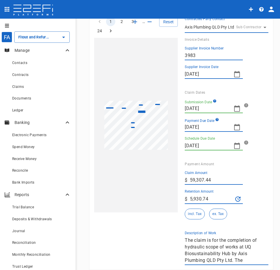
click at [137, 238] on div "1 2 3 … 24 Reset SupplierInvoiceNumber: 3983 ClaimAmount: 59307.44 GSTAmount: 5…" at bounding box center [132, 137] width 91 height 255
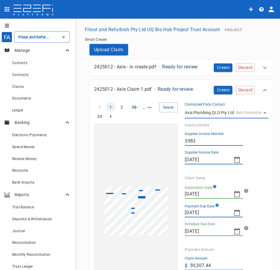
scroll to position [0, 0]
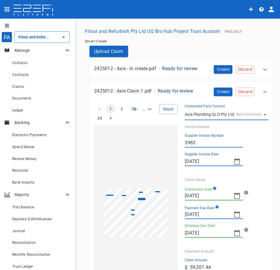
click at [205, 68] on div "2425012 - Axis - in create.pdf - Ready for review" at bounding box center [154, 68] width 121 height 7
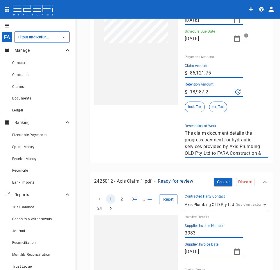
scroll to position [174, 0]
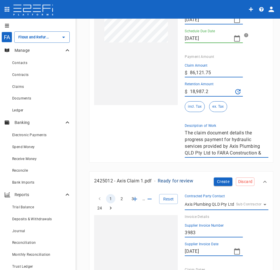
drag, startPoint x: 213, startPoint y: 88, endPoint x: 187, endPoint y: 95, distance: 26.4
click at [188, 94] on div "​ $ 18,987.2" at bounding box center [214, 92] width 58 height 10
click at [159, 145] on div "1 2 3 … 8 Reset SupplierInvoiceNumber: 4112 RetentionAmount: 18987.20" at bounding box center [132, 30] width 91 height 255
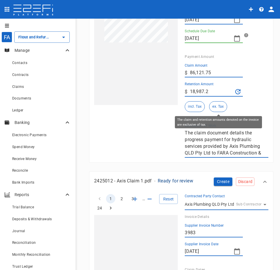
click at [224, 108] on button "ex. Tax" at bounding box center [218, 106] width 18 height 11
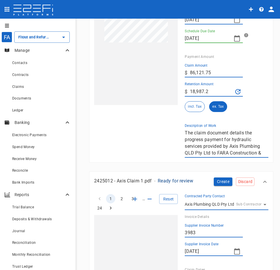
click at [255, 103] on div "incl. Tax ex. Tax" at bounding box center [224, 106] width 79 height 11
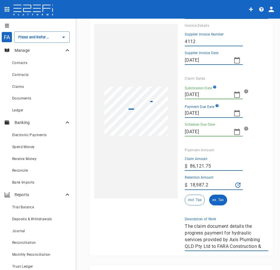
scroll to position [116, 0]
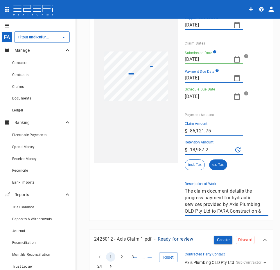
drag, startPoint x: 213, startPoint y: 130, endPoint x: 186, endPoint y: 129, distance: 27.0
click at [186, 129] on div "​ $ 86,121.75" at bounding box center [214, 130] width 58 height 9
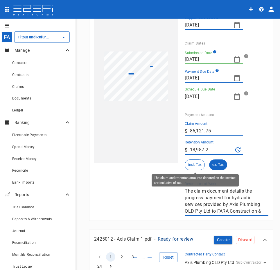
click at [197, 168] on button "incl. Tax" at bounding box center [195, 164] width 20 height 11
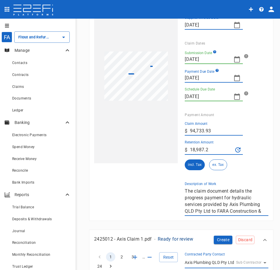
type input "94,733.93"
click at [255, 128] on div "Claim Amount ​ $ 94,733.93" at bounding box center [224, 129] width 79 height 14
drag, startPoint x: 192, startPoint y: 132, endPoint x: 217, endPoint y: 129, distance: 26.0
click at [217, 129] on input "94,733.93" at bounding box center [216, 130] width 53 height 9
click at [237, 151] on icon "Recalculate Retention Amount" at bounding box center [237, 149] width 5 height 5
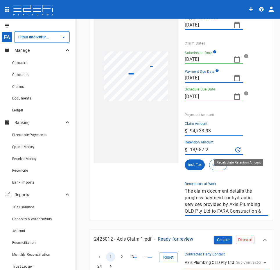
type input "9,473.39"
drag, startPoint x: 211, startPoint y: 148, endPoint x: 185, endPoint y: 151, distance: 26.3
click at [185, 151] on div "Retention Amount ​ $ 9,473.39" at bounding box center [222, 144] width 84 height 19
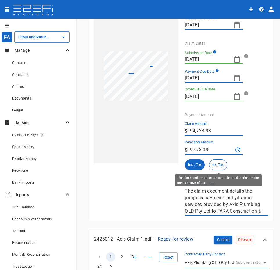
drag, startPoint x: 224, startPoint y: 163, endPoint x: 217, endPoint y: 133, distance: 30.7
click at [224, 163] on button "ex. Tax" at bounding box center [218, 164] width 18 height 11
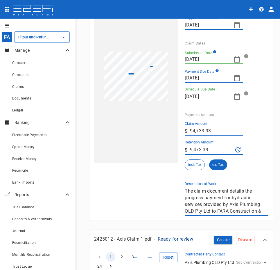
drag, startPoint x: 217, startPoint y: 133, endPoint x: 179, endPoint y: 139, distance: 37.9
click at [179, 139] on div "Contracted Party Contact Axis Plumbing QLD Pty Ltd Sub Contractor G1ZQA3FG00028…" at bounding box center [223, 88] width 91 height 255
type input "86,121.75"
click at [262, 145] on div "Retention Amount ​ $ 9,473.39" at bounding box center [224, 147] width 79 height 15
click at [239, 149] on icon "Recalculate Retention Amount" at bounding box center [238, 149] width 7 height 7
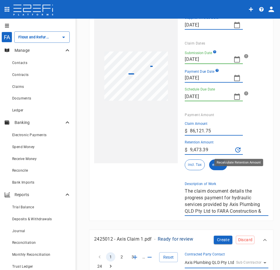
type input "8,612.18"
drag, startPoint x: 190, startPoint y: 152, endPoint x: 211, endPoint y: 153, distance: 20.6
click at [211, 153] on input "8,612.18" at bounding box center [211, 149] width 43 height 9
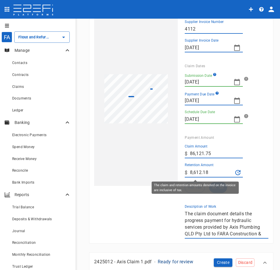
scroll to position [58, 0]
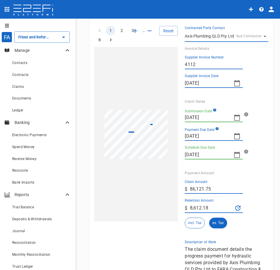
click at [238, 117] on icon "button" at bounding box center [237, 117] width 7 height 7
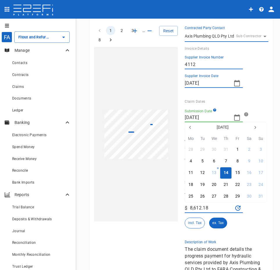
click at [190, 126] on icon "button" at bounding box center [189, 127] width 1 height 3
click at [189, 128] on icon "button" at bounding box center [190, 127] width 5 height 5
click at [255, 128] on icon "button" at bounding box center [255, 127] width 5 height 5
click at [239, 187] on div "25" at bounding box center [237, 184] width 5 height 6
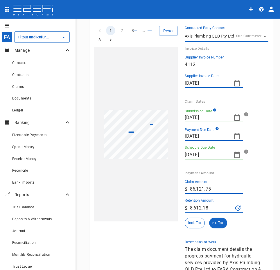
type input "[DATE]"
type input "18/08/2025"
click at [258, 173] on div "Payment Amount" at bounding box center [224, 173] width 79 height 4
drag, startPoint x: 212, startPoint y: 188, endPoint x: 188, endPoint y: 185, distance: 24.3
click at [188, 185] on div "​ $ 86,121.75" at bounding box center [214, 188] width 58 height 9
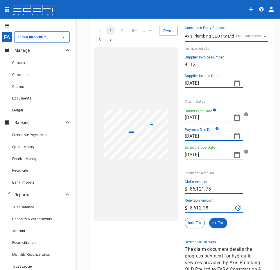
click at [268, 169] on div "Payment Amount Claim Amount ​ $ 86,121.75 Retention Amount ​ $ 8,612.18 incl. T…" at bounding box center [224, 200] width 88 height 69
click at [238, 207] on icon "Recalculate Retention Amount" at bounding box center [238, 207] width 7 height 7
drag, startPoint x: 214, startPoint y: 210, endPoint x: 186, endPoint y: 210, distance: 27.9
click at [186, 210] on div "​ $ 8,612.18" at bounding box center [214, 208] width 58 height 10
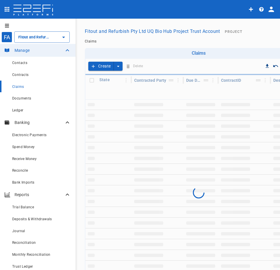
click at [17, 86] on span "Claims" at bounding box center [18, 87] width 12 height 4
type input "Fitout and Refurbish Pty Ltd UQ Bio Hub Project Trust Account"
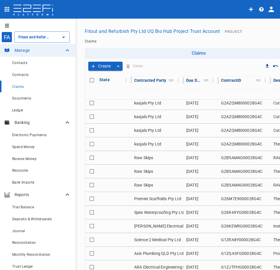
scroll to position [136, 0]
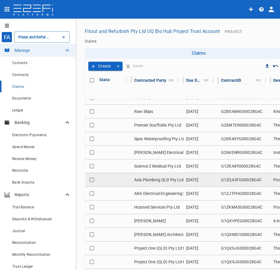
click at [167, 175] on td "Axis Plumbing QLD Pty Ltd" at bounding box center [158, 179] width 52 height 13
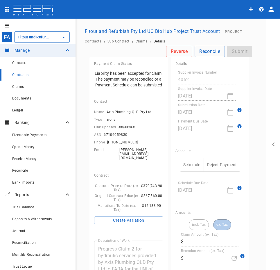
type input "73,418.15"
type input "7,341.81"
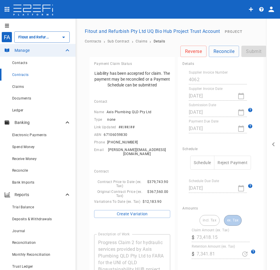
click at [169, 133] on div "Name Axis Plumbing QLD Pty Ltd Type none Link Updated ##/##/## ABN 67106059830 …" at bounding box center [132, 132] width 76 height 49
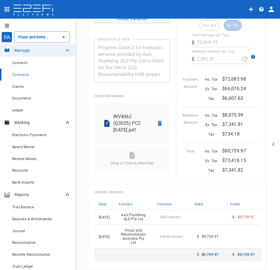
scroll to position [204, 0]
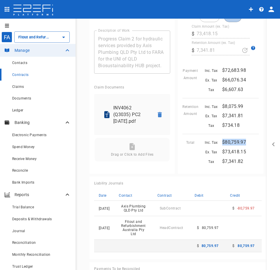
drag, startPoint x: 246, startPoint y: 138, endPoint x: 218, endPoint y: 136, distance: 27.7
click at [218, 136] on div "Inc. Tax $80,759.97 Ex. Tax $73,418.15 Tax $7,341.82" at bounding box center [227, 148] width 63 height 33
drag, startPoint x: 247, startPoint y: 148, endPoint x: 218, endPoint y: 146, distance: 28.8
click at [218, 146] on div "Inc. Tax $80,759.97 Ex. Tax $73,418.15 Tax $7,341.82" at bounding box center [227, 148] width 63 height 33
click at [132, 109] on p "INV4062 (Q3035) PC2 [DATE].pdf" at bounding box center [131, 114] width 36 height 20
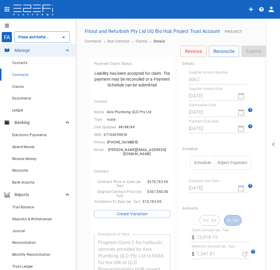
scroll to position [29, 0]
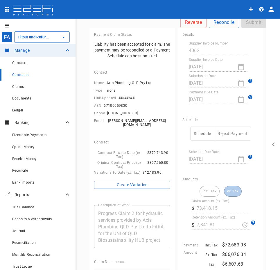
click at [203, 136] on button "Schedule" at bounding box center [202, 133] width 24 height 14
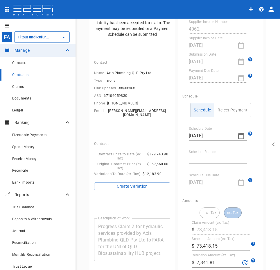
scroll to position [58, 0]
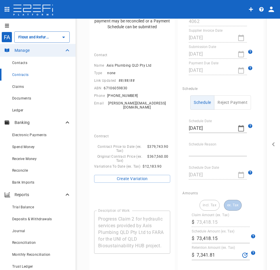
click at [128, 46] on div "Payment Claim Status Liability has been accepted for claim. The payment may be …" at bounding box center [132, 23] width 85 height 49
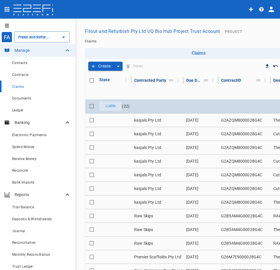
type input "Fitout and Refurbish Pty Ltd UQ Bio Hub Project Trust Account"
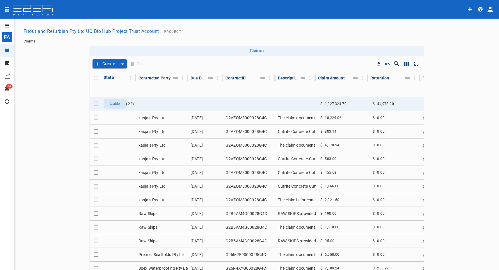
click at [8, 28] on icon "open drawer" at bounding box center [7, 25] width 5 height 5
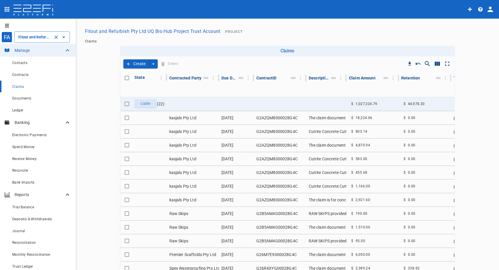
click at [62, 38] on icon "Open" at bounding box center [63, 37] width 7 height 7
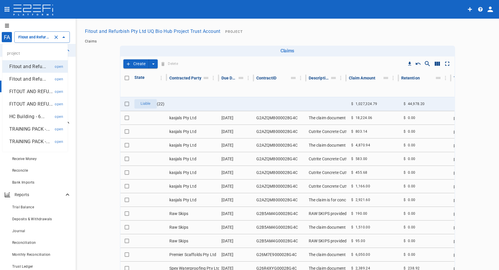
click at [90, 63] on main "Fitout and Refurbish Pty Ltd UQ Bio Hub Project Trust Account Project Claims Cl…" at bounding box center [287, 176] width 409 height 301
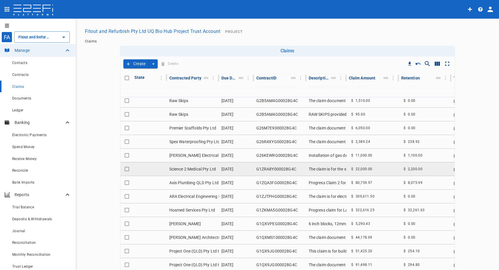
scroll to position [136, 0]
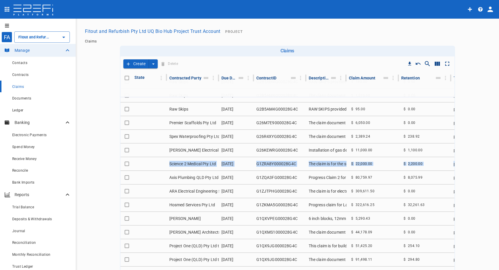
drag, startPoint x: 154, startPoint y: 173, endPoint x: 112, endPoint y: 166, distance: 43.3
click at [90, 159] on main "Fitout and Refurbish Pty Ltd UQ Bio Hub Project Trust Account Project Claims Cl…" at bounding box center [287, 176] width 409 height 301
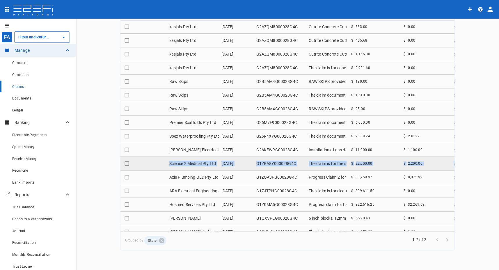
scroll to position [49, 0]
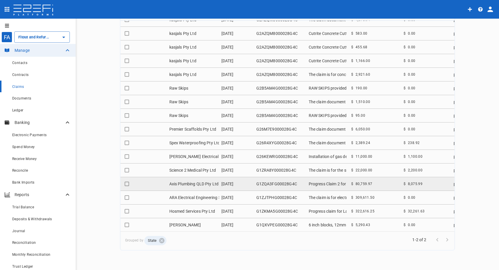
click at [178, 183] on td "Axis Plumbing QLD Pty Ltd" at bounding box center [193, 183] width 52 height 13
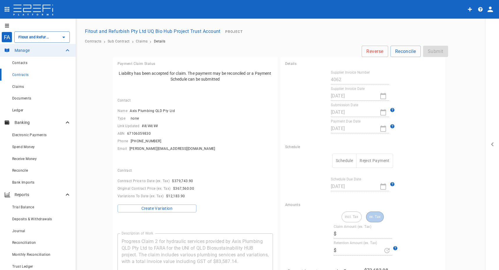
type input "73,418.15"
type input "7,341.81"
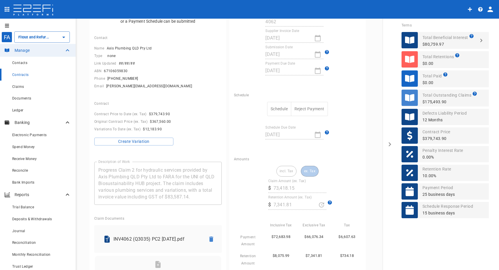
scroll to position [58, 0]
click at [269, 205] on div "​ $ 7,341.81" at bounding box center [297, 204] width 58 height 10
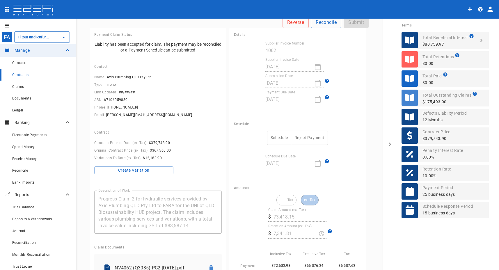
click at [273, 138] on button "Schedule" at bounding box center [279, 138] width 24 height 14
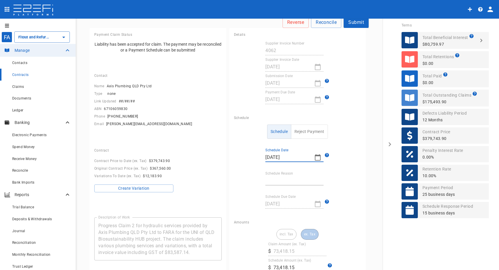
drag, startPoint x: 267, startPoint y: 158, endPoint x: 278, endPoint y: 158, distance: 10.8
click at [278, 158] on input "[DATE]" at bounding box center [287, 157] width 44 height 9
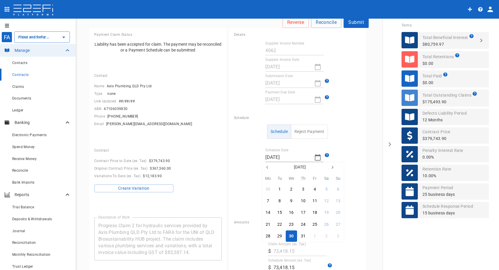
click at [278, 181] on th "Tu" at bounding box center [280, 179] width 12 height 8
drag, startPoint x: 249, startPoint y: 174, endPoint x: 249, endPoint y: 188, distance: 14.5
click at [251, 174] on div at bounding box center [249, 135] width 499 height 270
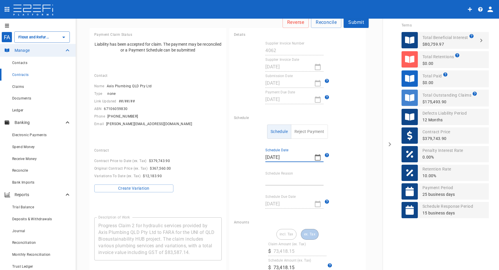
click at [301, 185] on div "Schedule Reject Payment Schedule Date 30/07/2025 Schedule Reason Schedule Due D…" at bounding box center [297, 166] width 127 height 84
click at [303, 181] on input "Schedule Reason" at bounding box center [294, 180] width 58 height 9
click at [348, 178] on div "Schedule Reject Payment Schedule Date 30/07/2025 Schedule Reason Schedule Due D…" at bounding box center [297, 166] width 127 height 84
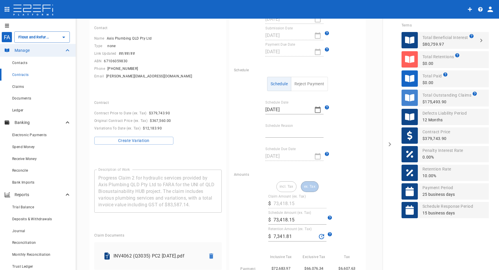
scroll to position [87, 0]
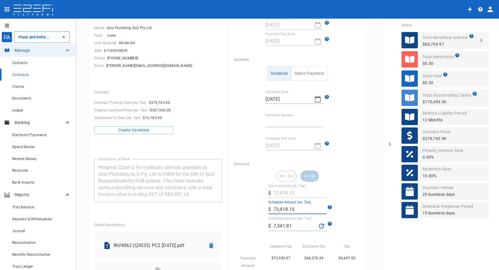
drag, startPoint x: 291, startPoint y: 210, endPoint x: 274, endPoint y: 231, distance: 27.9
click at [263, 212] on div "incl. Tax ex. Tax Claim Amount (ex. Tax) ​ $ 73,418.15 Schedule Amount (ex. Tax…" at bounding box center [297, 235] width 127 height 129
drag, startPoint x: 295, startPoint y: 99, endPoint x: 252, endPoint y: 97, distance: 42.2
click at [252, 97] on div "Schedule Reject Payment Schedule Date 30/07/2025 Schedule Reason Schedule Due D…" at bounding box center [297, 108] width 127 height 84
drag, startPoint x: 288, startPoint y: 121, endPoint x: 294, endPoint y: 122, distance: 5.9
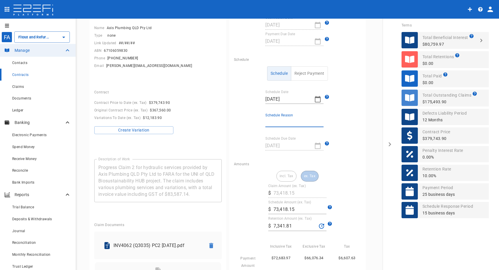
click at [288, 121] on input "Schedule Reason" at bounding box center [294, 122] width 58 height 9
drag, startPoint x: 294, startPoint y: 100, endPoint x: 252, endPoint y: 102, distance: 42.5
click at [252, 102] on div "Schedule Reject Payment Schedule Date 30/07/2025 Schedule Reason Schedule Due D…" at bounding box center [297, 108] width 127 height 84
click at [279, 123] on input "Schedule Reason" at bounding box center [294, 122] width 58 height 9
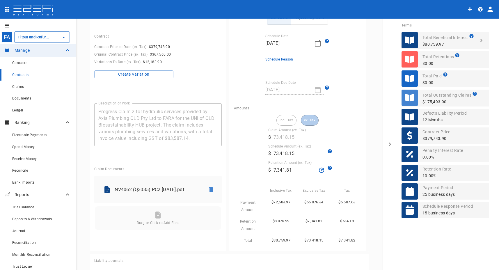
scroll to position [145, 0]
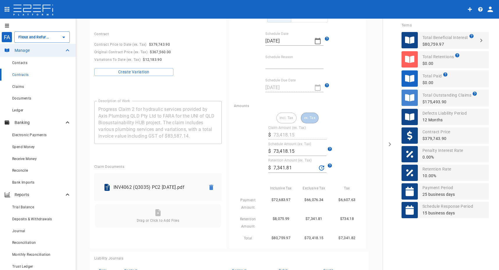
click at [257, 153] on div "incl. Tax ex. Tax Claim Amount (ex. Tax) ​ $ 73,418.15 Schedule Amount (ex. Tax…" at bounding box center [297, 177] width 127 height 129
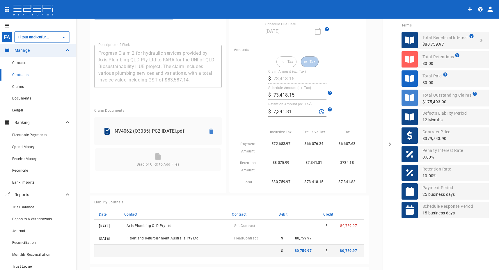
scroll to position [204, 0]
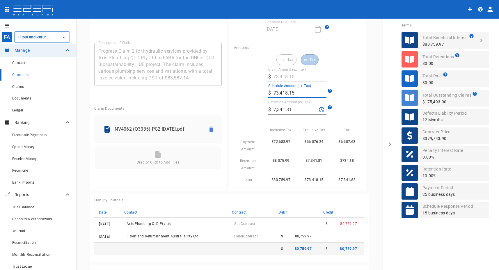
drag, startPoint x: 293, startPoint y: 92, endPoint x: 269, endPoint y: 90, distance: 24.8
click at [269, 90] on div "​ $ 73,418.15" at bounding box center [297, 92] width 58 height 9
drag, startPoint x: 290, startPoint y: 106, endPoint x: 290, endPoint y: 112, distance: 5.8
click at [268, 108] on div "​ $ 7,341.81" at bounding box center [297, 110] width 58 height 10
drag, startPoint x: 296, startPoint y: 95, endPoint x: 262, endPoint y: 92, distance: 34.5
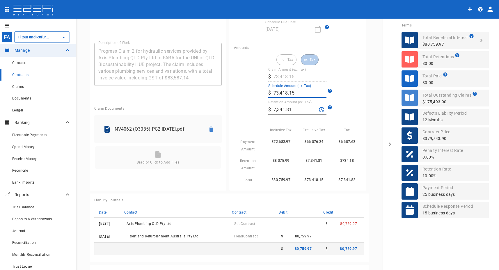
click at [262, 92] on div "incl. Tax ex. Tax Claim Amount (ex. Tax) ​ $ 73,418.15 Schedule Amount (ex. Tax…" at bounding box center [297, 118] width 127 height 129
drag, startPoint x: 299, startPoint y: 112, endPoint x: 271, endPoint y: 114, distance: 28.8
click at [273, 114] on input "7,341.81" at bounding box center [294, 109] width 43 height 9
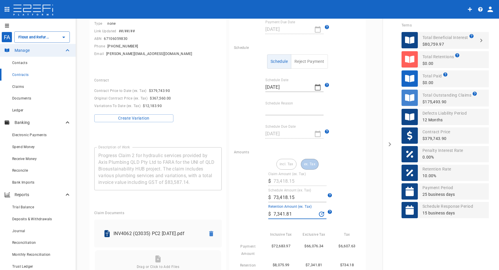
scroll to position [0, 0]
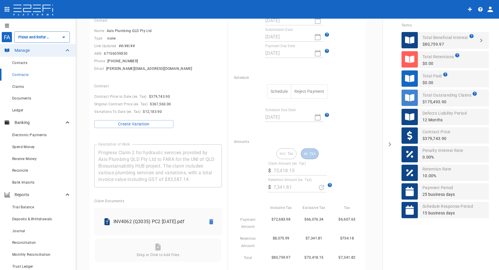
scroll to position [29, 0]
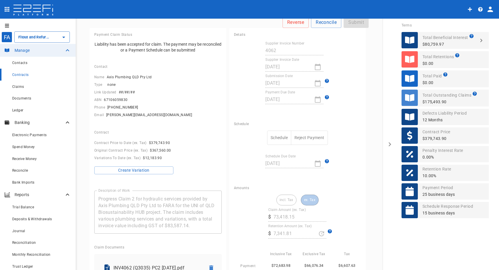
click at [268, 220] on div "​ $ 73,418.15" at bounding box center [297, 216] width 58 height 9
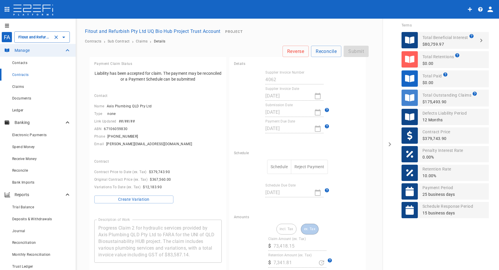
click at [65, 39] on icon "Open" at bounding box center [63, 37] width 7 height 7
click at [6, 26] on icon "open drawer" at bounding box center [7, 25] width 4 height 3
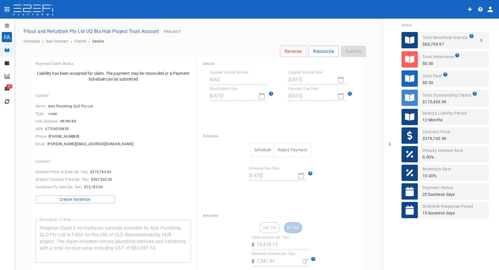
click at [5, 26] on icon "open drawer" at bounding box center [7, 25] width 4 height 3
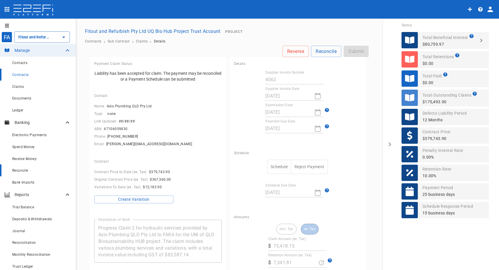
click at [24, 168] on div "Reconcile" at bounding box center [41, 170] width 59 height 7
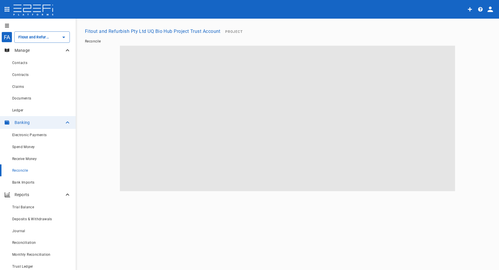
type input "Fitout and Refurbish Pty Ltd UQ Bio Hub Project Trust Account"
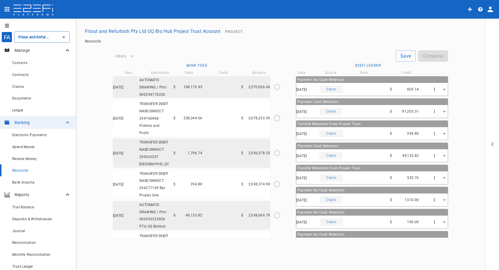
type input "0"
type input "[DATE]"
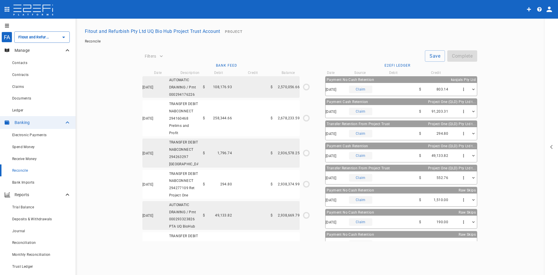
click at [498, 11] on icon "profile" at bounding box center [550, 10] width 6 height 6
click at [498, 38] on div "Laboratory" at bounding box center [532, 34] width 34 height 9
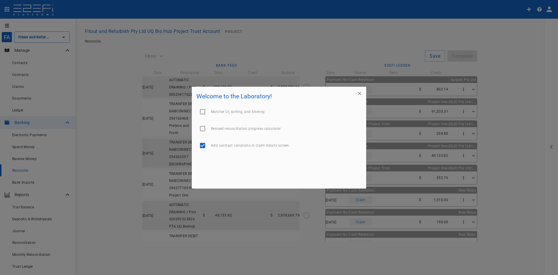
click at [240, 130] on span "Revised reconciliation progress calculator" at bounding box center [246, 128] width 70 height 4
click at [204, 129] on input "checkbox" at bounding box center [203, 128] width 12 height 12
checkbox input "true"
click at [204, 111] on input "checkbox" at bounding box center [203, 112] width 12 height 12
checkbox input "true"
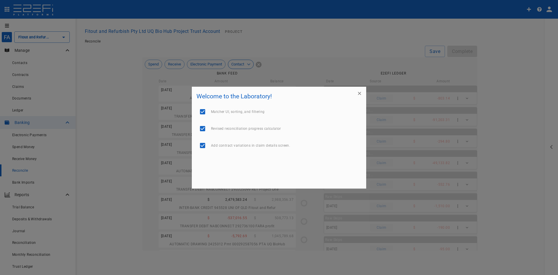
type input "[DATE]"
click at [358, 94] on icon "button" at bounding box center [360, 93] width 6 height 6
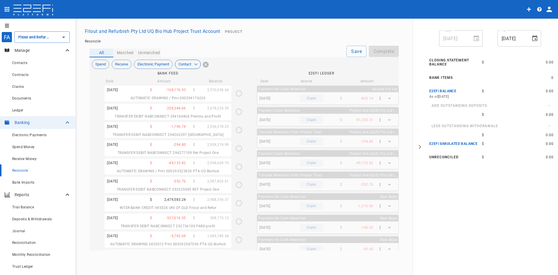
click at [127, 52] on button "Matched" at bounding box center [125, 53] width 24 height 9
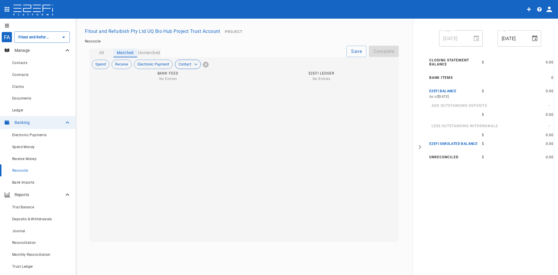
click at [150, 55] on button "Unmatched" at bounding box center [149, 53] width 24 height 9
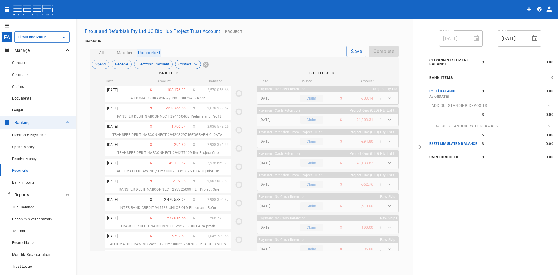
click at [102, 53] on button "All" at bounding box center [102, 53] width 24 height 9
click at [419, 146] on icon "open drawer" at bounding box center [420, 146] width 5 height 5
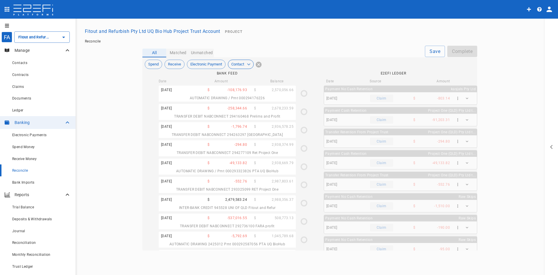
click at [256, 95] on div "AUTOMATIC DRAWING / Pmt 000294176226" at bounding box center [227, 97] width 137 height 7
